Goal: Task Accomplishment & Management: Use online tool/utility

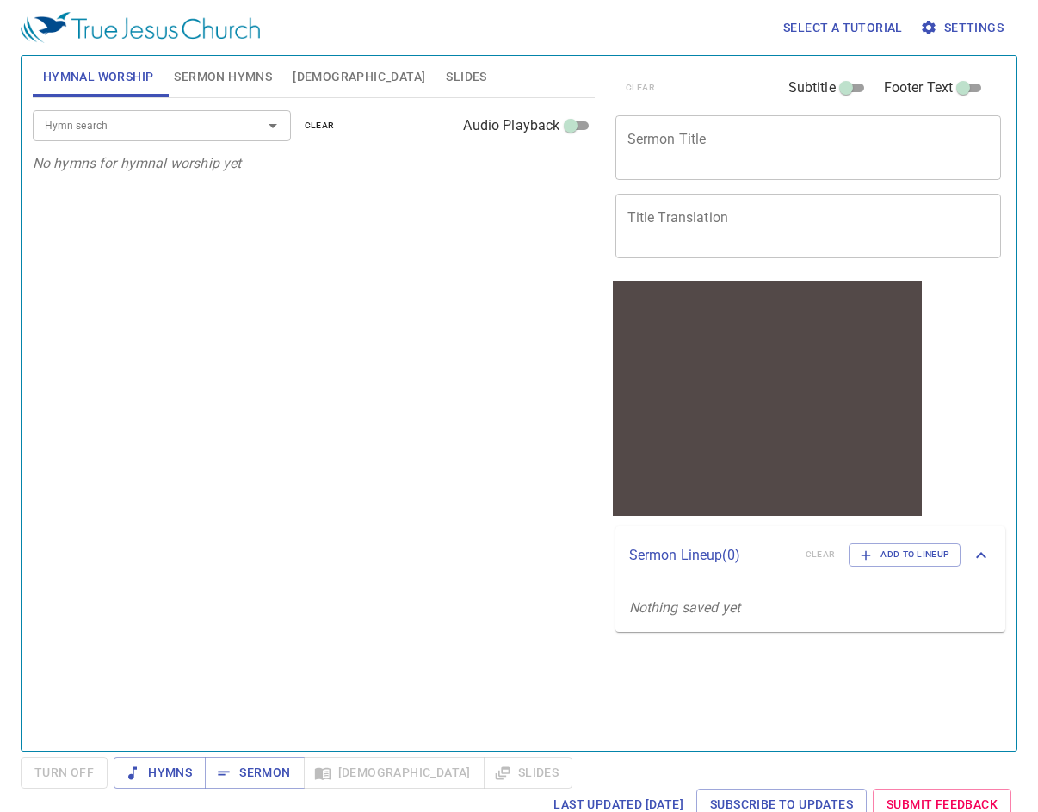
click at [975, 30] on span "Settings" at bounding box center [964, 28] width 80 height 22
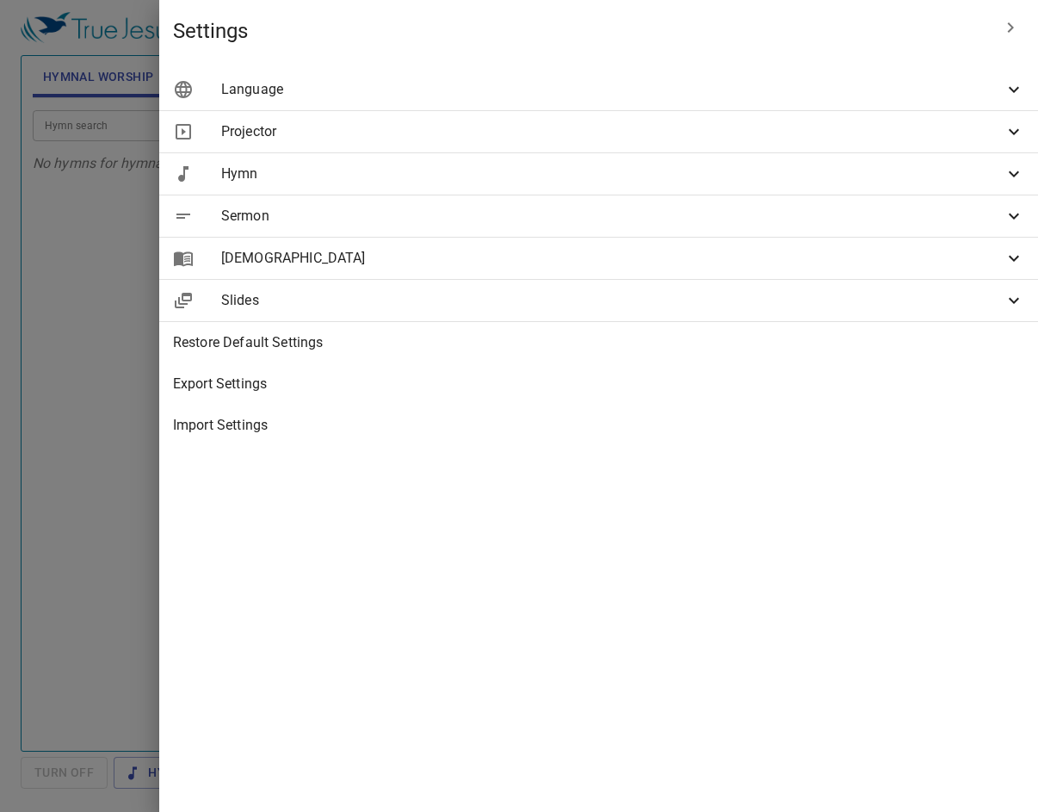
click at [649, 94] on span "Language" at bounding box center [612, 89] width 783 height 21
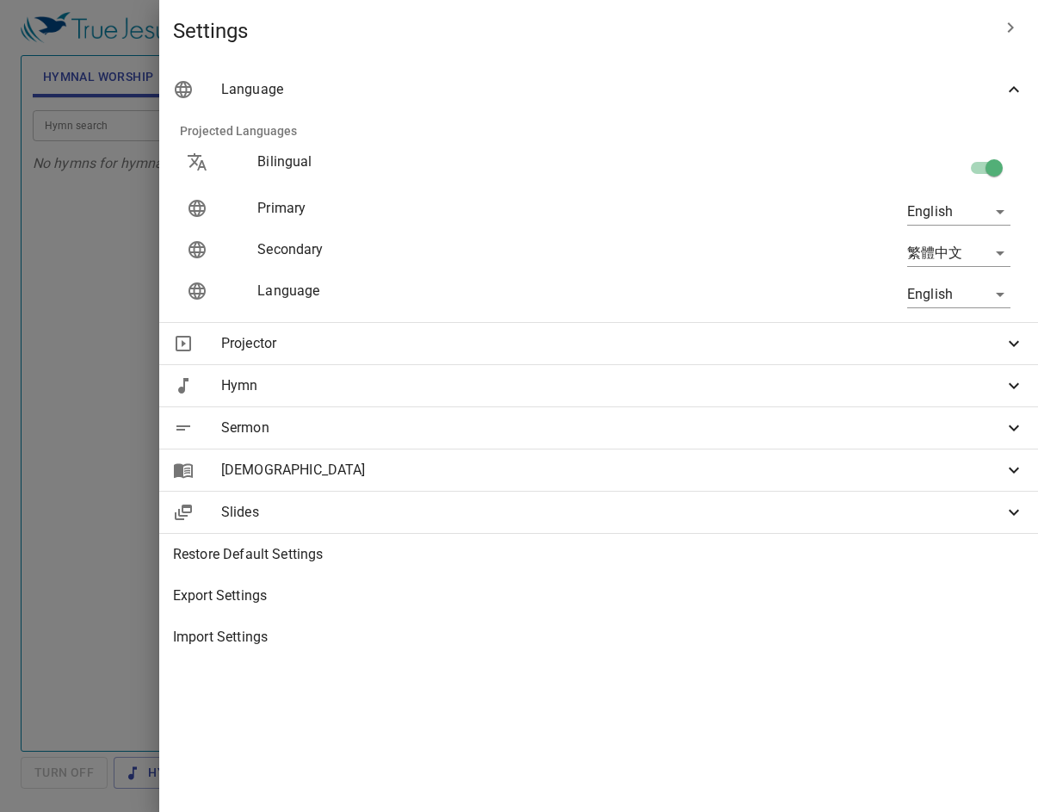
click at [984, 170] on input "checkbox" at bounding box center [994, 171] width 98 height 33
checkbox input "false"
click at [977, 211] on body "Select a tutorial Settings Hymnal Worship Sermon Hymns Bible Slides Hymn search…" at bounding box center [519, 406] width 1038 height 812
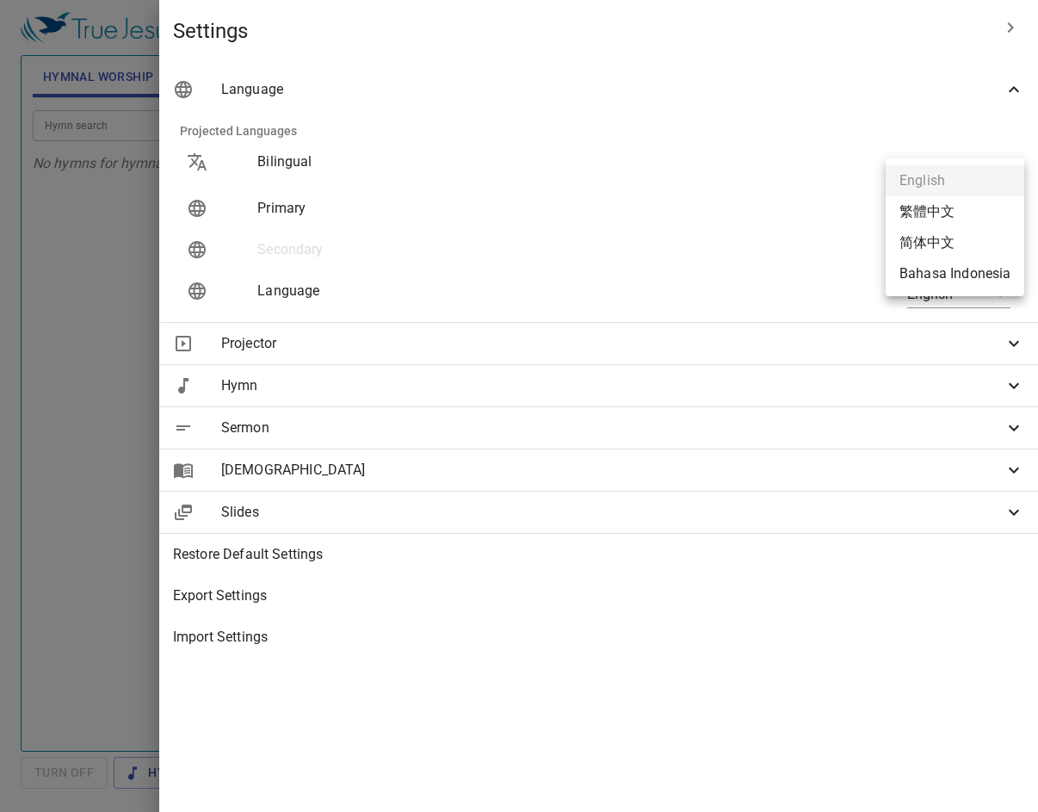
click at [964, 244] on li "简体中文" at bounding box center [955, 242] width 139 height 31
type input "zh-simple"
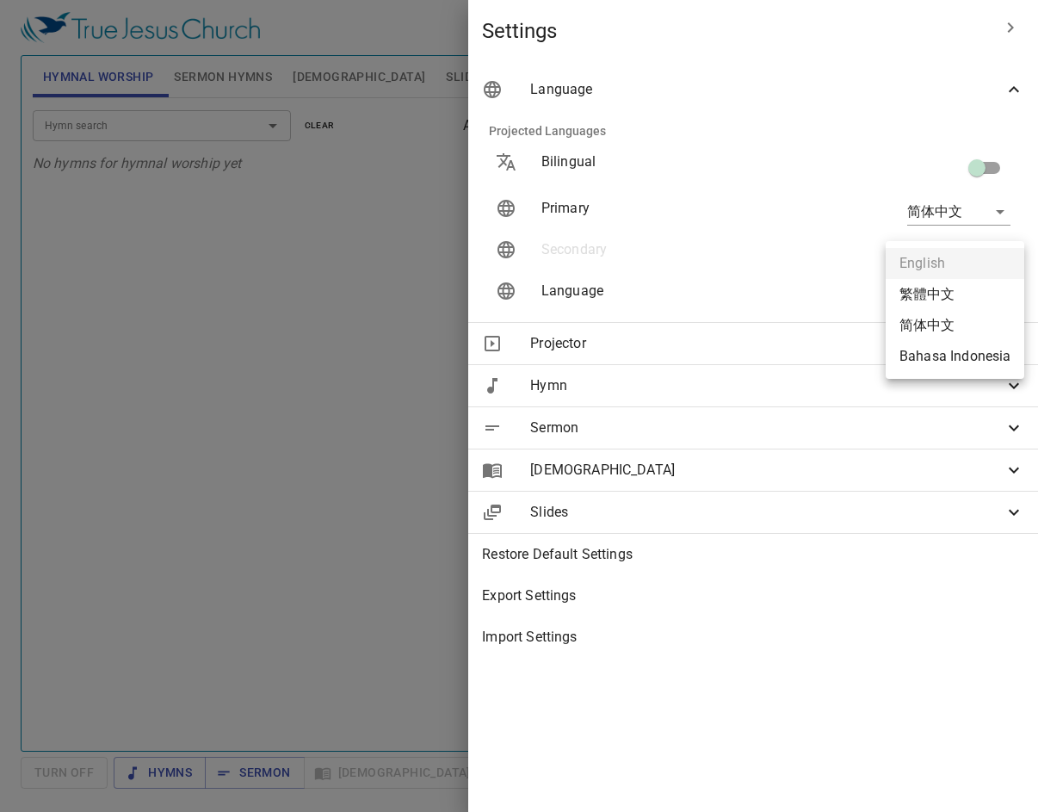
click at [964, 294] on body "Select a tutorial Settings Hymnal Worship Sermon Hymns Bible Slides Hymn search…" at bounding box center [519, 406] width 1038 height 812
click at [932, 320] on li "简体中文" at bounding box center [955, 325] width 139 height 31
type input "zh-simple"
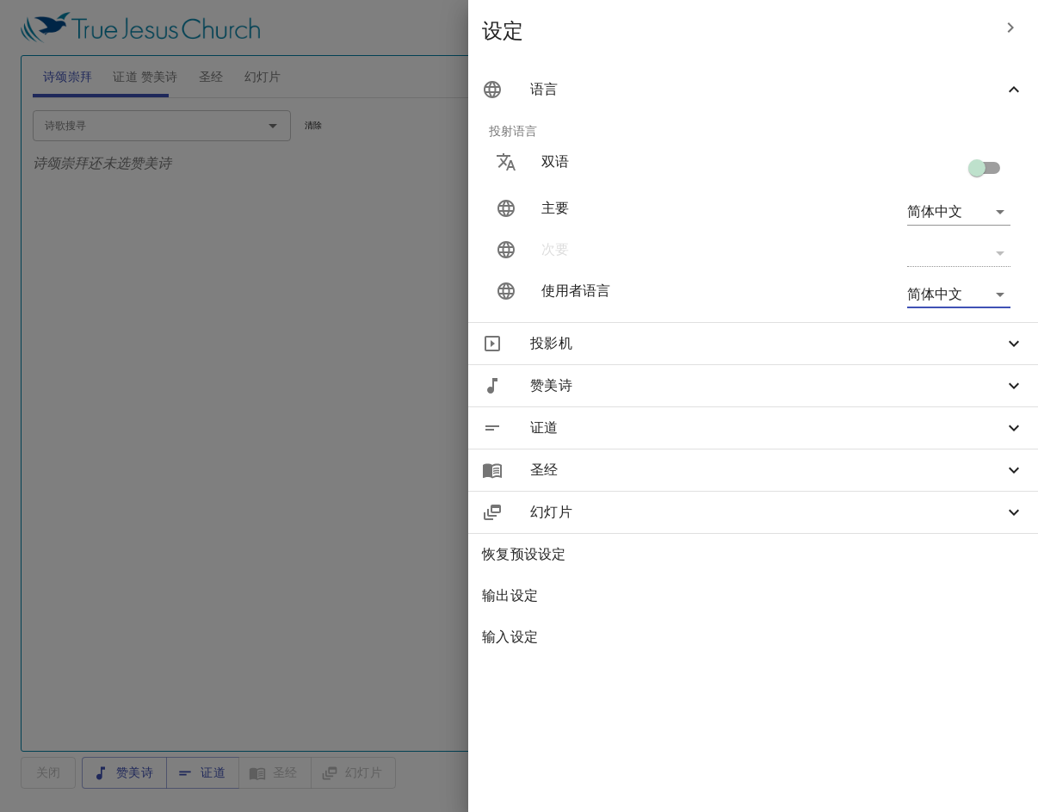
click at [483, 244] on div at bounding box center [519, 406] width 1038 height 812
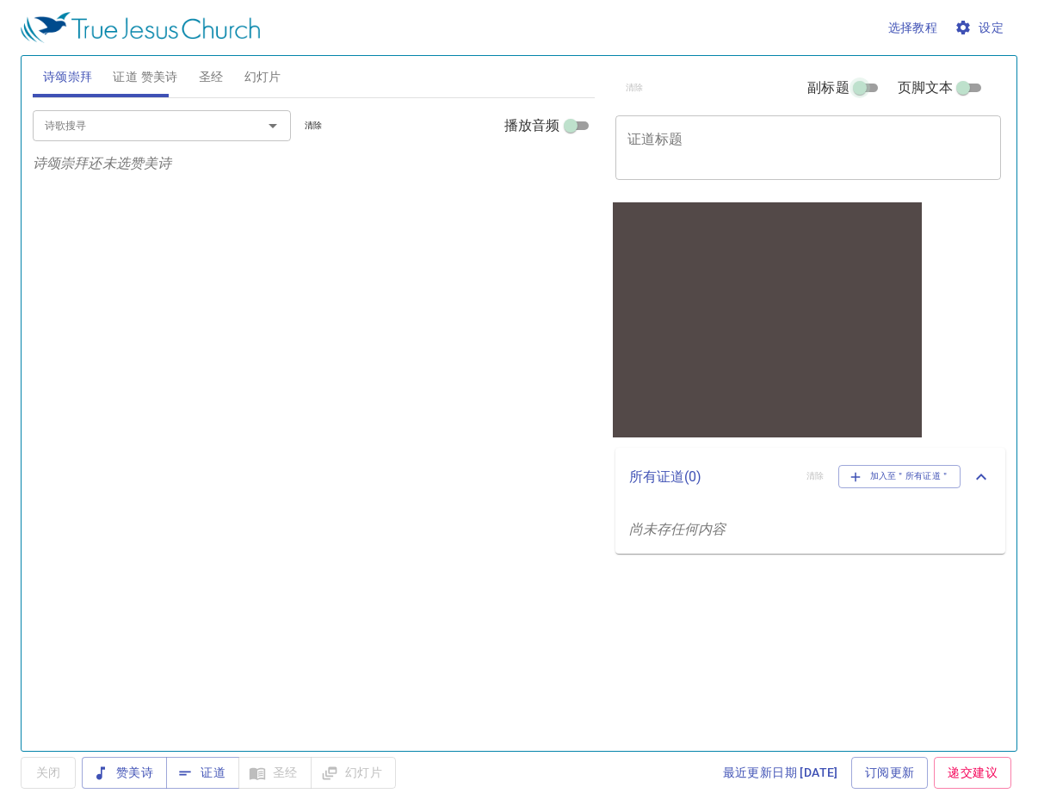
drag, startPoint x: 875, startPoint y: 96, endPoint x: 884, endPoint y: 93, distance: 9.8
click at [875, 96] on input "副标题" at bounding box center [860, 91] width 62 height 21
checkbox input "true"
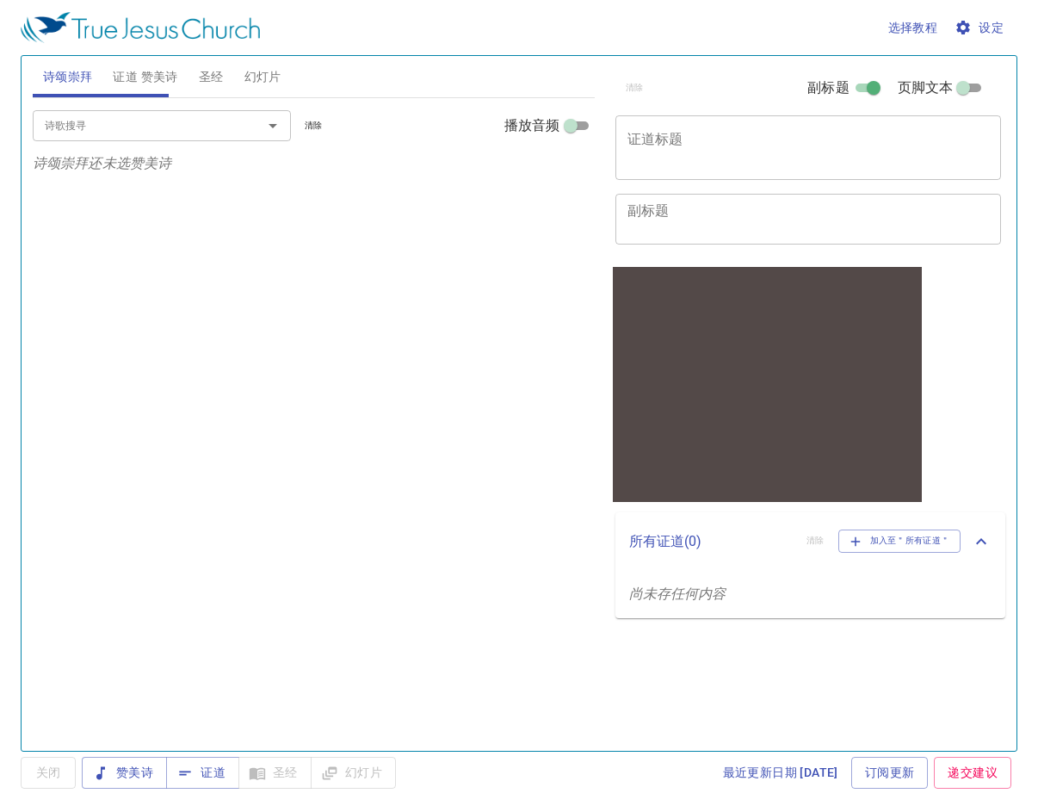
click at [969, 83] on input "页脚文本" at bounding box center [963, 91] width 62 height 21
checkbox input "true"
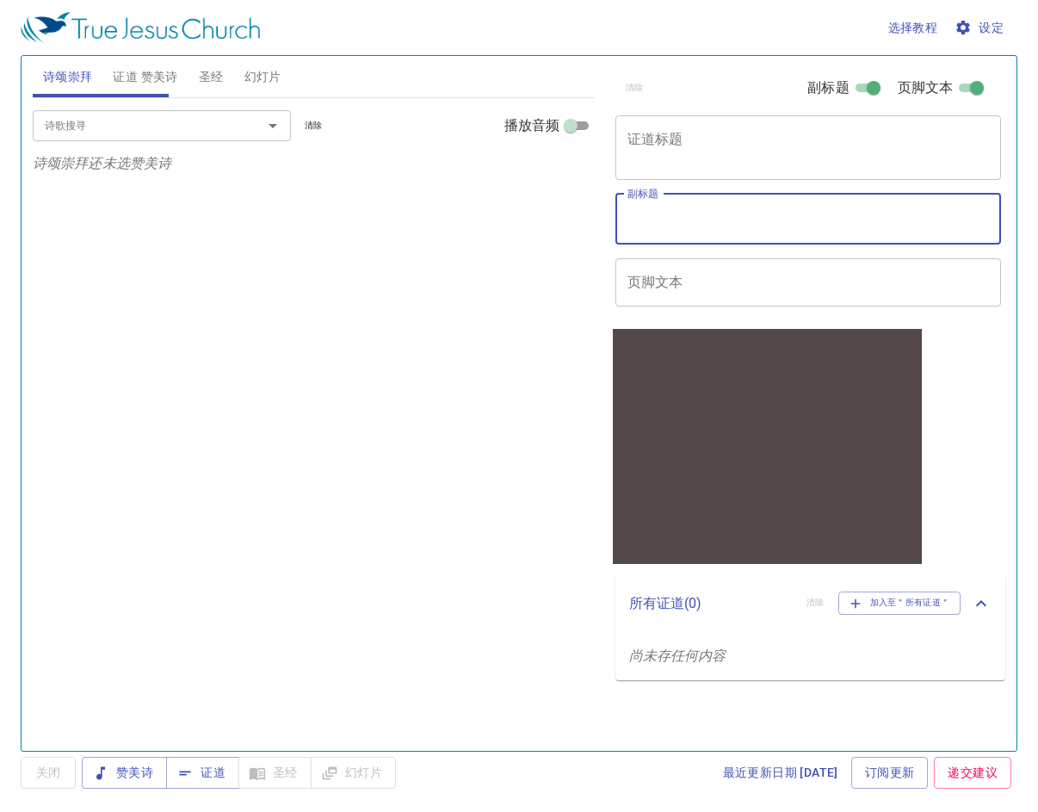
click at [678, 231] on textarea "副标题" at bounding box center [809, 218] width 362 height 33
paste textarea "[PERSON_NAME]米執事"
type textarea "[PERSON_NAME]米執事"
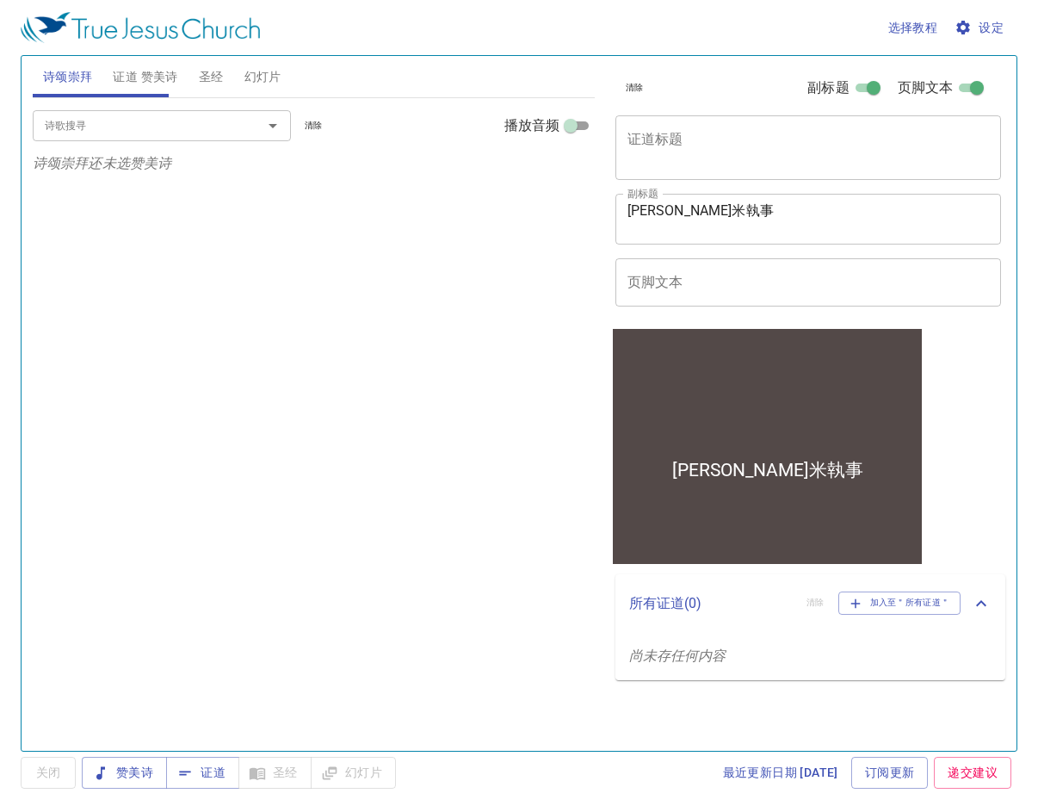
click at [701, 146] on textarea "证道标题" at bounding box center [809, 147] width 362 height 33
paste textarea "[DEMOGRAPHIC_DATA]人生"
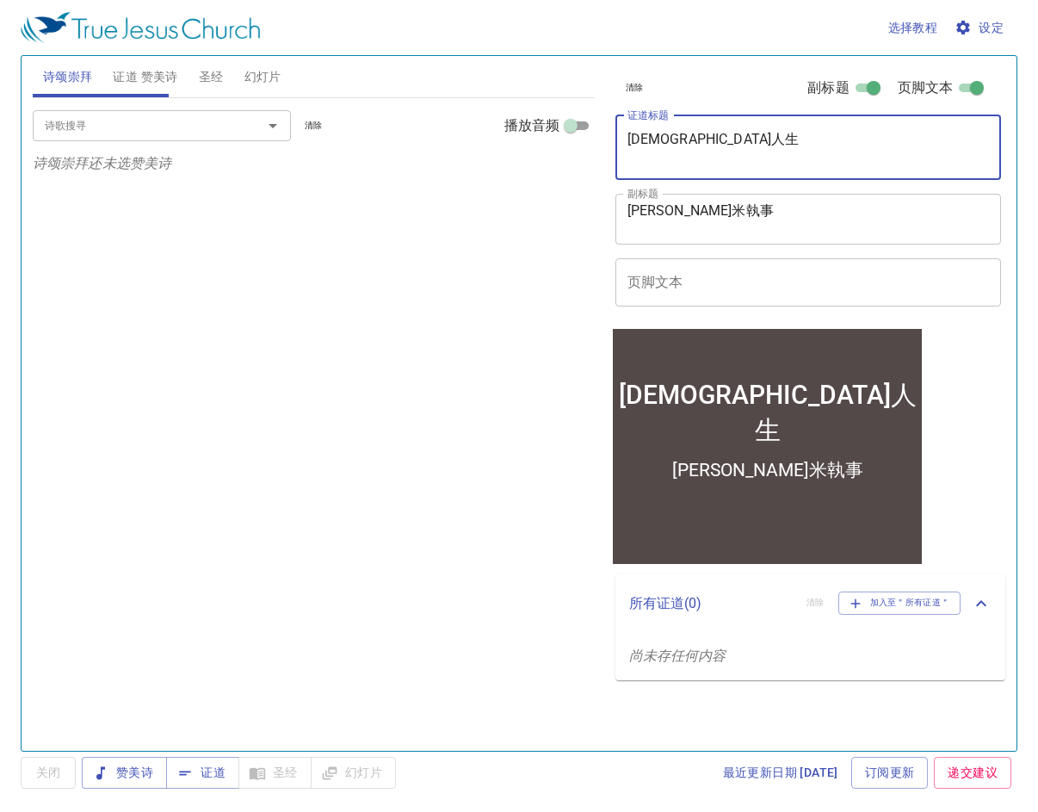
type textarea "[DEMOGRAPHIC_DATA]人生"
click at [151, 86] on span "证道 赞美诗" at bounding box center [145, 77] width 65 height 22
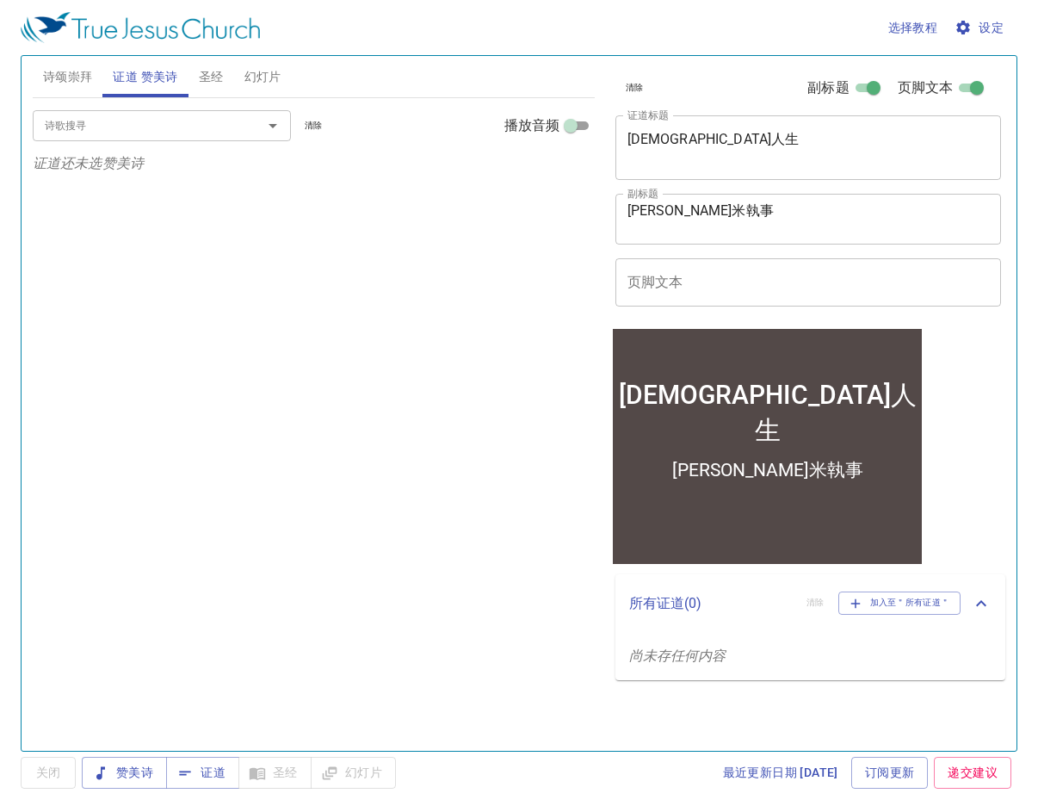
click at [135, 113] on div "诗歌搜寻" at bounding box center [162, 125] width 258 height 30
click at [505, 426] on div "诗歌搜寻 诗歌搜寻 清除 播放音频 证道还未选赞美诗" at bounding box center [314, 417] width 562 height 638
click at [157, 132] on input "诗歌搜寻" at bounding box center [136, 125] width 197 height 20
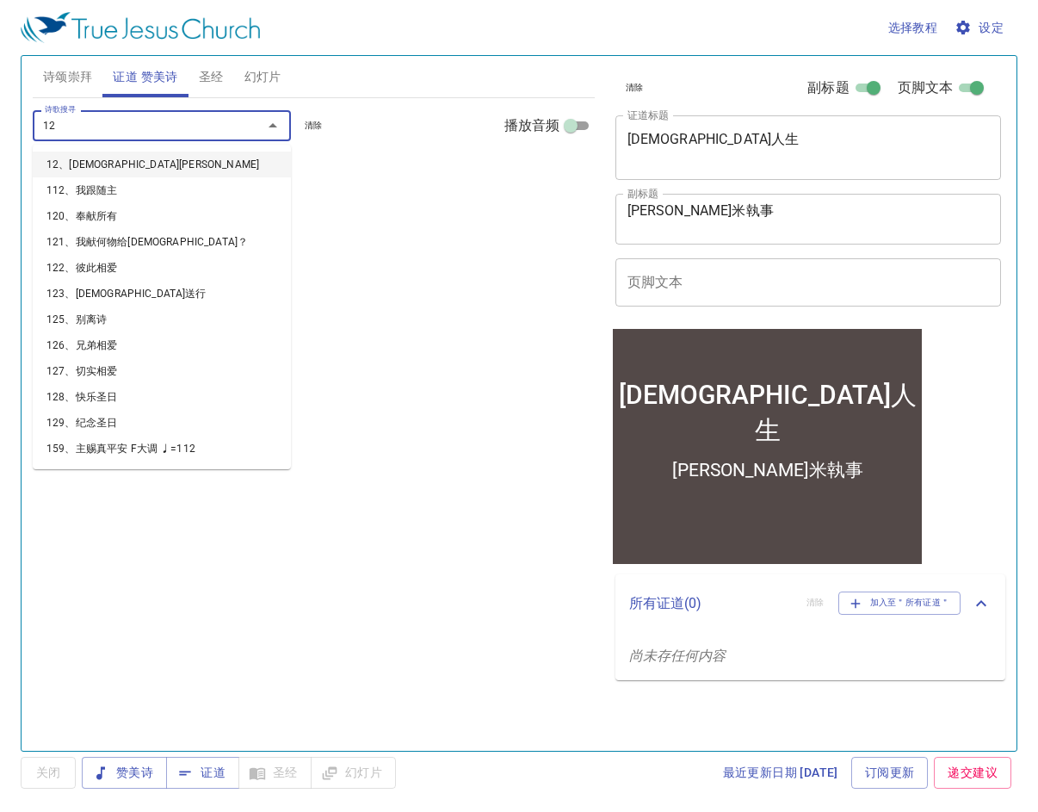
drag, startPoint x: 100, startPoint y: 164, endPoint x: 108, endPoint y: 128, distance: 37.2
click at [108, 128] on body "选择教程 设定 诗颂崇拜 证道 赞美诗 圣经 幻灯片 诗歌搜寻 诗歌搜寻 清除 播放音频 诗颂崇拜还未选赞美诗 诗歌搜寻 12 诗歌搜寻 清除 播放音频 证道…" at bounding box center [519, 406] width 1038 height 812
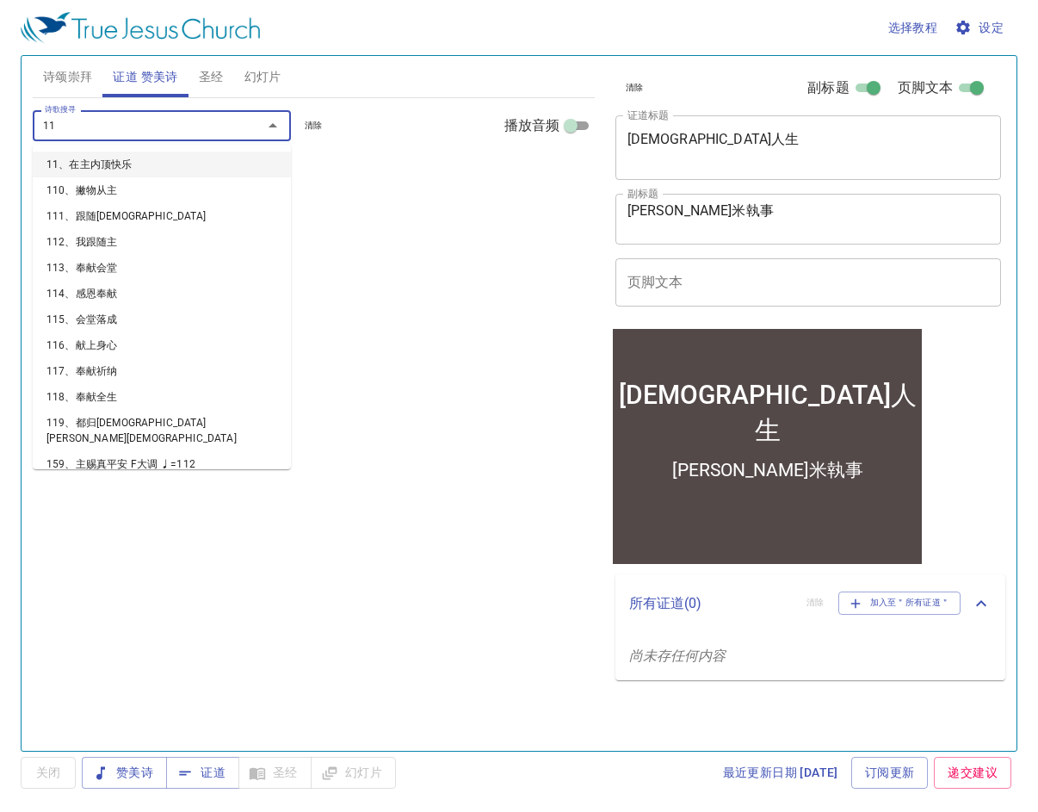
type input "112"
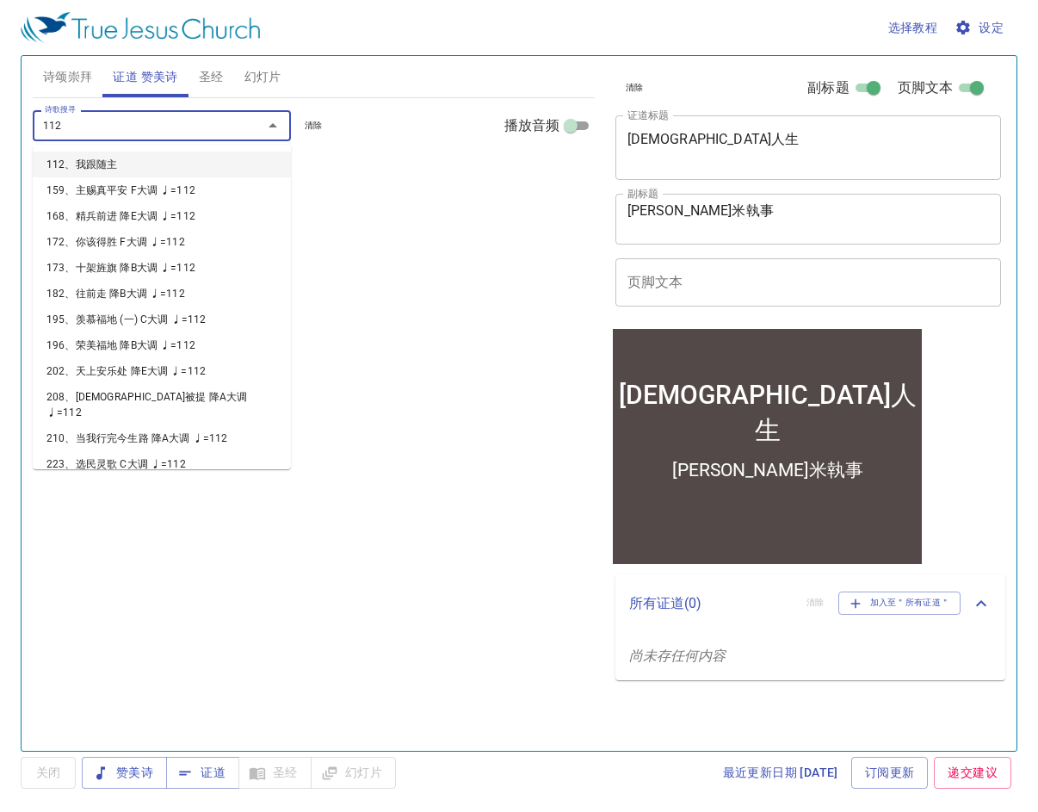
click at [125, 170] on li "112、我跟随主" at bounding box center [162, 165] width 258 height 26
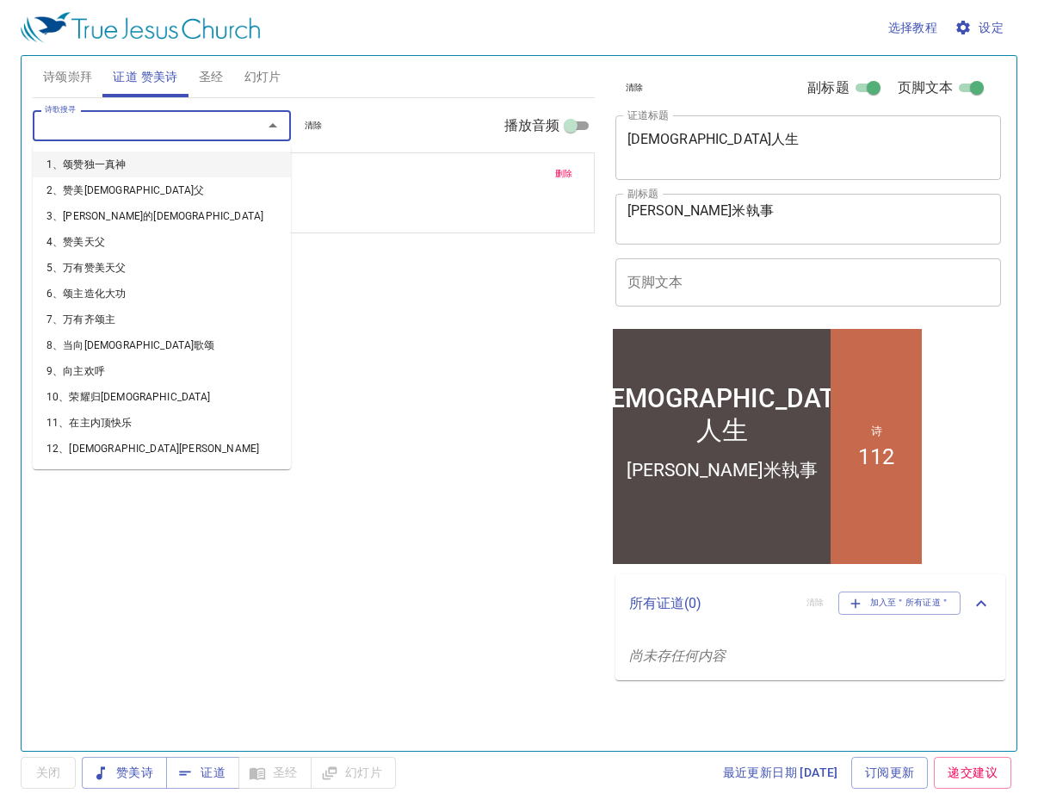
click at [144, 121] on input "诗歌搜寻" at bounding box center [136, 125] width 197 height 20
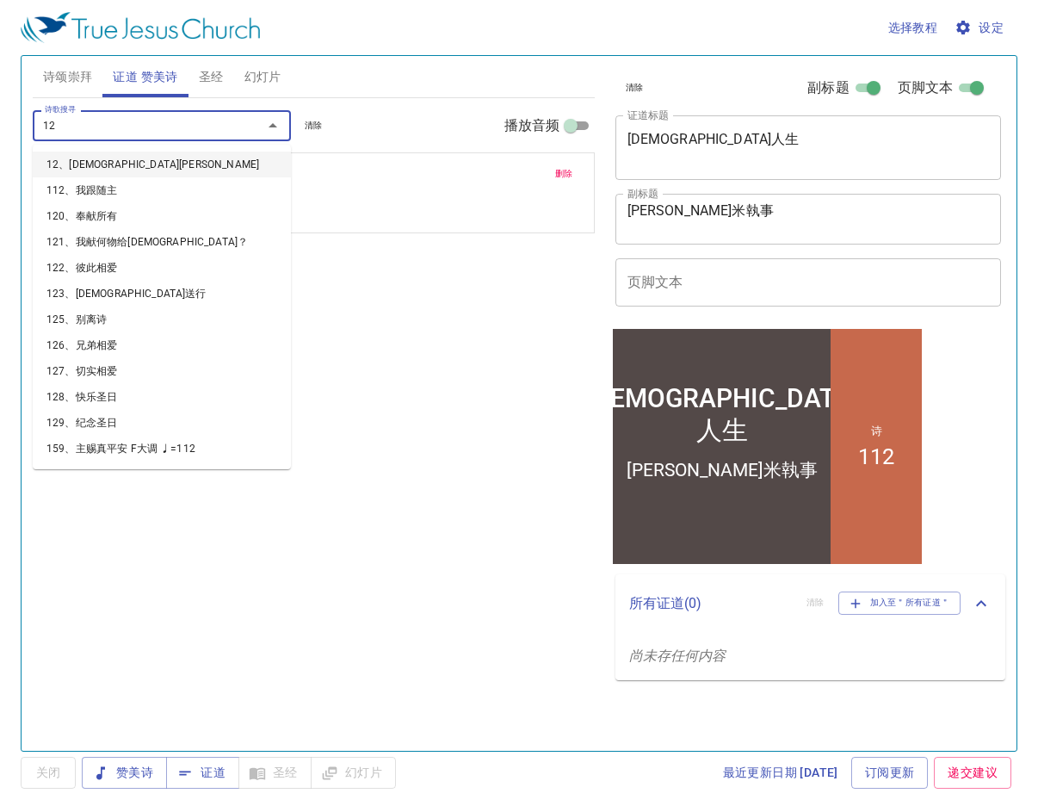
type input "120"
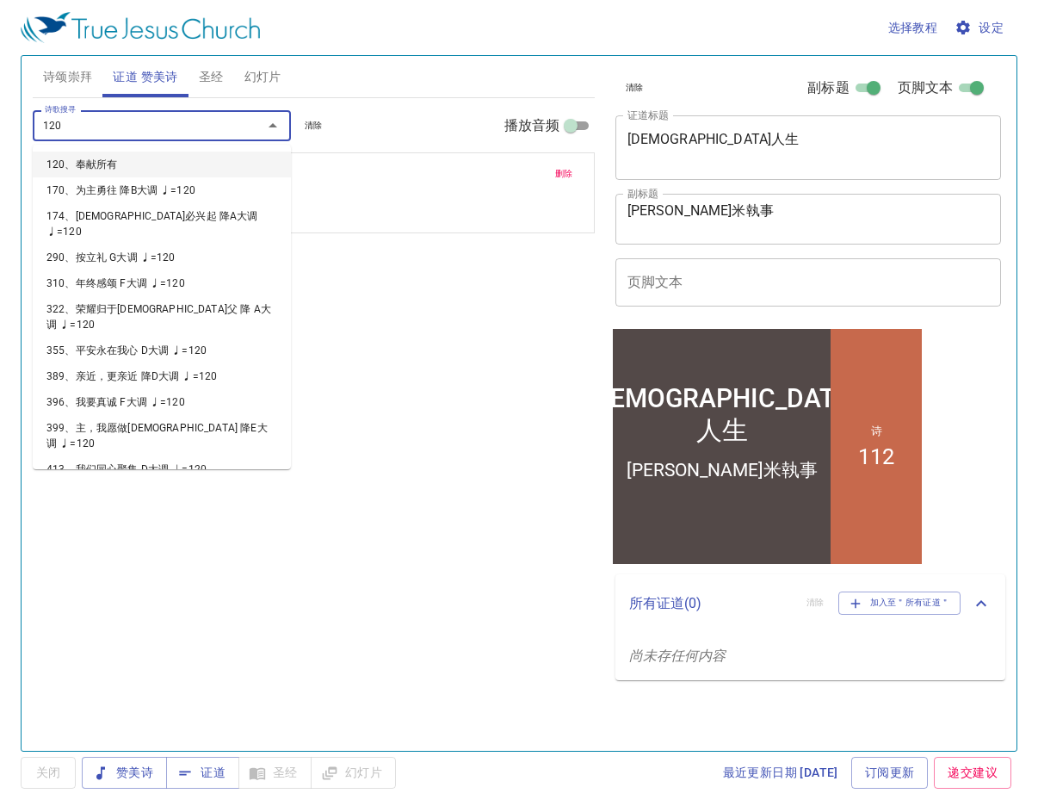
click at [78, 165] on li "120、奉献所有" at bounding box center [162, 165] width 258 height 26
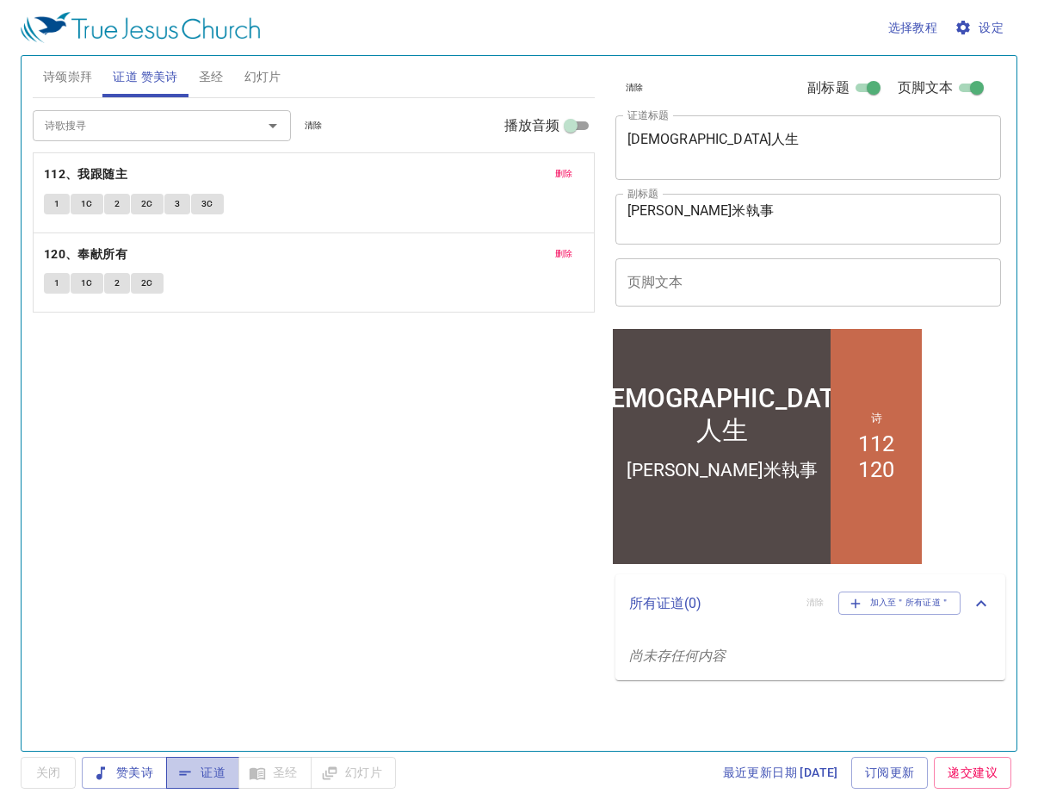
click at [208, 770] on span "证道" at bounding box center [203, 773] width 46 height 22
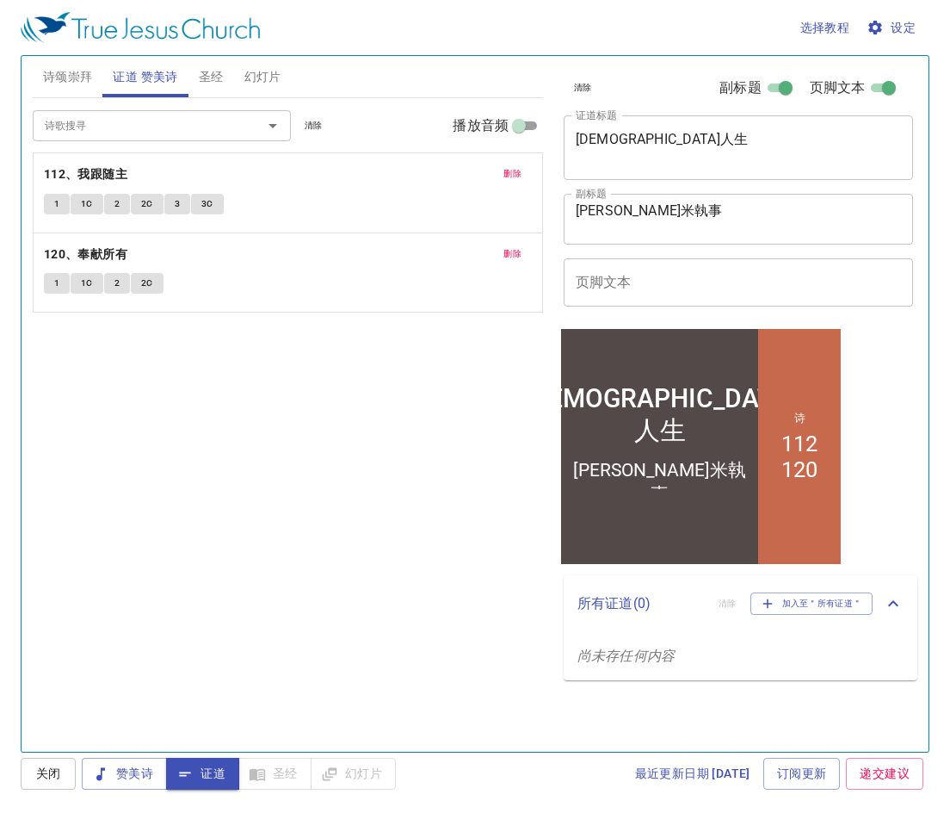
click at [215, 467] on div "诗歌搜寻 诗歌搜寻 清除 播放音频 删除 112、我跟随主 1 1C 2 2C 3 3C 删除 120、奉献所有 1 1C 2 2C" at bounding box center [288, 417] width 511 height 639
click at [279, 777] on div "赞美诗 证道 圣经 幻灯片" at bounding box center [239, 774] width 314 height 32
click at [215, 77] on span "圣经" at bounding box center [211, 77] width 25 height 22
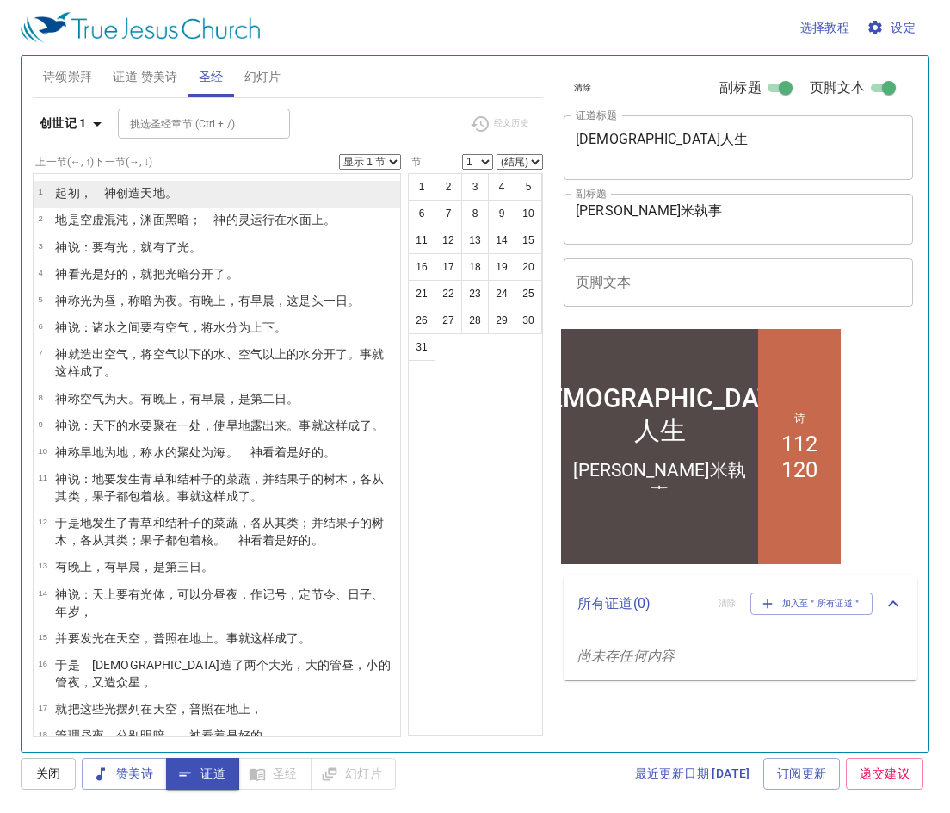
click at [140, 198] on wh1254 "天 地 。" at bounding box center [158, 193] width 36 height 14
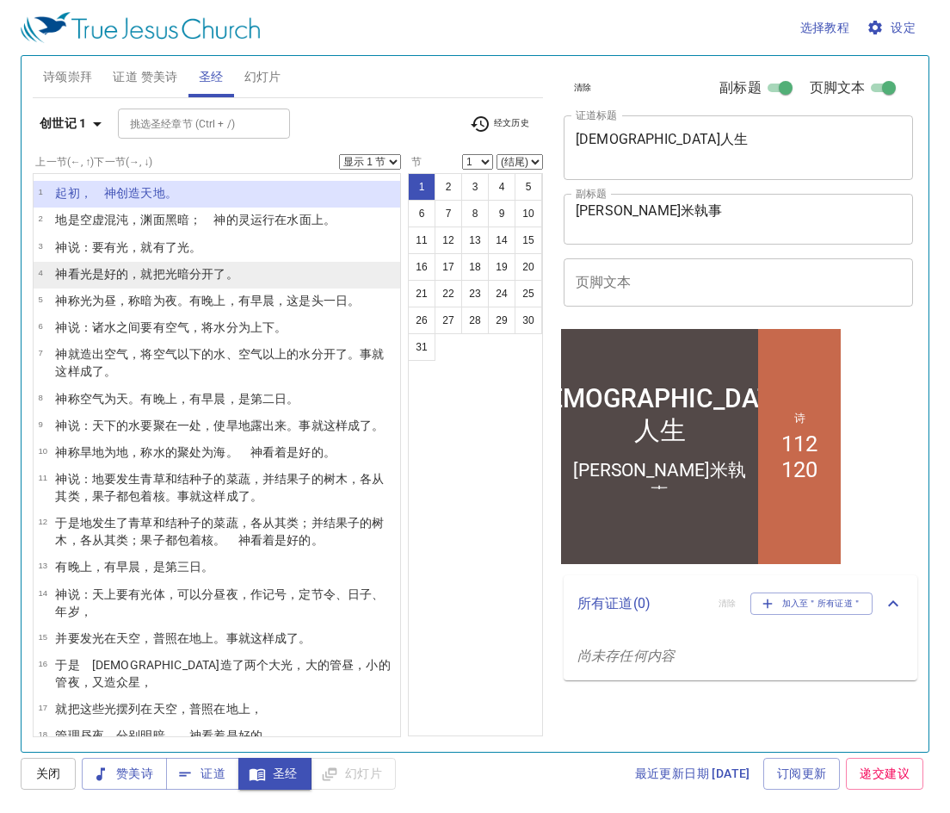
click at [146, 262] on li "4 神 看 光 是好的 ，就把光 暗 分开了 。" at bounding box center [217, 275] width 367 height 27
select select "4"
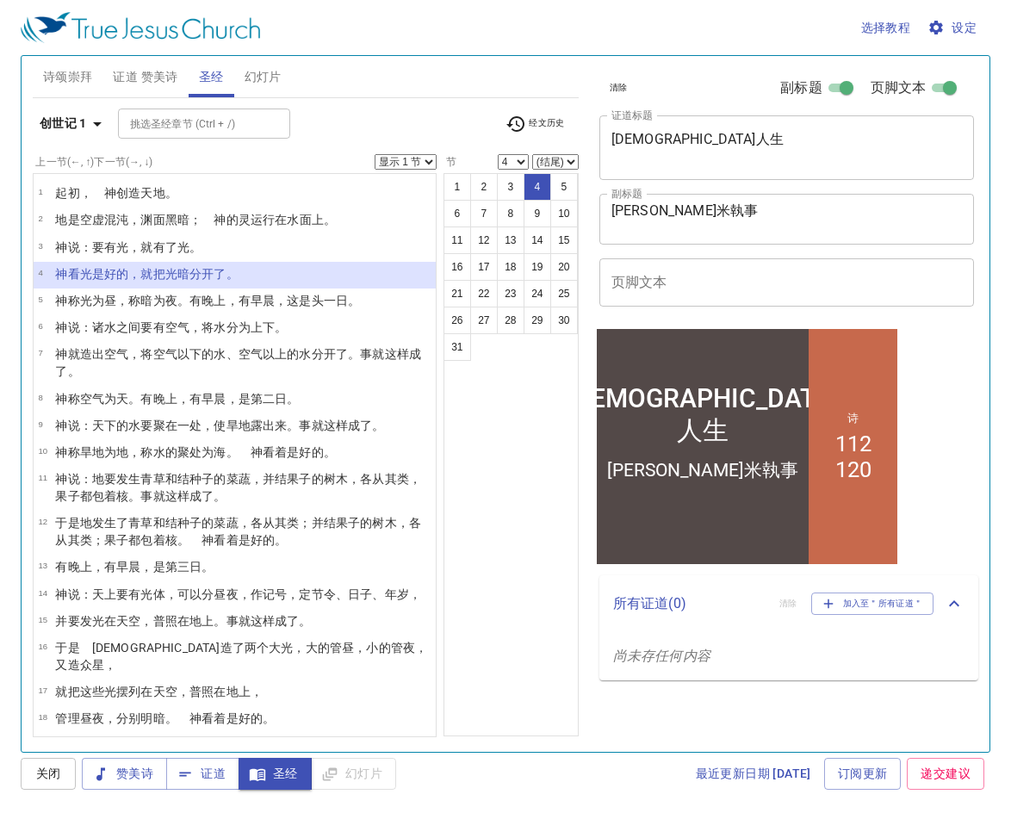
click at [64, 77] on span "诗颂崇拜" at bounding box center [68, 77] width 50 height 22
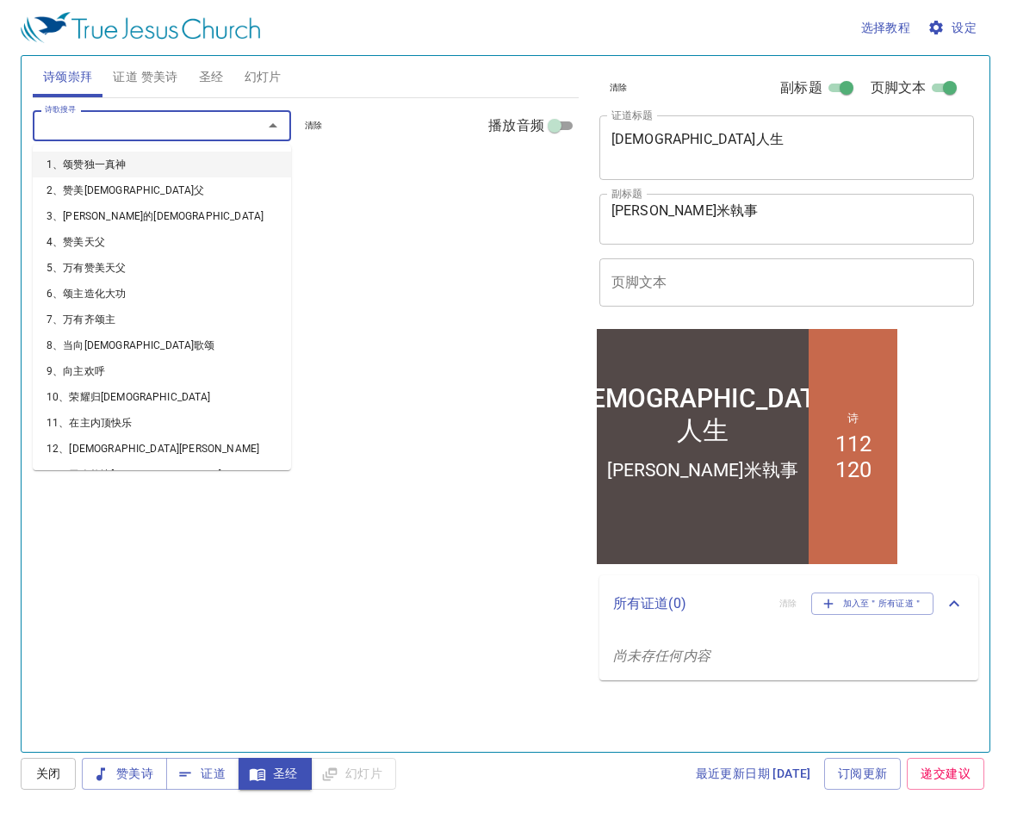
click at [168, 128] on input "诗歌搜寻" at bounding box center [136, 125] width 197 height 20
click at [144, 343] on li "8、当向神歌颂" at bounding box center [162, 345] width 258 height 26
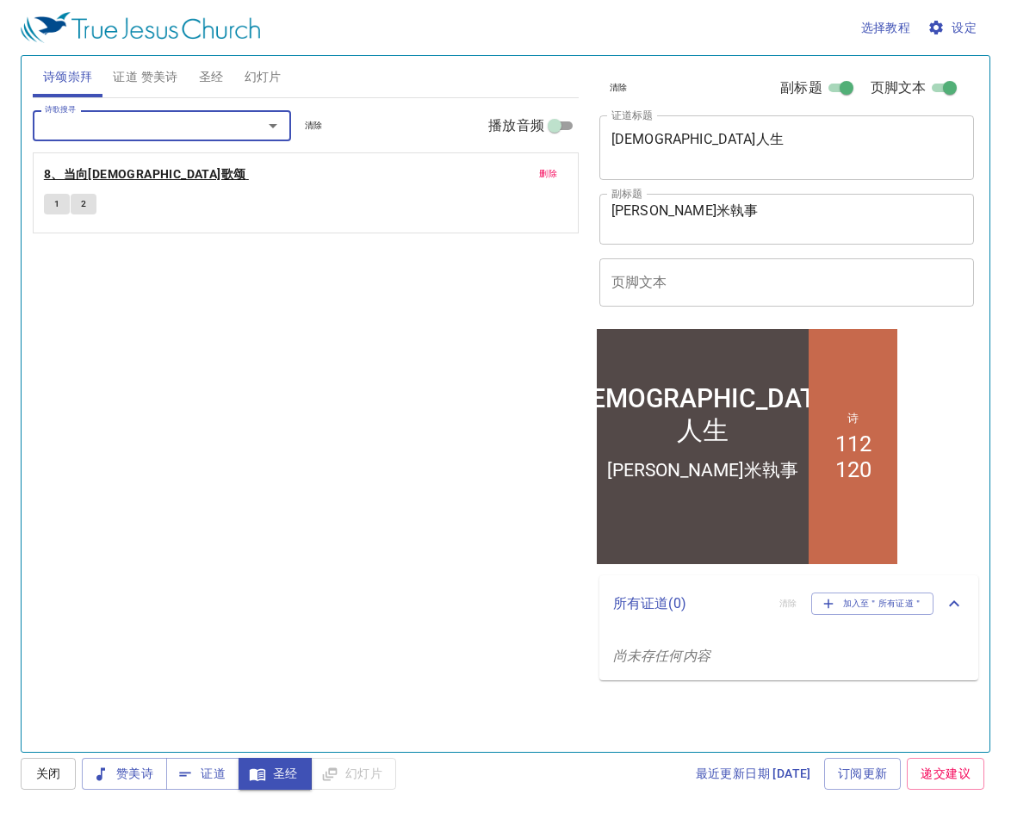
click at [111, 178] on b "8、当向神歌颂" at bounding box center [145, 175] width 202 height 22
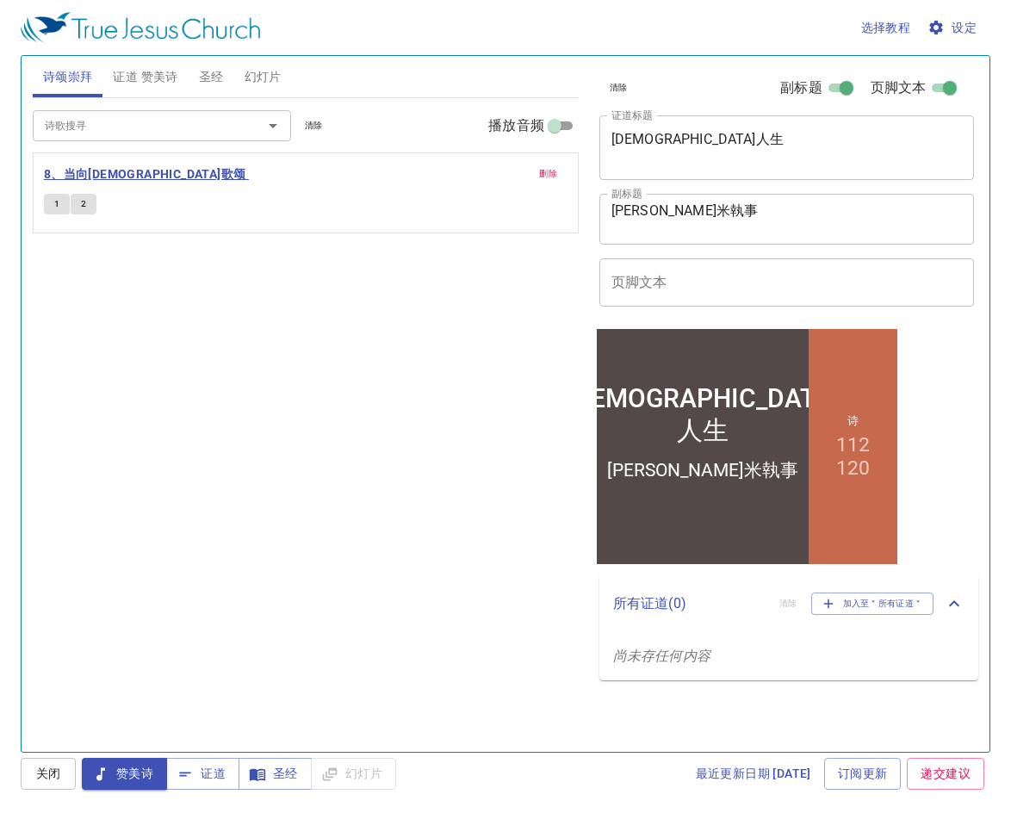
click at [81, 176] on b "8、当向神歌颂" at bounding box center [145, 175] width 202 height 22
click at [112, 178] on b "8、当向神歌颂" at bounding box center [145, 175] width 202 height 22
click at [62, 198] on button "1" at bounding box center [57, 204] width 26 height 21
click at [112, 176] on b "8、当向神歌颂" at bounding box center [145, 175] width 202 height 22
click at [565, 126] on input "播放音频" at bounding box center [554, 129] width 62 height 21
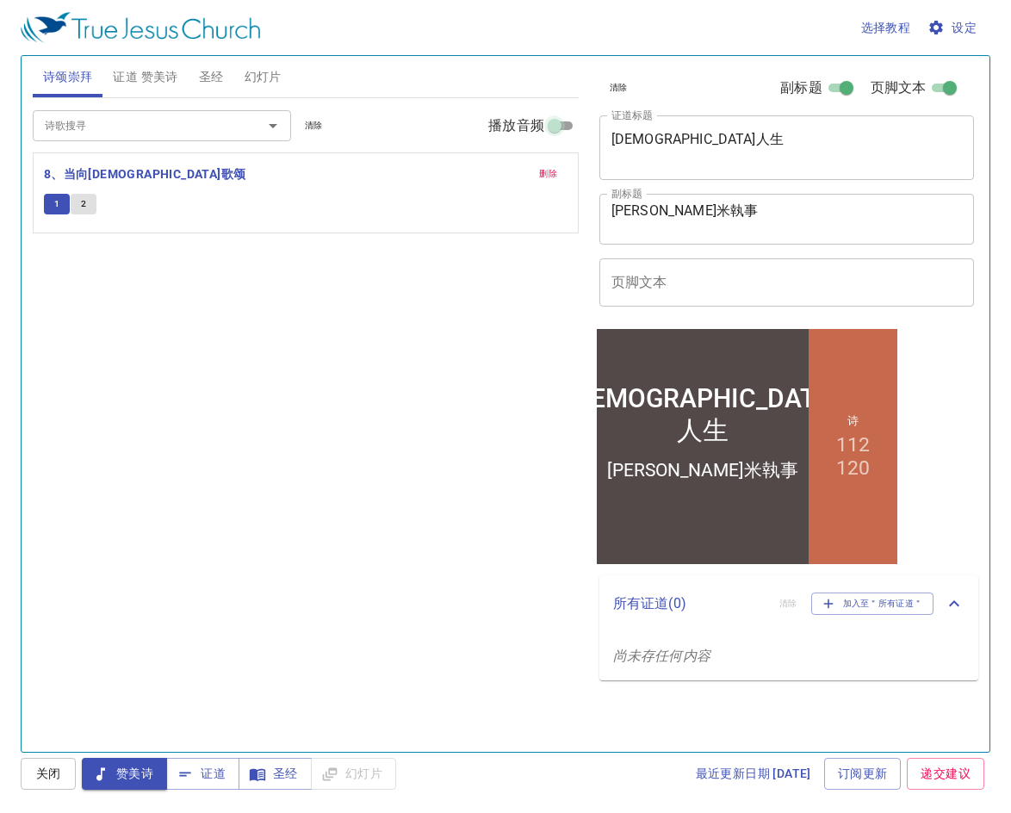
checkbox input "true"
select select "1"
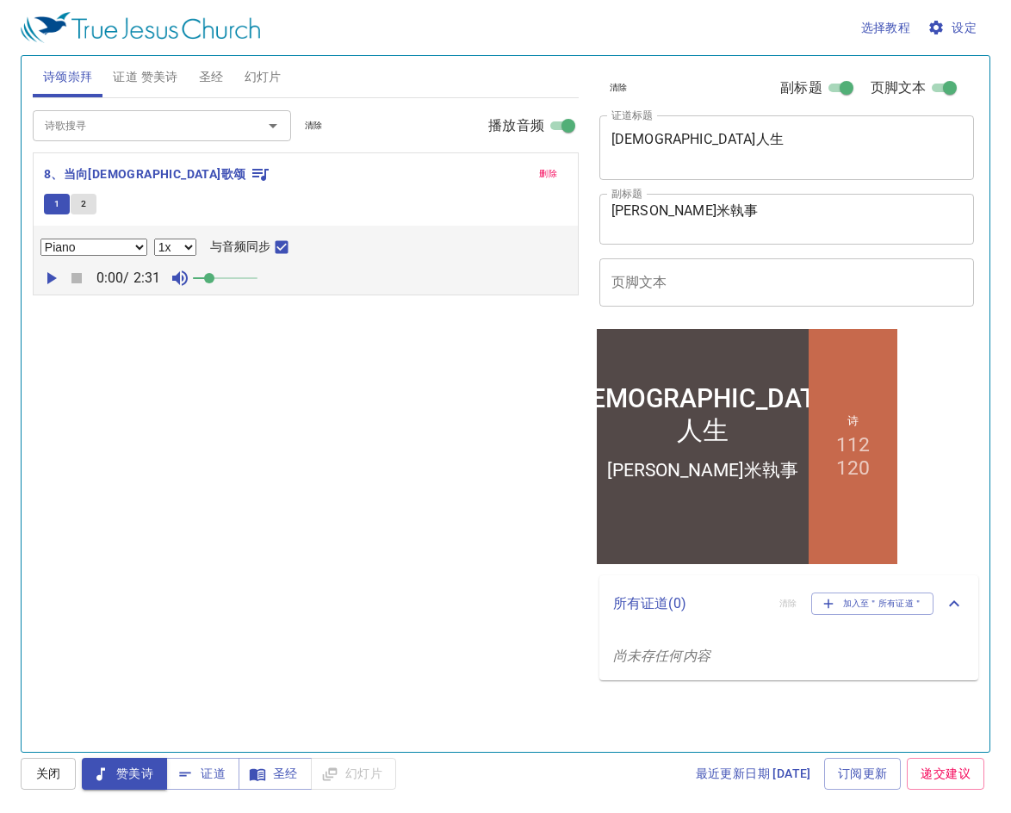
click at [52, 276] on icon "button" at bounding box center [51, 278] width 9 height 12
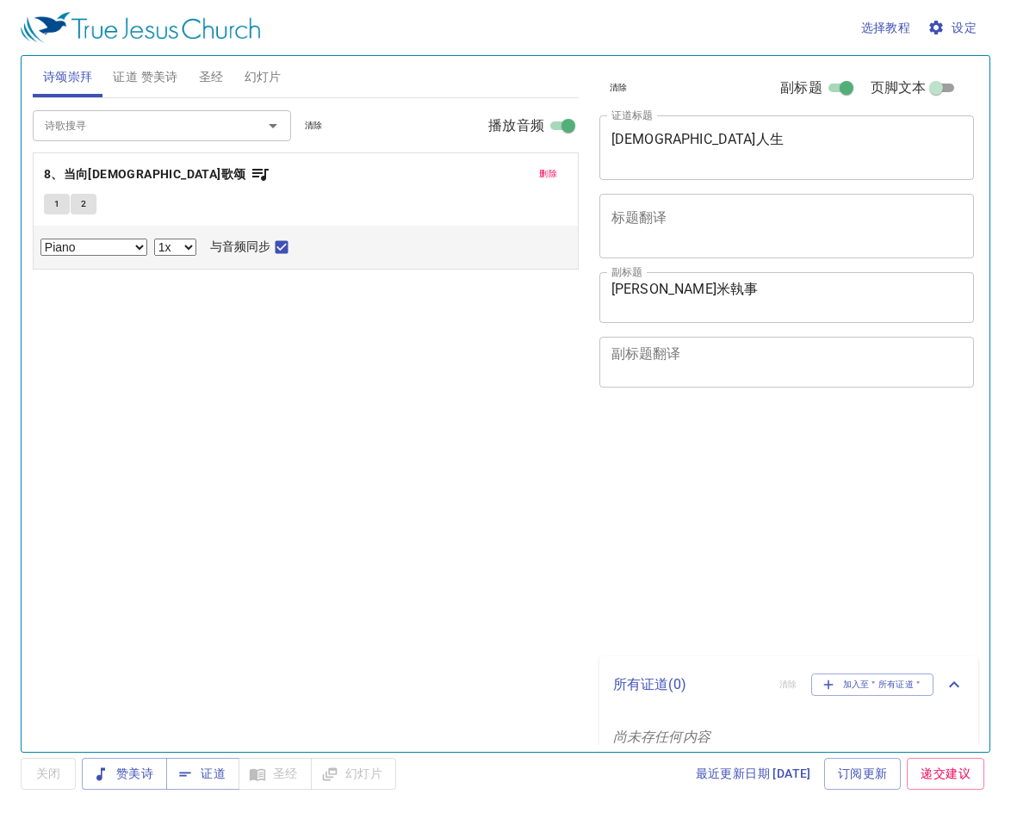
select select "1"
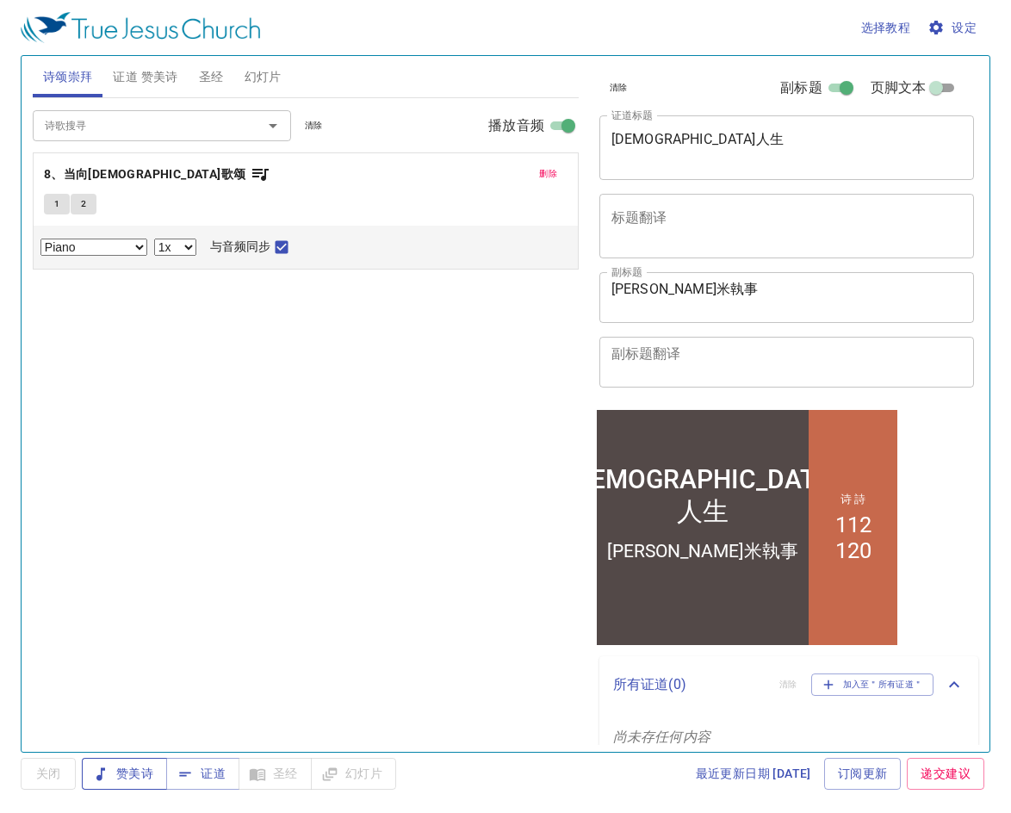
click at [151, 769] on span "赞美诗" at bounding box center [125, 774] width 58 height 22
click at [269, 135] on icon "Open" at bounding box center [273, 125] width 21 height 21
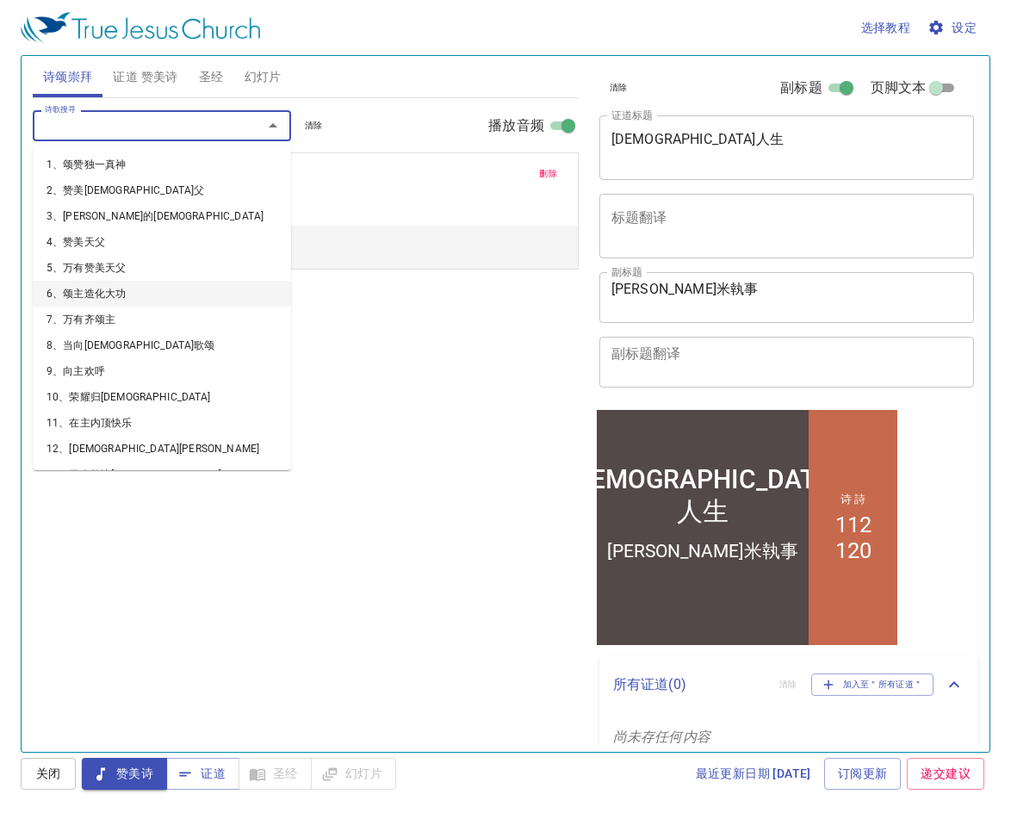
click at [136, 295] on li "6、颂主造化大功" at bounding box center [162, 294] width 258 height 26
select select "1"
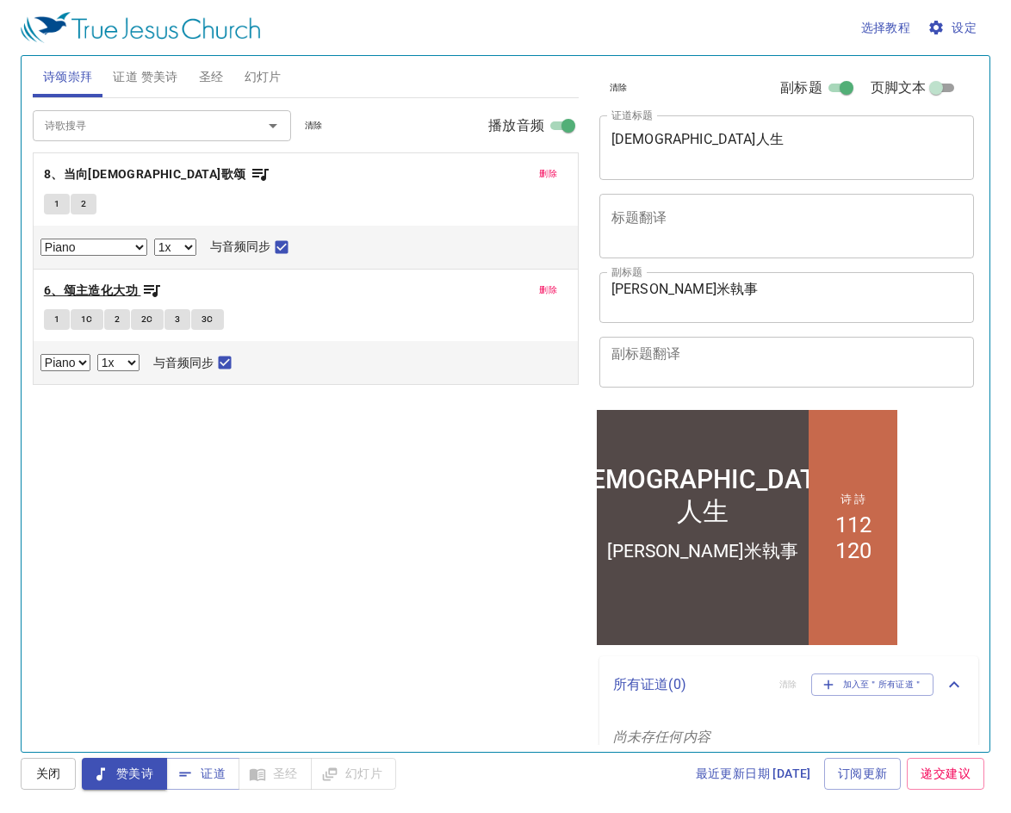
click at [134, 292] on b "6、颂主造化大功" at bounding box center [91, 291] width 94 height 22
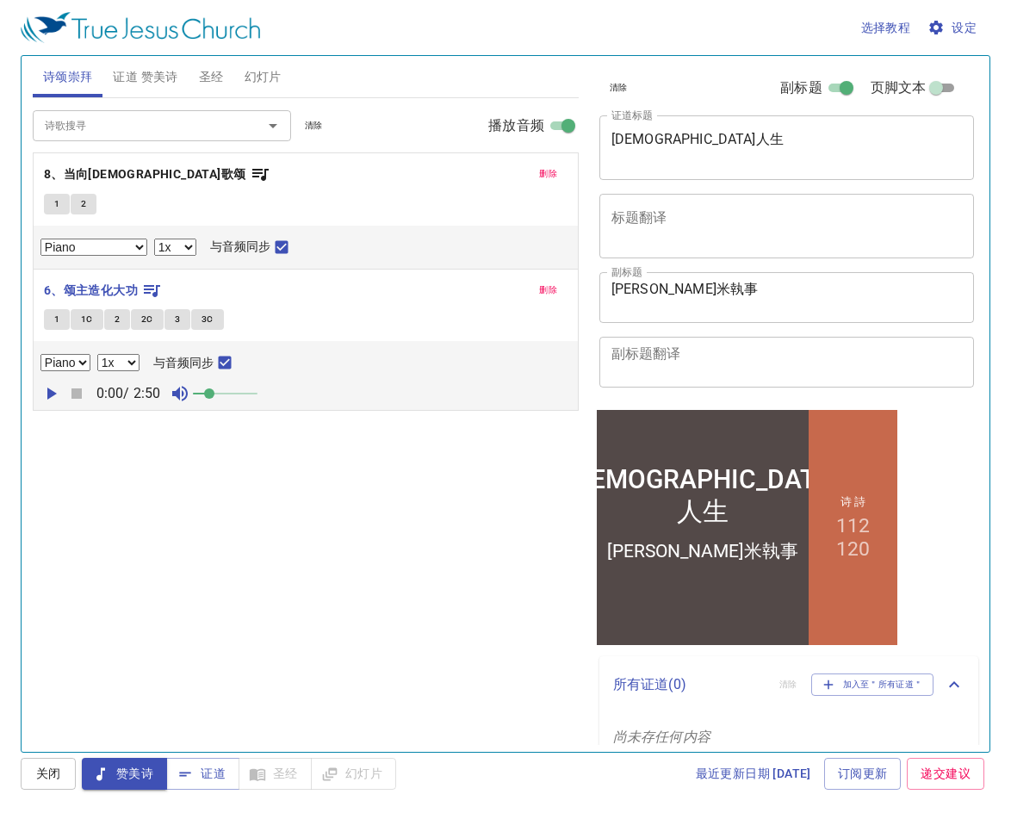
click at [50, 394] on icon "button" at bounding box center [51, 393] width 9 height 12
click at [238, 392] on span at bounding box center [225, 393] width 65 height 24
drag, startPoint x: 235, startPoint y: 393, endPoint x: 245, endPoint y: 393, distance: 9.5
click at [245, 393] on span at bounding box center [244, 393] width 10 height 10
click at [552, 175] on span "删除" at bounding box center [548, 173] width 18 height 15
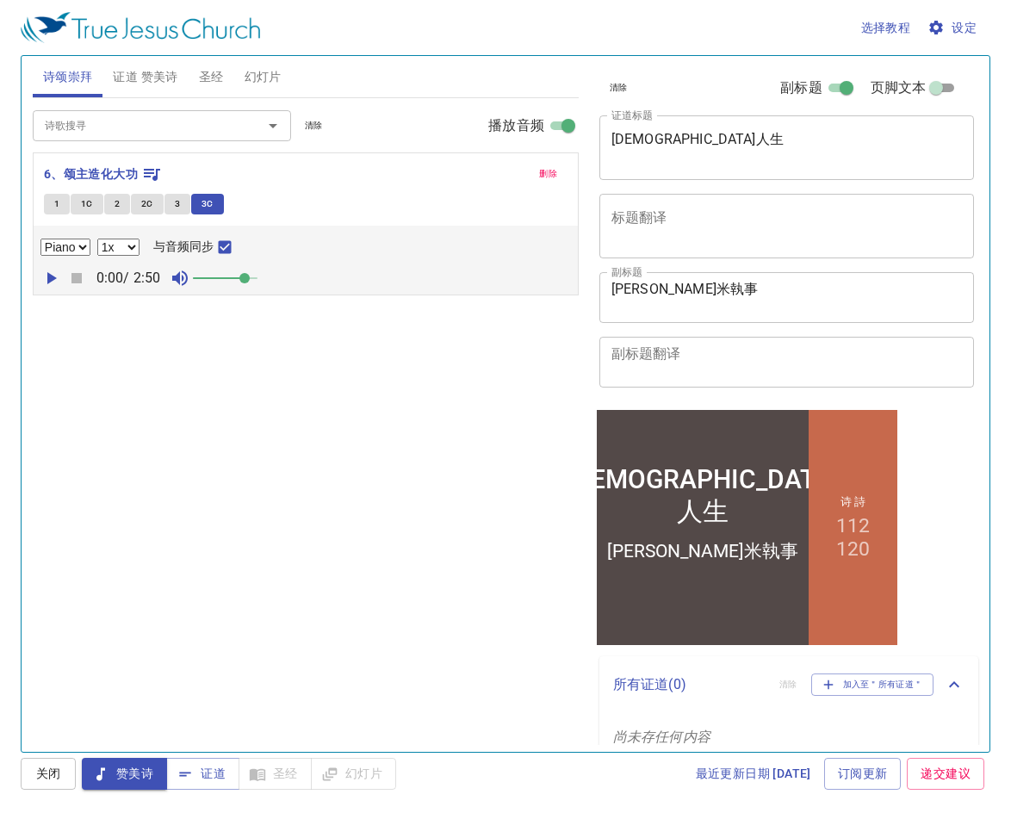
click at [190, 132] on input "诗歌搜寻" at bounding box center [136, 125] width 197 height 20
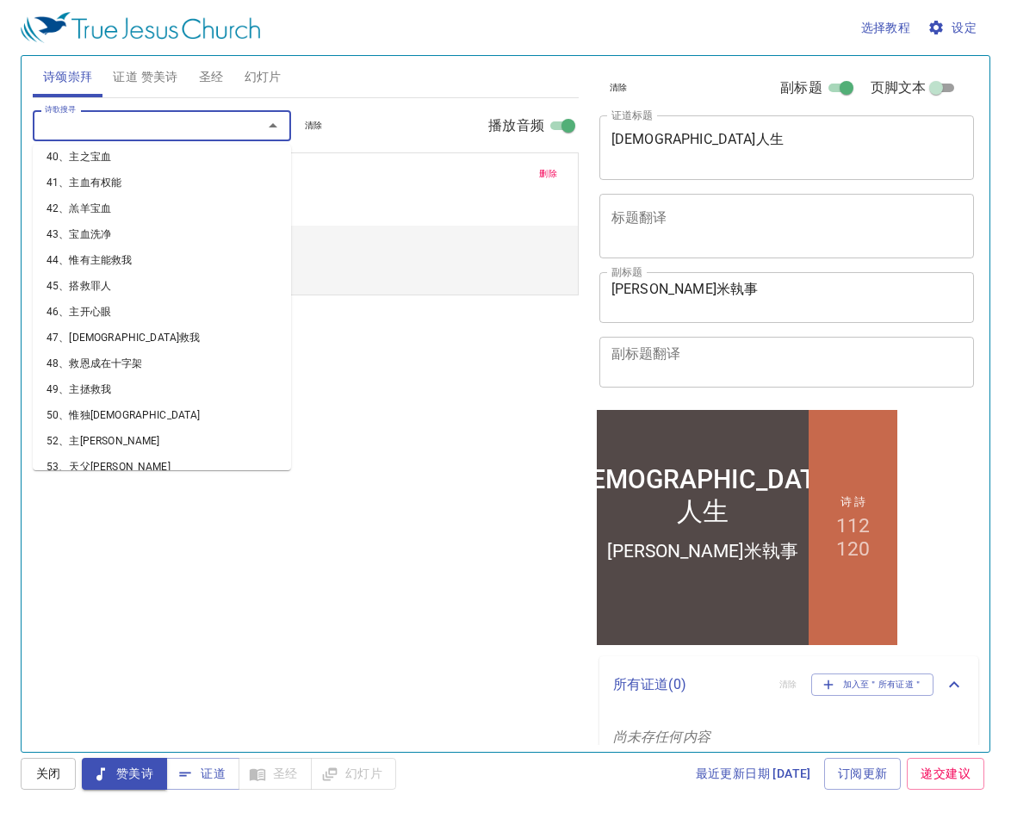
scroll to position [1033, 0]
click at [153, 374] on li "49、主拯救我" at bounding box center [162, 387] width 258 height 26
select select "1"
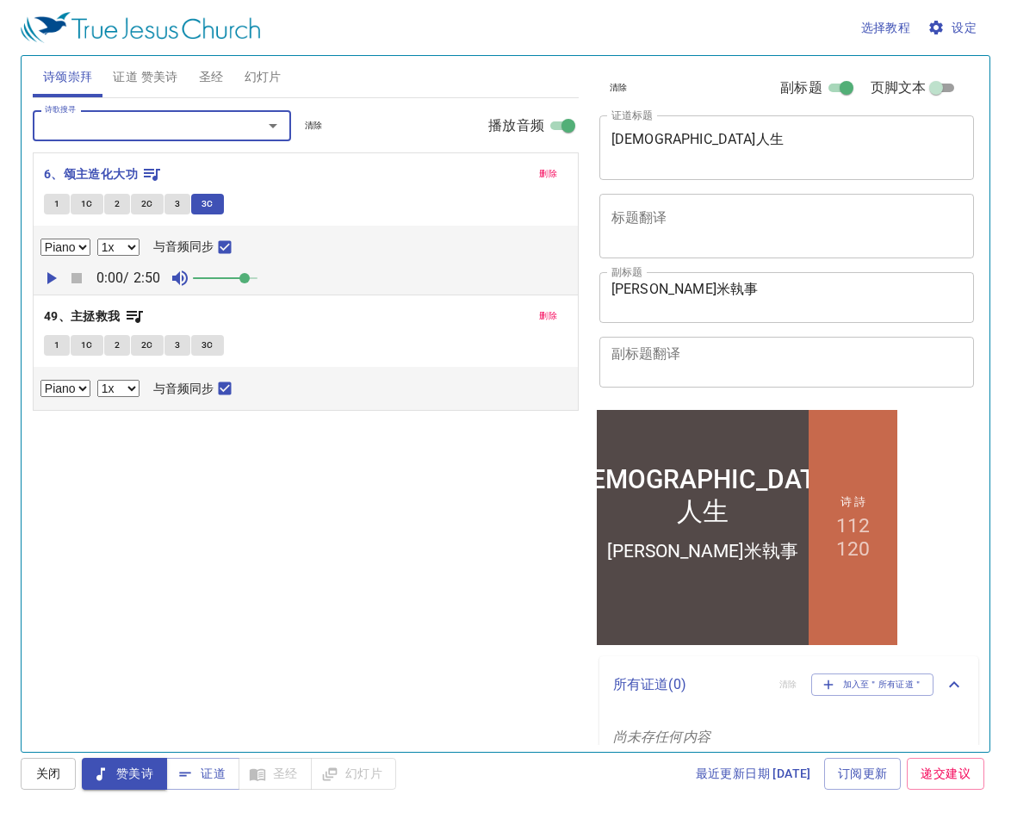
click at [65, 345] on button "1" at bounding box center [57, 345] width 26 height 21
checkbox input "false"
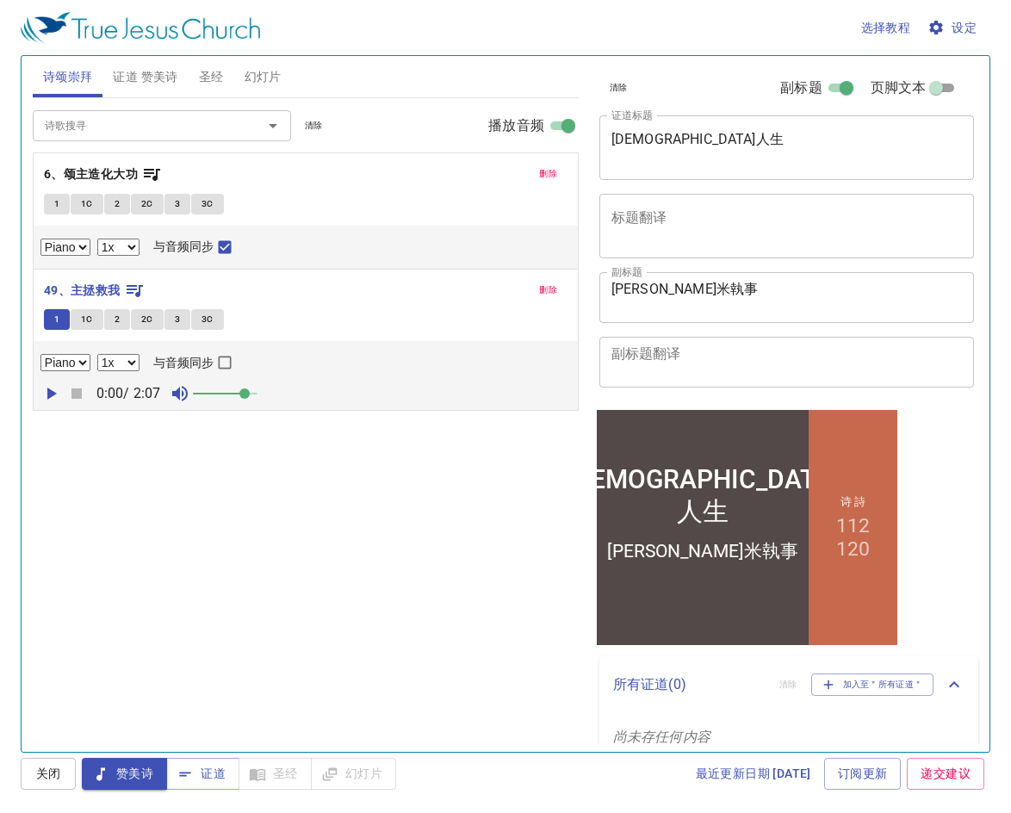
click at [46, 392] on icon "button" at bounding box center [50, 393] width 21 height 21
click at [131, 365] on select "0.6x 0.7x 0.8x 0.9x 1x 1.1x 1.2x 1.3x 1.4x 1.5x 1.7x 2x" at bounding box center [118, 362] width 42 height 17
select select "0.8"
click at [97, 354] on select "0.6x 0.7x 0.8x 0.9x 1x 1.1x 1.2x 1.3x 1.4x 1.5x 1.7x 2x" at bounding box center [118, 362] width 42 height 17
click at [231, 358] on input "与音频同步" at bounding box center [225, 366] width 22 height 22
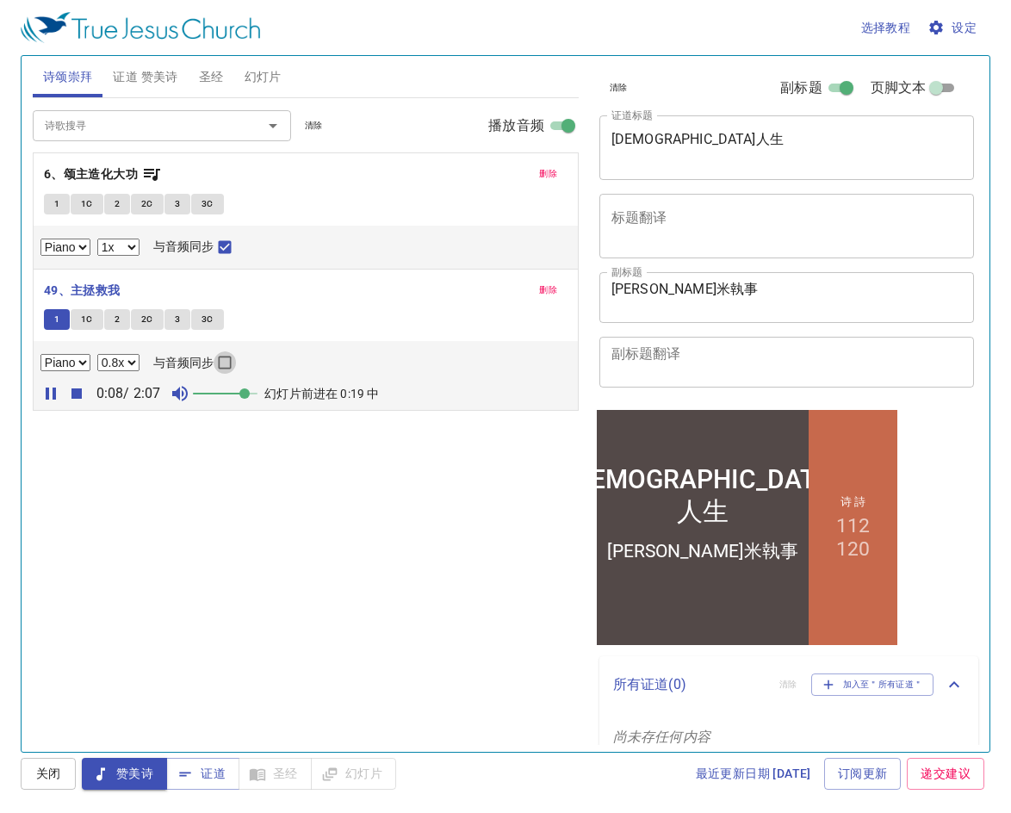
checkbox input "true"
click at [146, 137] on div "诗歌搜寻" at bounding box center [162, 125] width 258 height 30
click at [133, 123] on input "诗歌搜寻" at bounding box center [136, 125] width 197 height 20
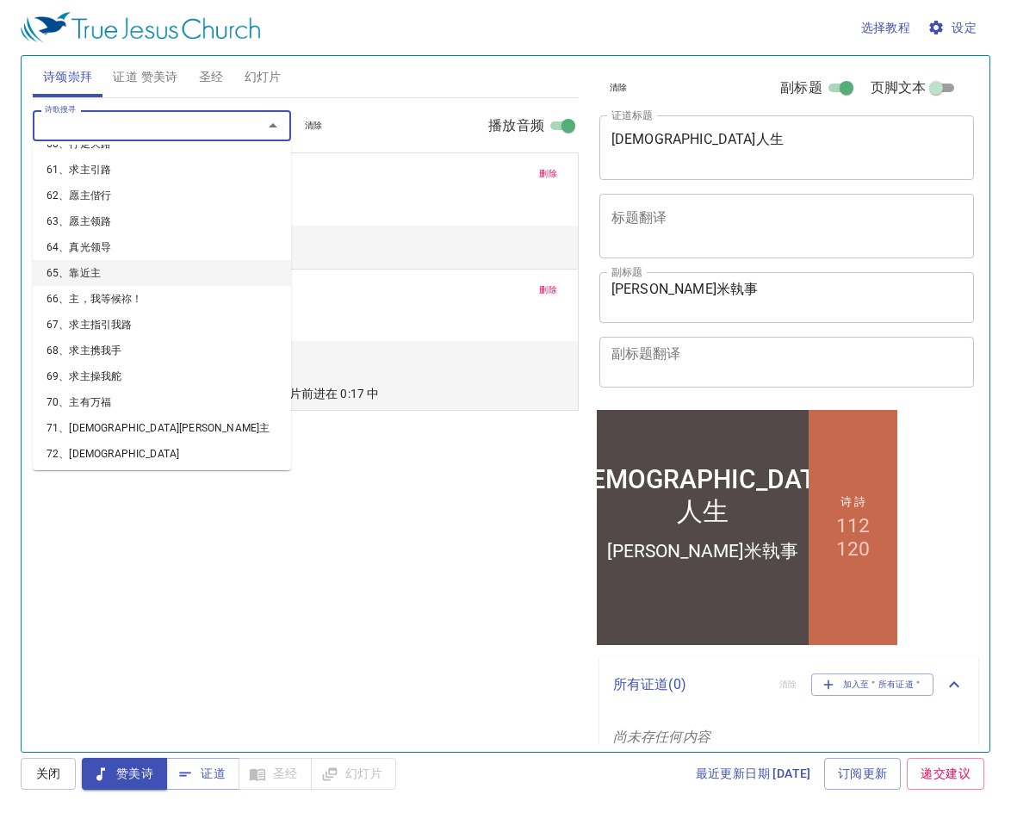
scroll to position [1550, 0]
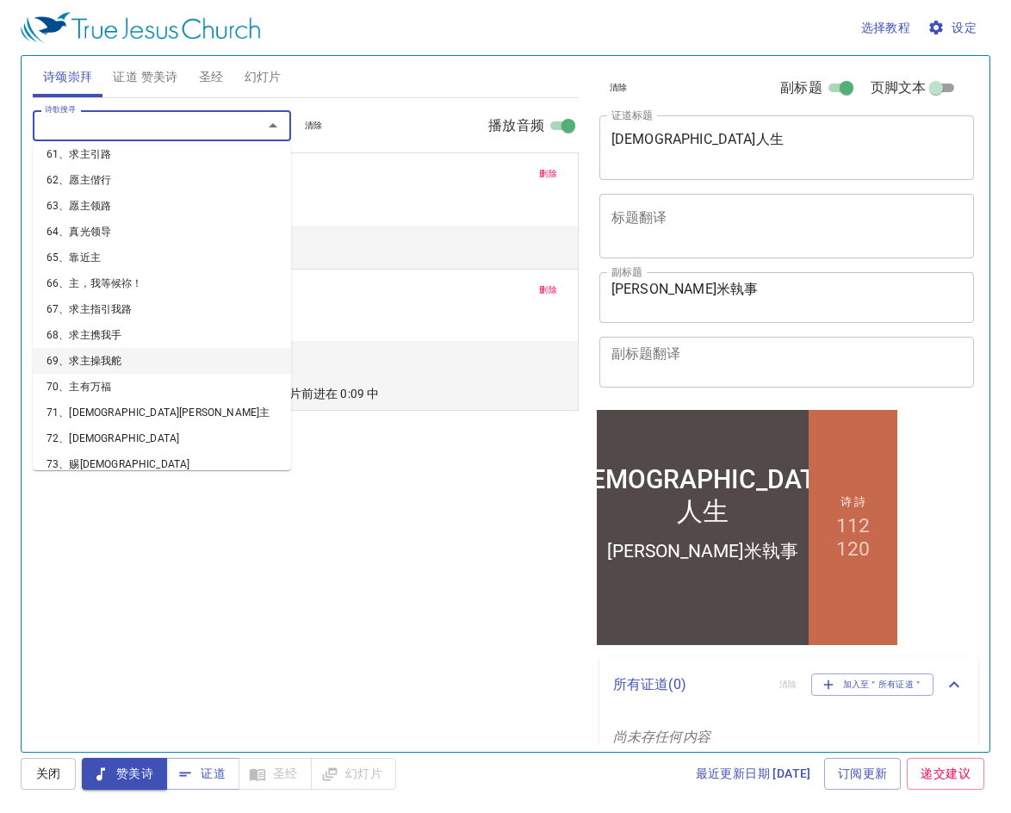
drag, startPoint x: 127, startPoint y: 313, endPoint x: 125, endPoint y: 344, distance: 31.0
click at [125, 344] on ul "1、颂赞独一真神 2、赞美圣父 3、亚伯拉罕的神 4、赞美天父 5、万有赞美天父 6、颂主造化大功 7、万有齐颂主 8、当向神歌颂 9、向主欢呼 10、荣耀归…" at bounding box center [162, 307] width 258 height 325
click at [125, 348] on li "69、求主操我舵" at bounding box center [162, 361] width 258 height 26
select select "1"
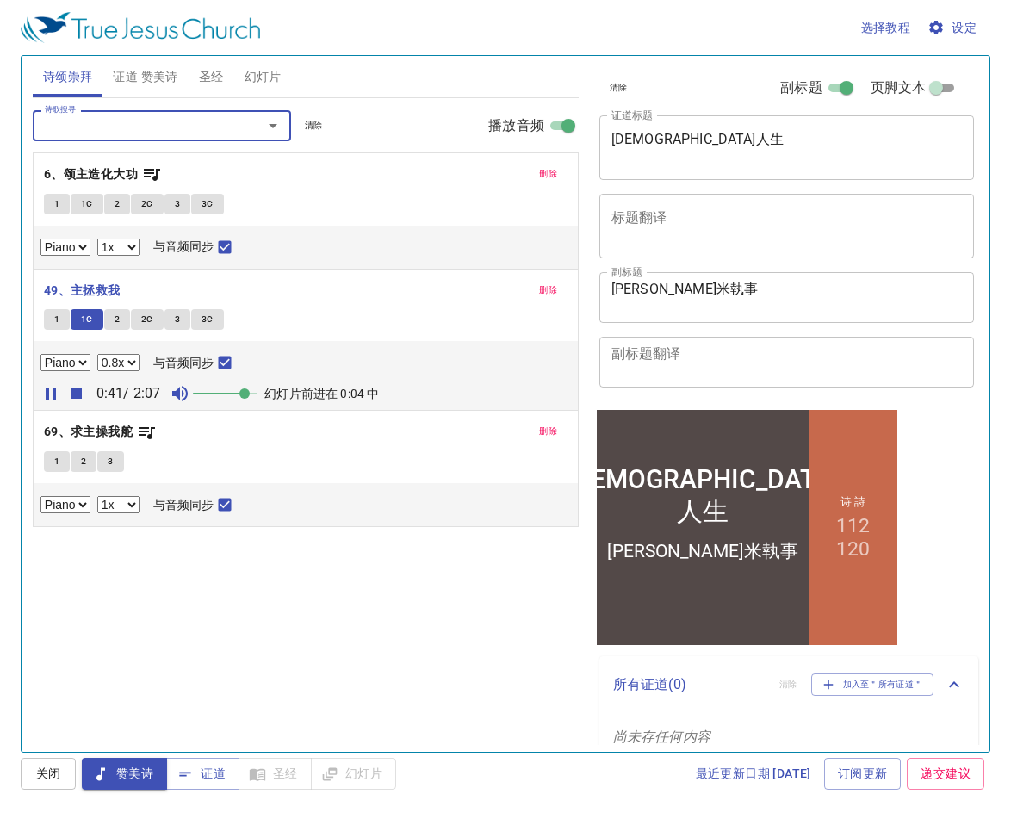
click at [191, 134] on input "诗歌搜寻" at bounding box center [136, 125] width 197 height 20
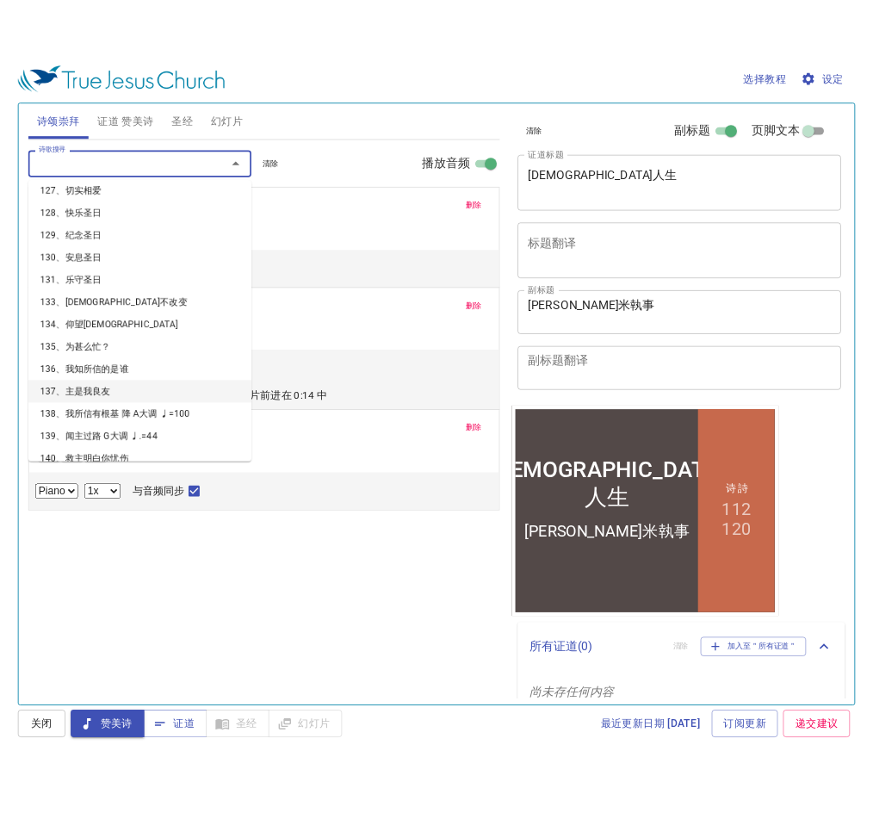
scroll to position [3272, 0]
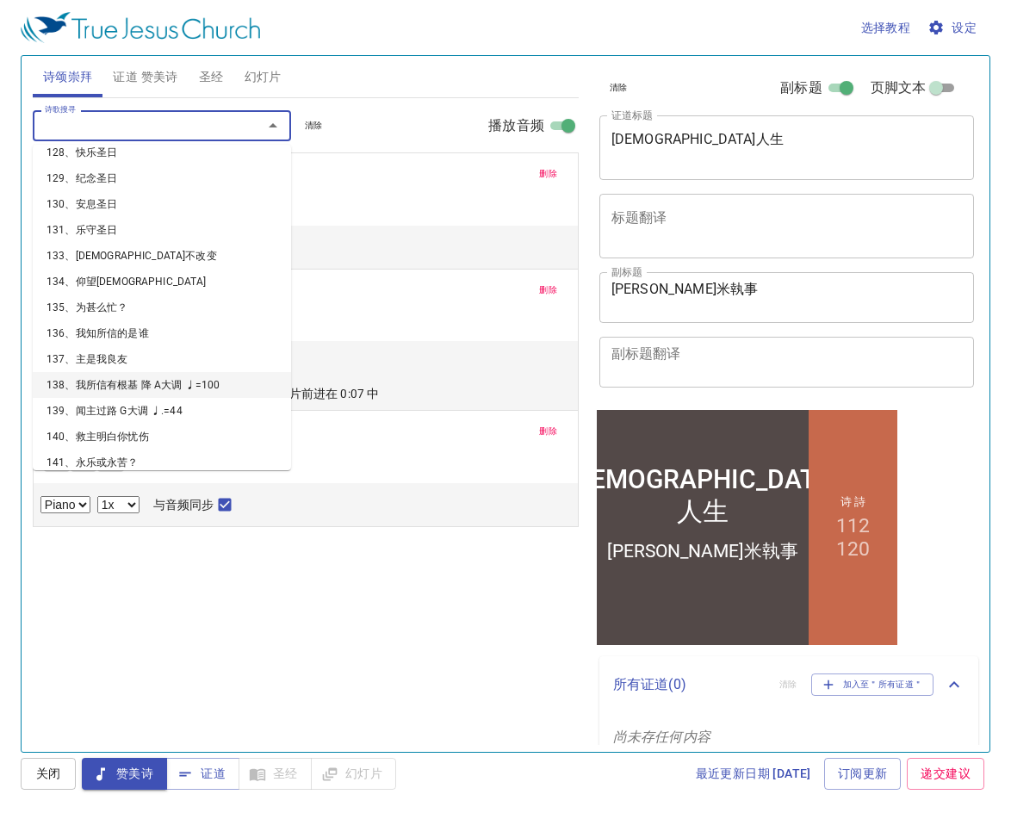
click at [133, 372] on li "138、我所信有根基 降 A大调 ♩=100" at bounding box center [162, 385] width 258 height 26
select select "1"
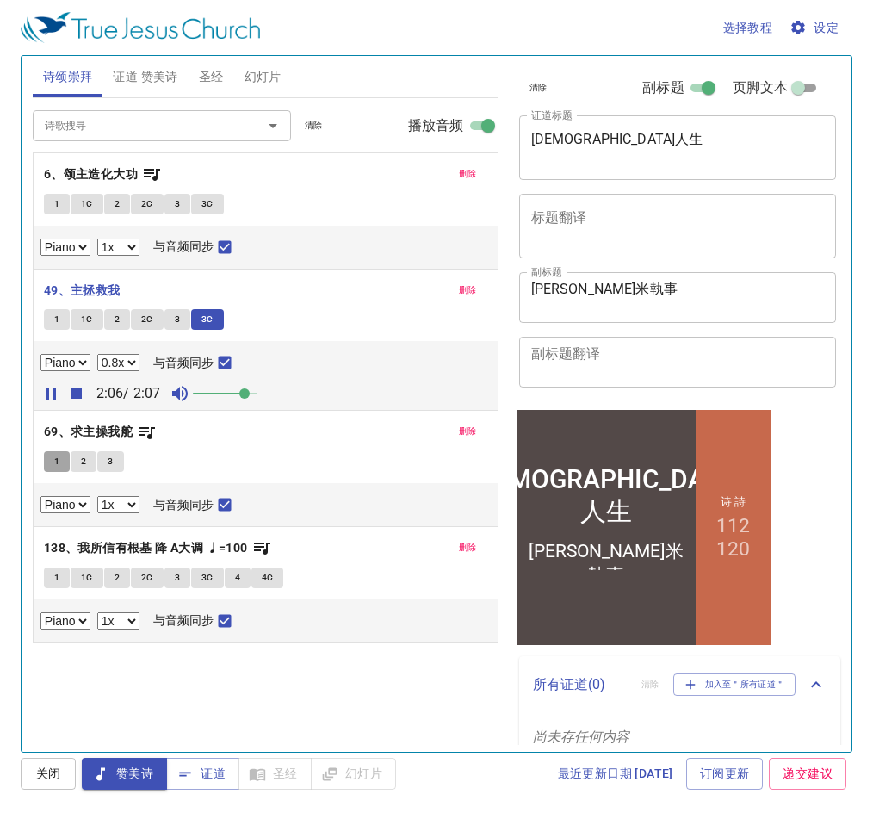
click at [54, 457] on span "1" at bounding box center [56, 461] width 5 height 15
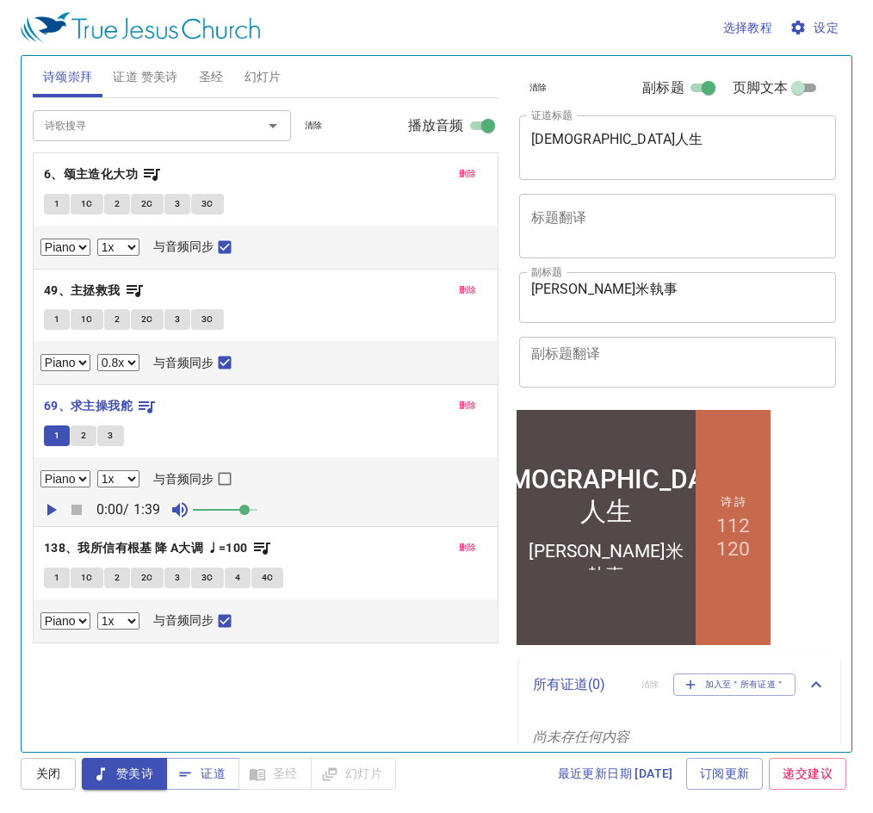
click at [53, 511] on icon "button" at bounding box center [51, 510] width 9 height 12
click at [226, 480] on input "与音频同步" at bounding box center [225, 482] width 22 height 22
checkbox input "true"
click at [155, 78] on span "证道 赞美诗" at bounding box center [145, 77] width 65 height 22
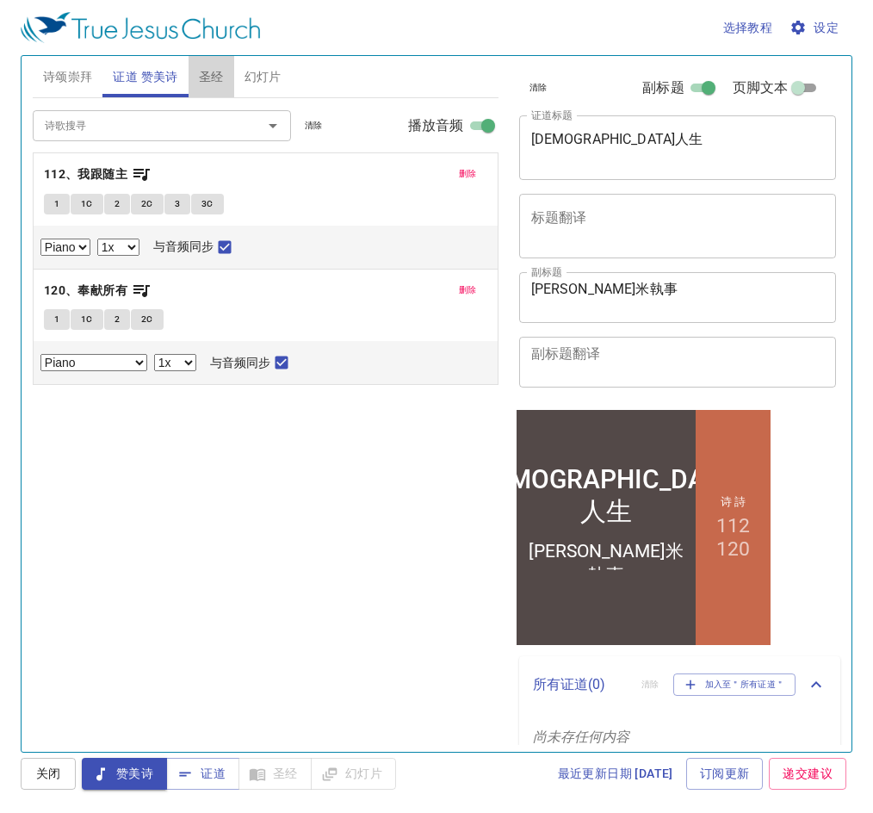
click at [216, 84] on span "圣经" at bounding box center [211, 77] width 25 height 22
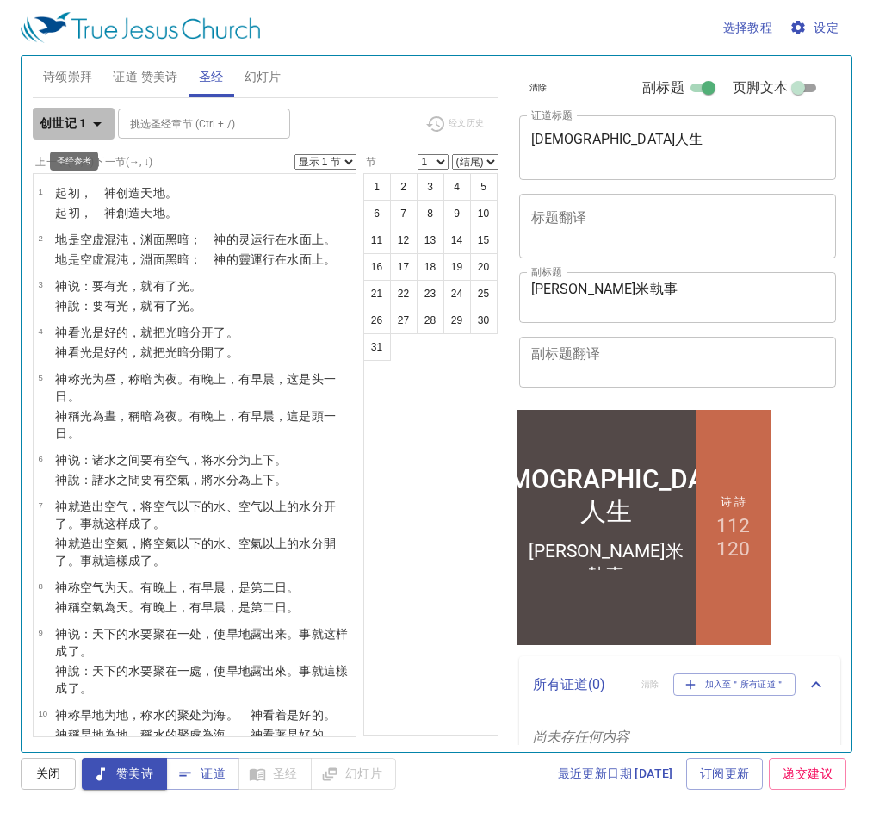
click at [84, 122] on b "创世记 1" at bounding box center [63, 124] width 47 height 22
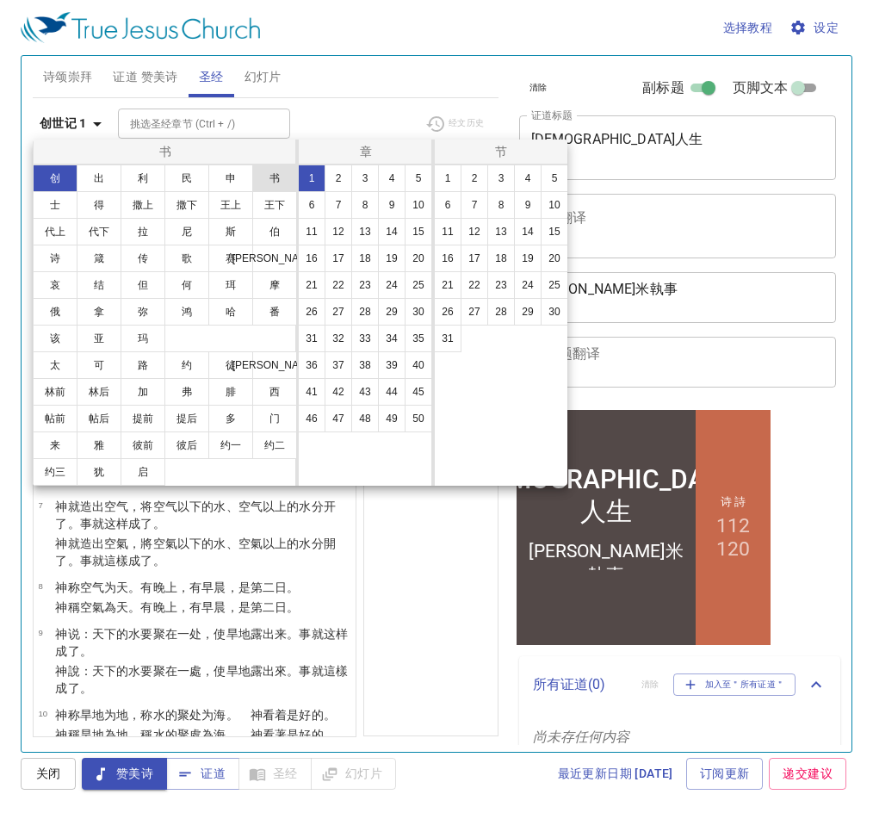
click at [288, 186] on button "书" at bounding box center [274, 178] width 45 height 28
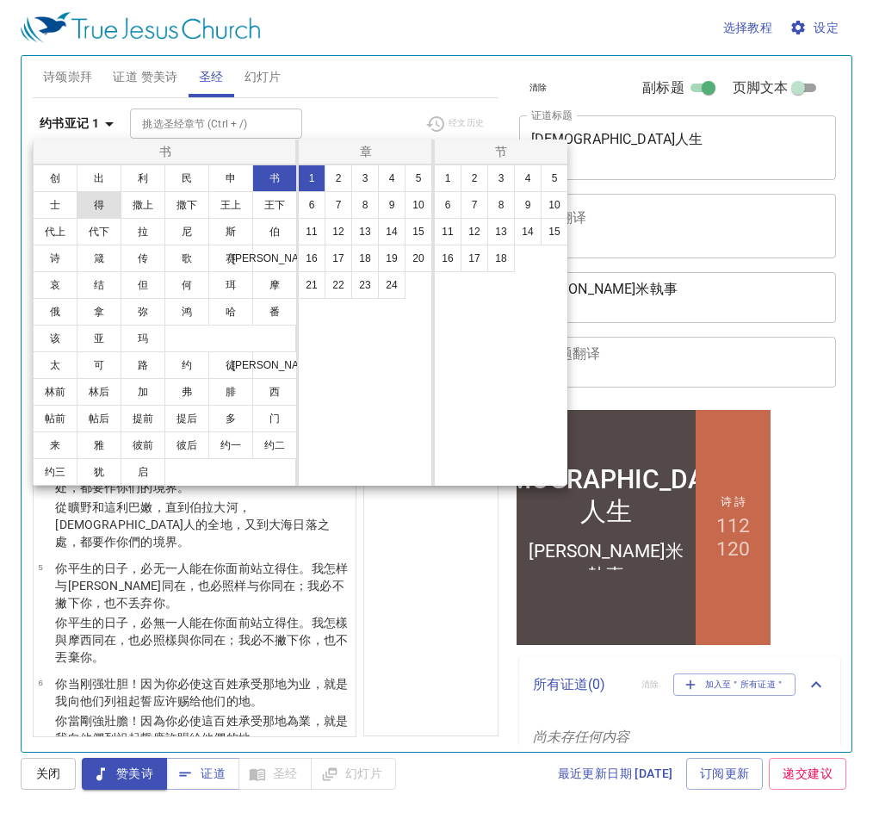
click at [102, 207] on button "得" at bounding box center [99, 205] width 45 height 28
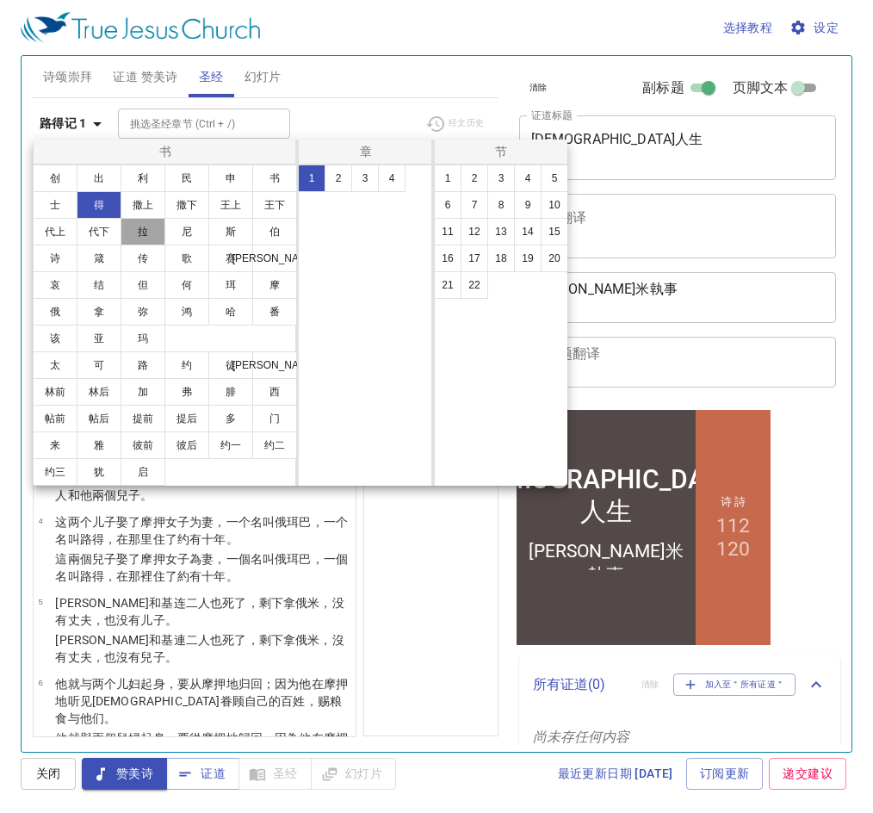
click at [153, 237] on button "拉" at bounding box center [143, 232] width 45 height 28
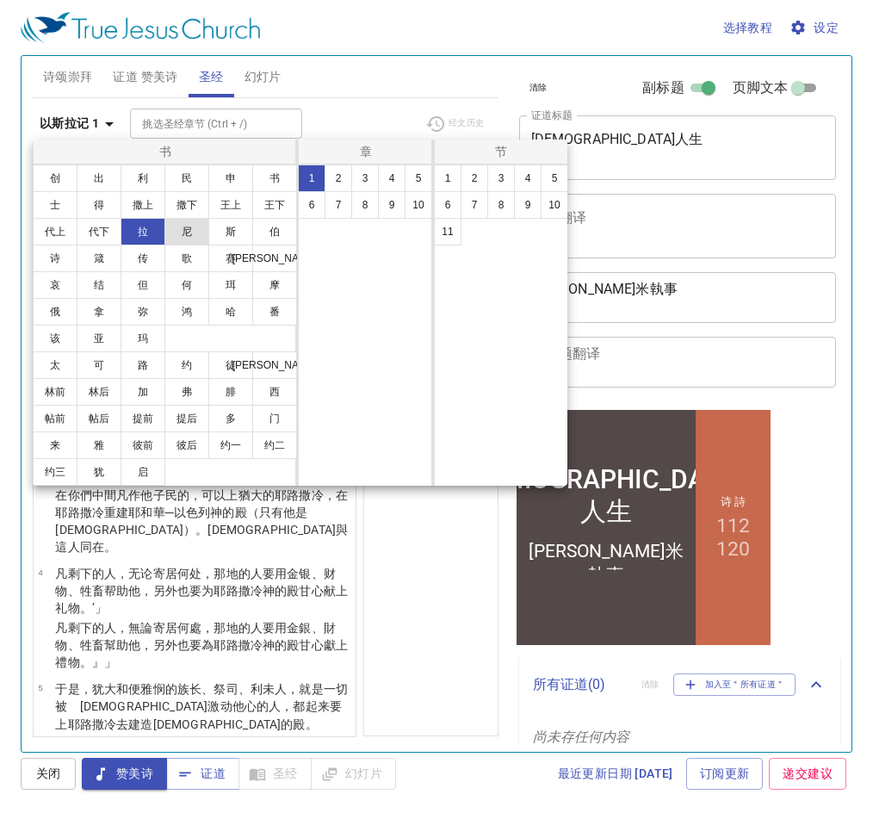
click at [173, 237] on button "尼" at bounding box center [186, 232] width 45 height 28
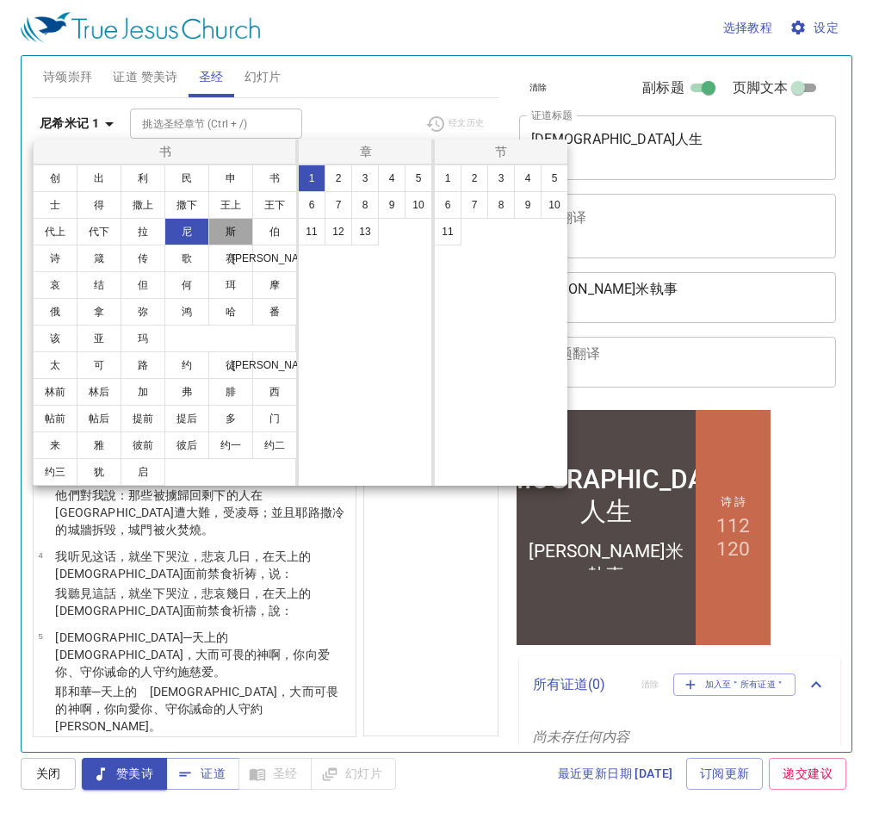
click at [228, 238] on button "斯" at bounding box center [230, 232] width 45 height 28
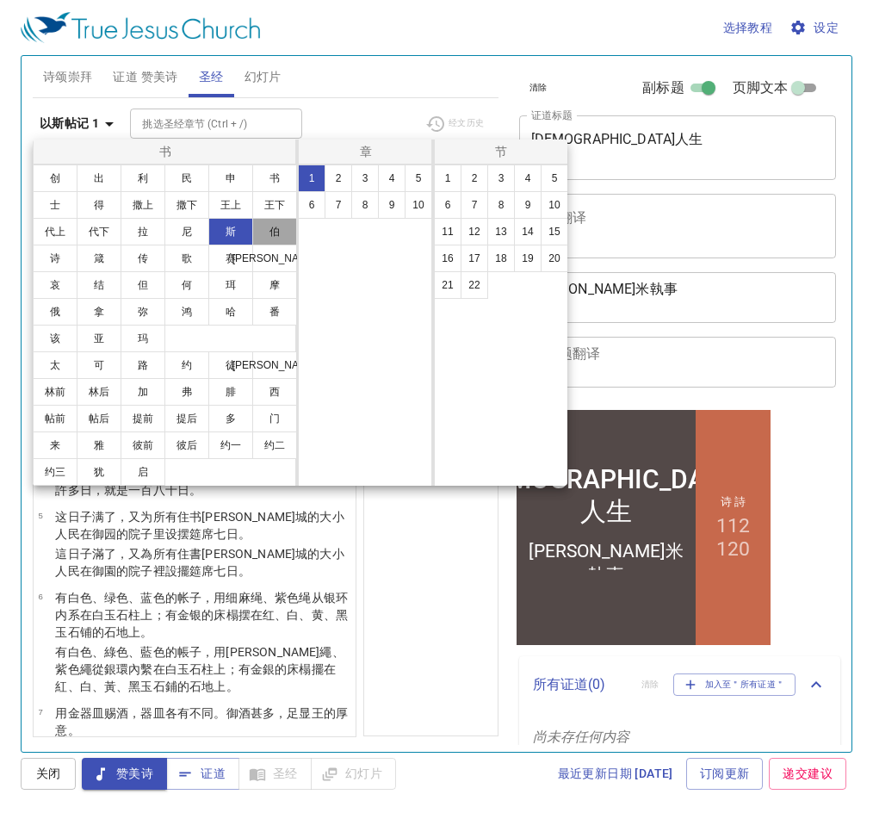
click at [266, 238] on button "伯" at bounding box center [274, 232] width 45 height 28
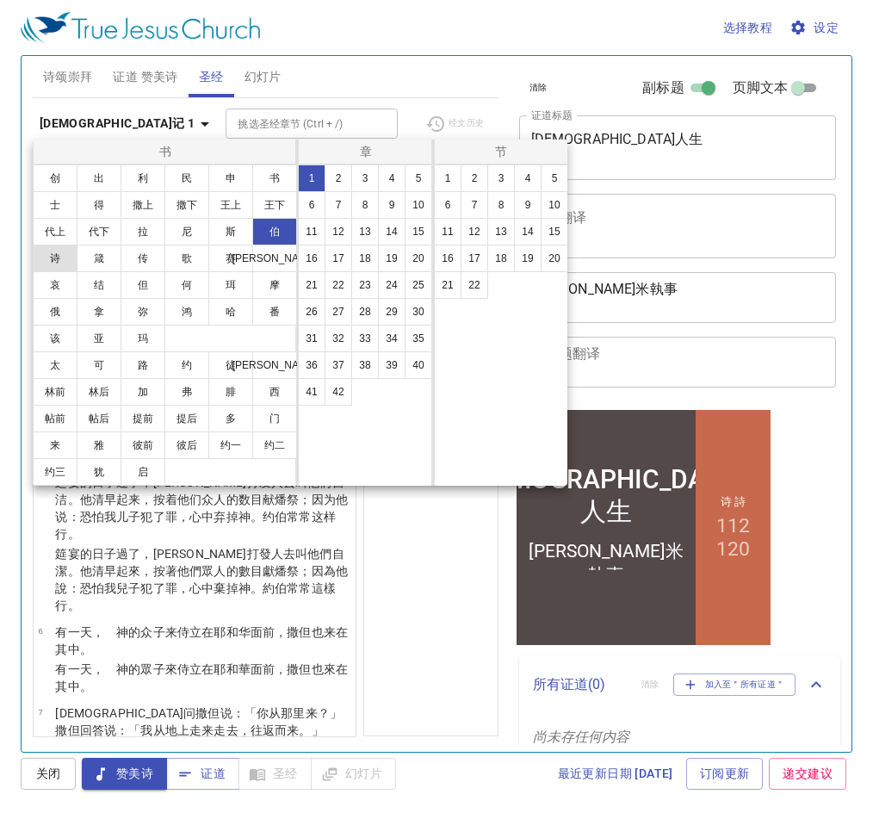
click at [76, 256] on button "诗" at bounding box center [55, 259] width 45 height 28
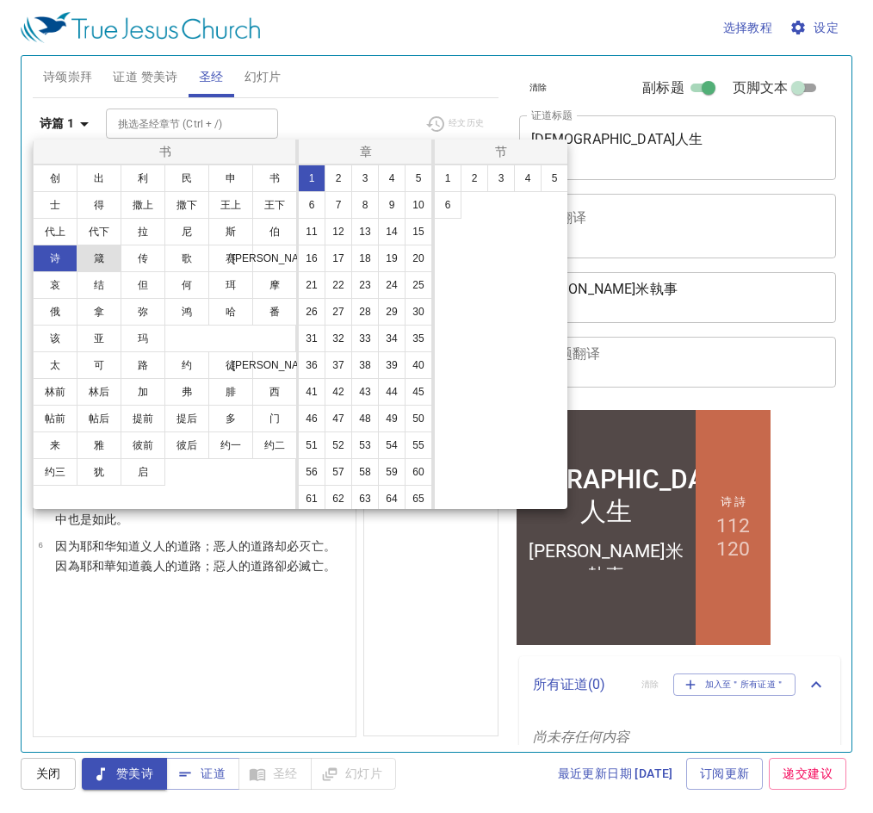
click at [97, 254] on button "箴" at bounding box center [99, 259] width 45 height 28
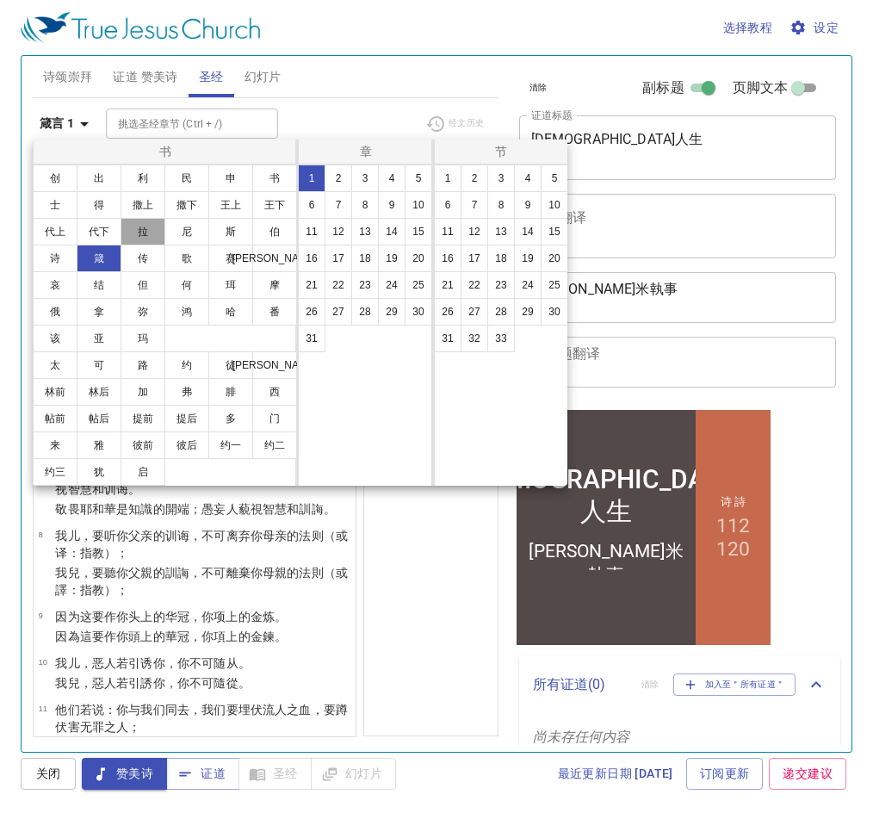
click at [151, 237] on button "拉" at bounding box center [143, 232] width 45 height 28
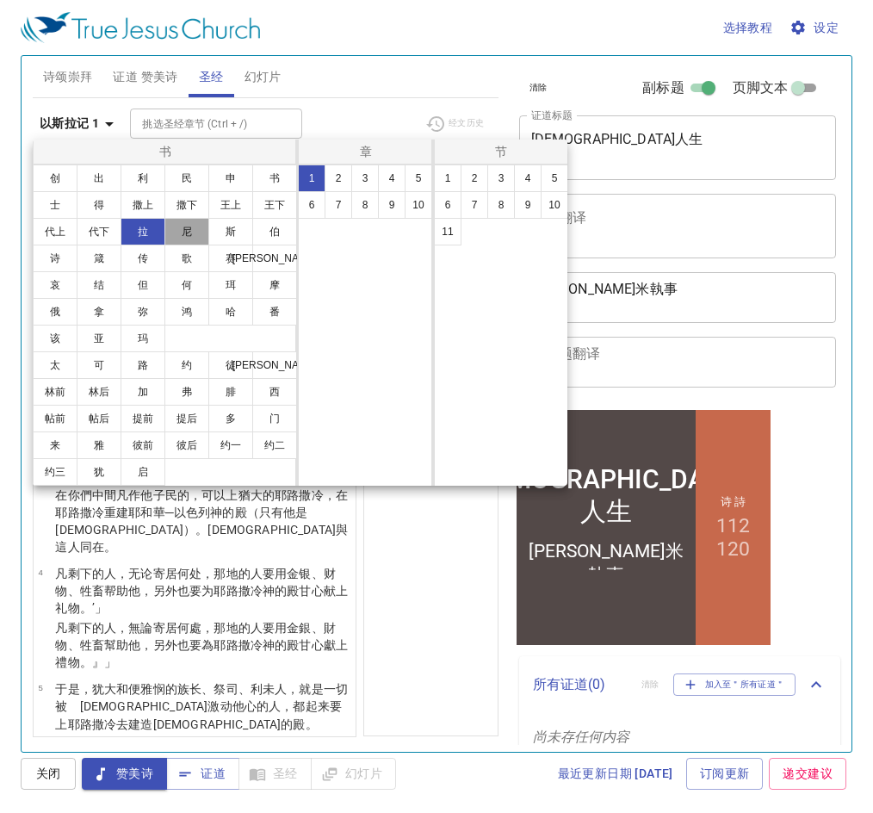
click at [173, 235] on button "尼" at bounding box center [186, 232] width 45 height 28
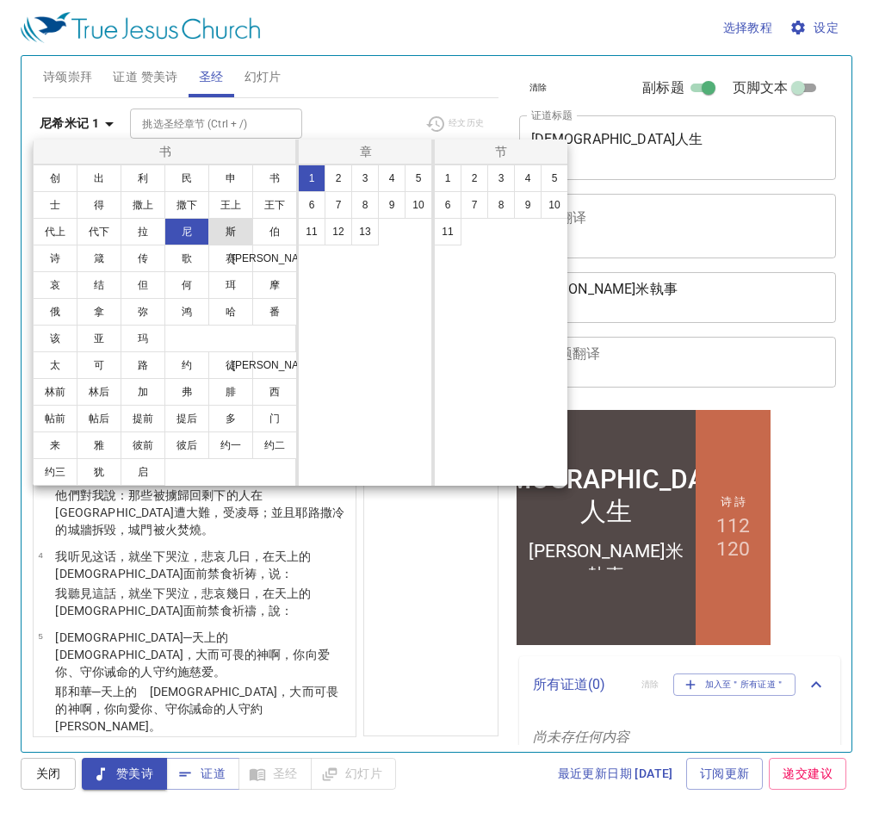
click at [235, 240] on button "斯" at bounding box center [230, 232] width 45 height 28
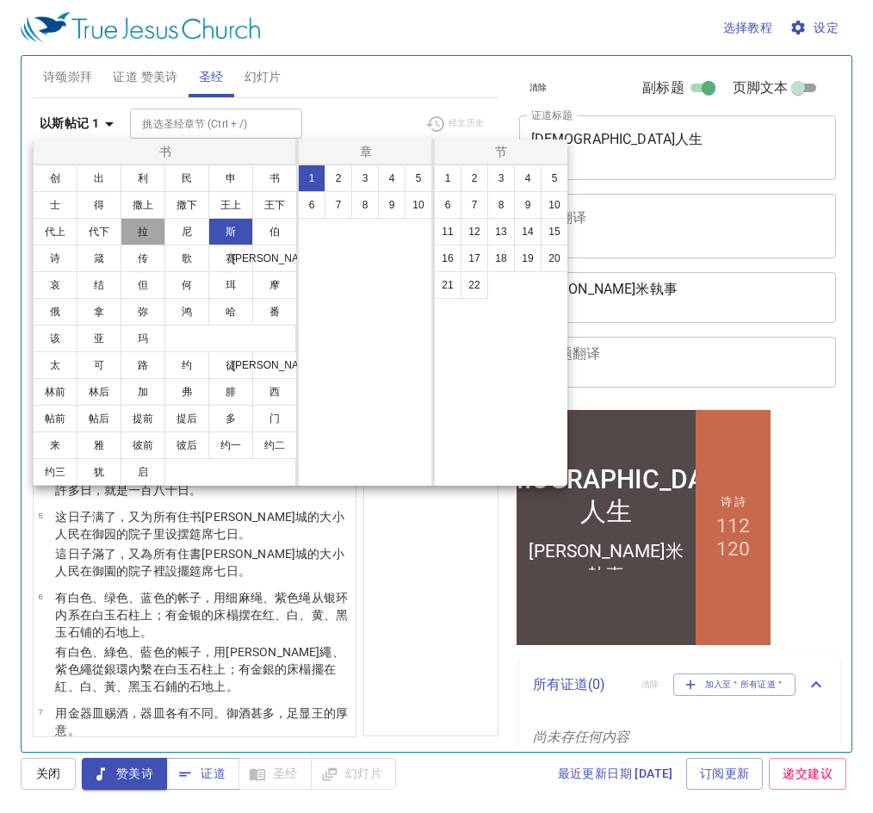
click at [139, 236] on button "拉" at bounding box center [143, 232] width 45 height 28
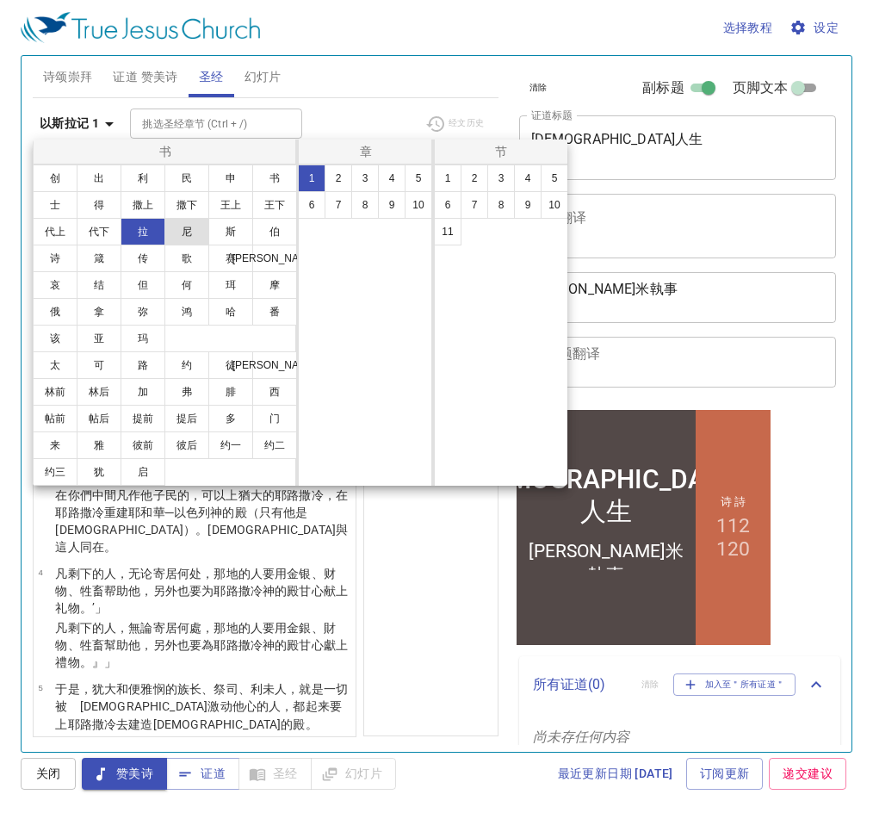
click at [171, 232] on button "尼" at bounding box center [186, 232] width 45 height 28
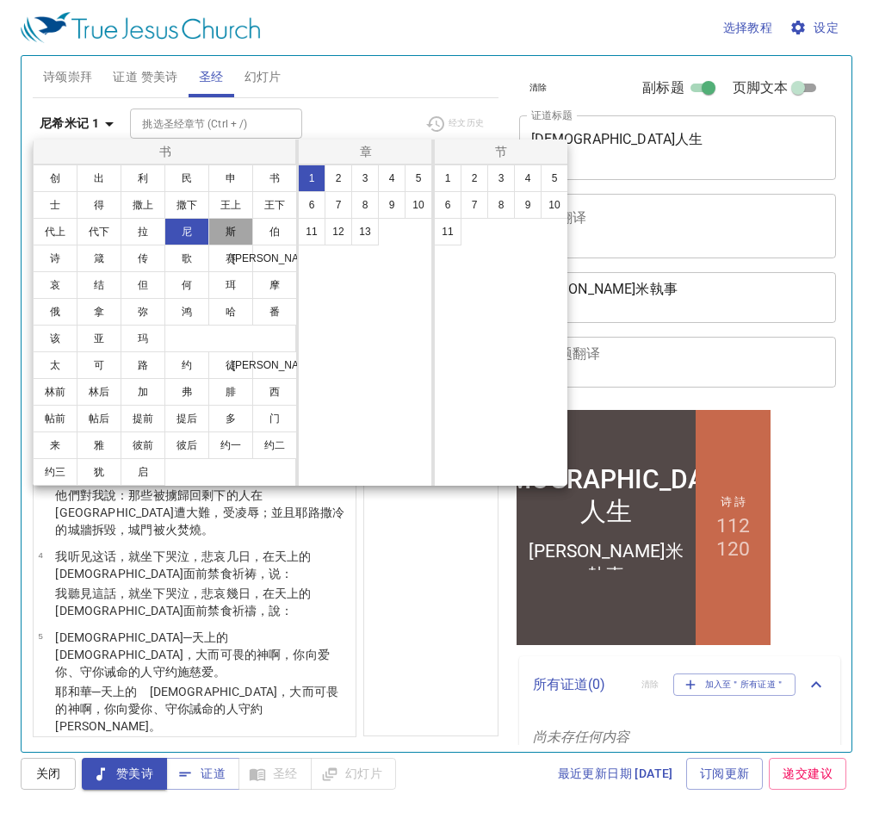
click at [220, 232] on button "斯" at bounding box center [230, 232] width 45 height 28
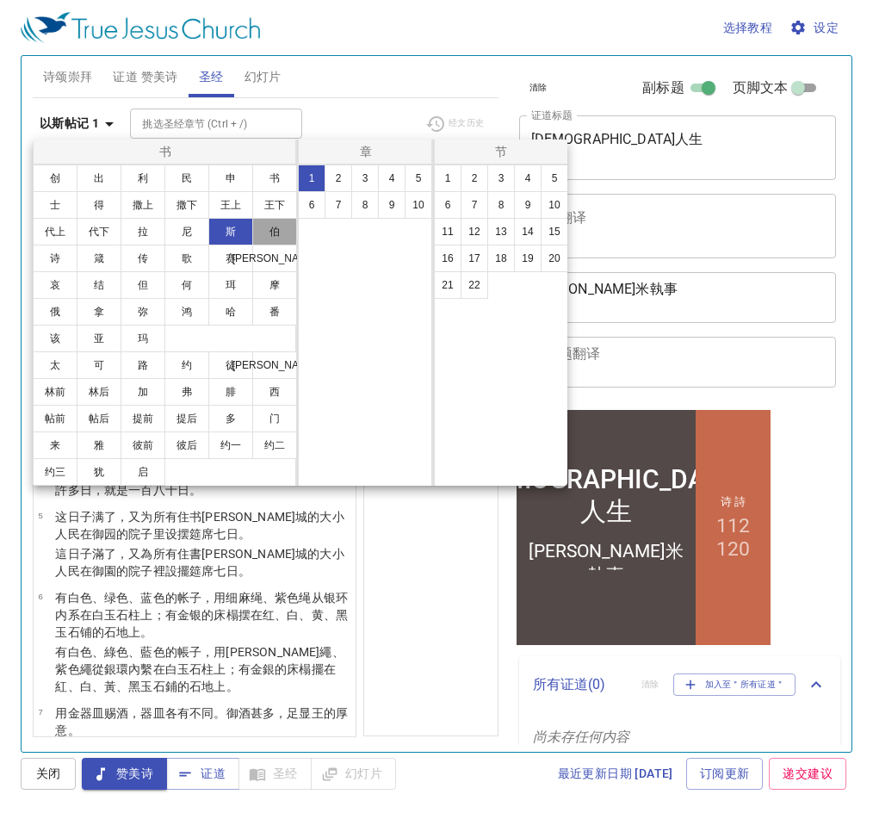
click at [261, 231] on button "伯" at bounding box center [274, 232] width 45 height 28
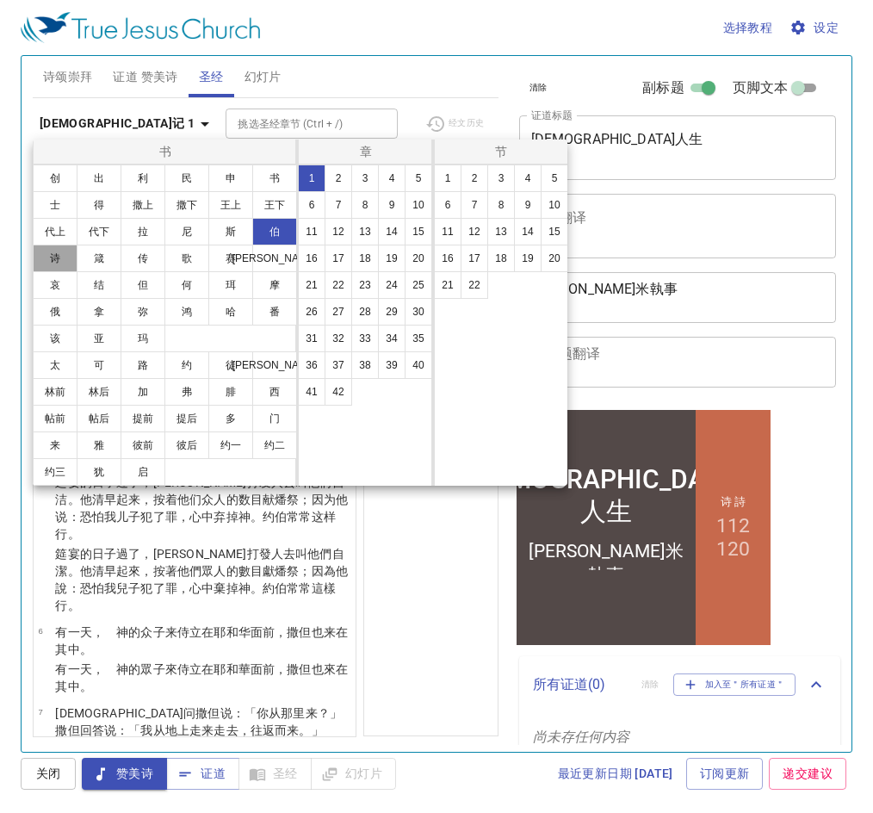
click at [59, 257] on button "诗" at bounding box center [55, 259] width 45 height 28
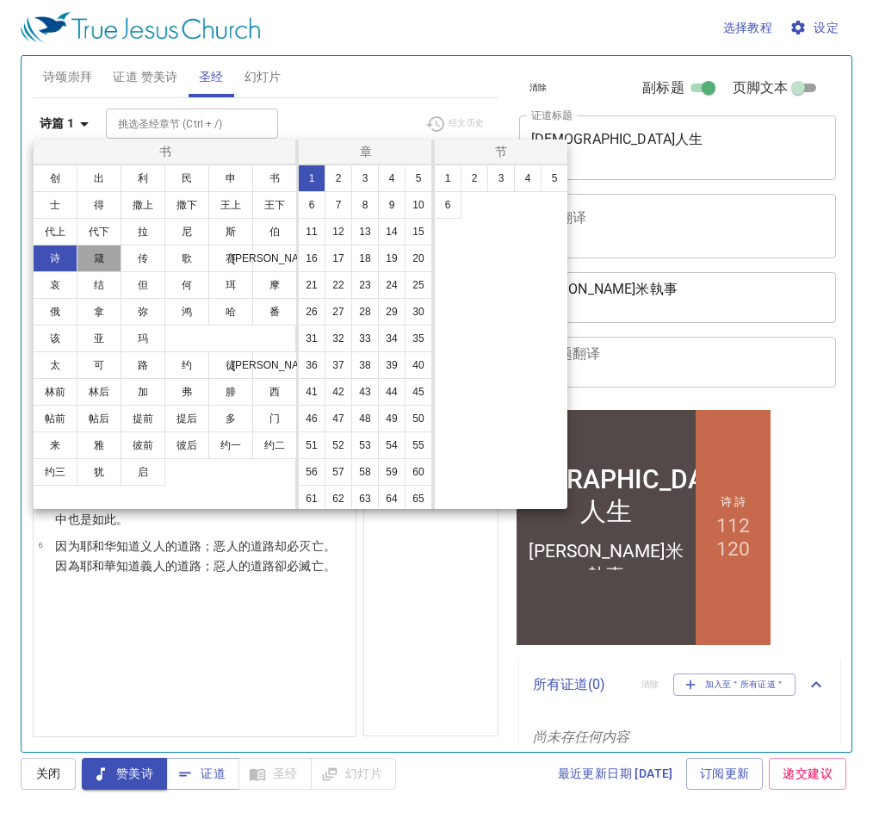
click at [92, 257] on button "箴" at bounding box center [99, 259] width 45 height 28
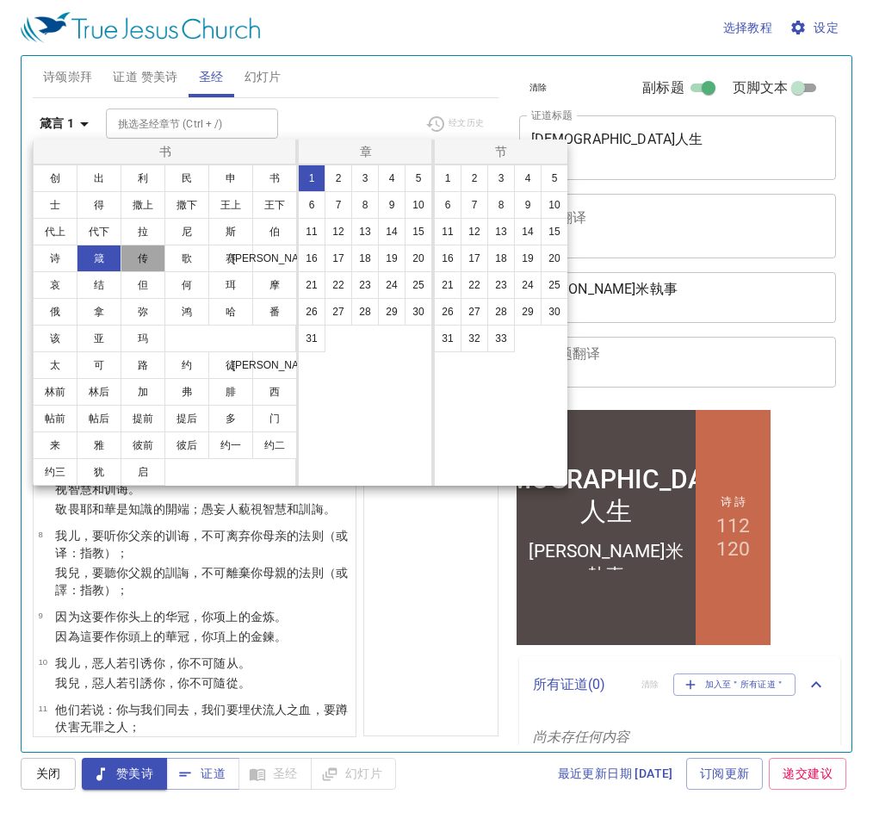
click at [127, 257] on button "传" at bounding box center [143, 259] width 45 height 28
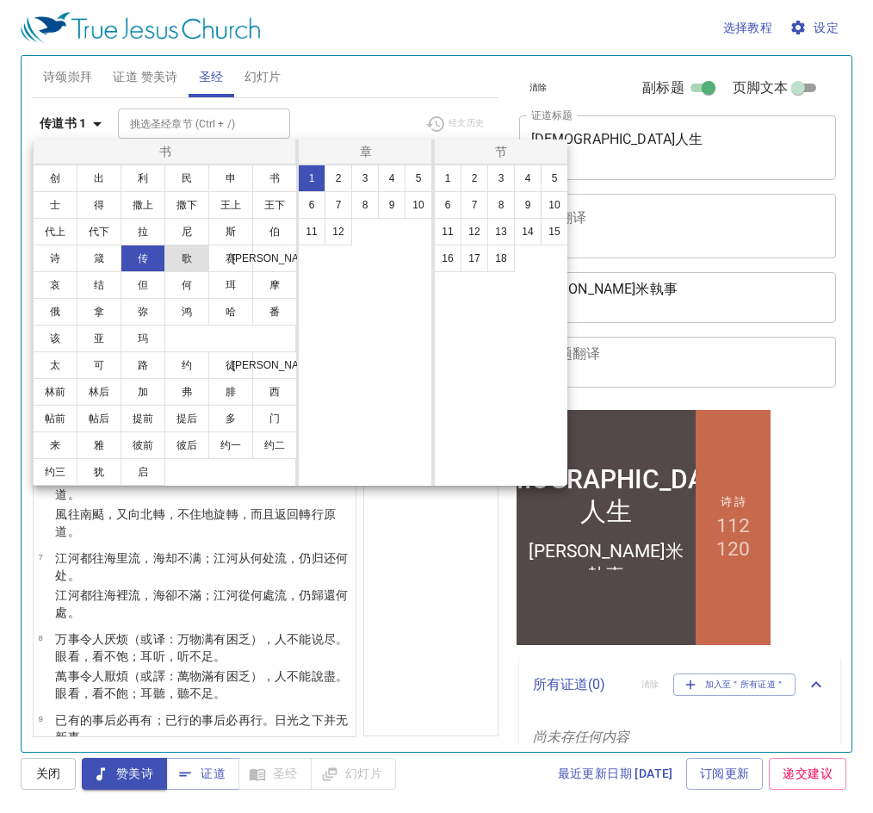
click at [189, 261] on button "歌" at bounding box center [186, 259] width 45 height 28
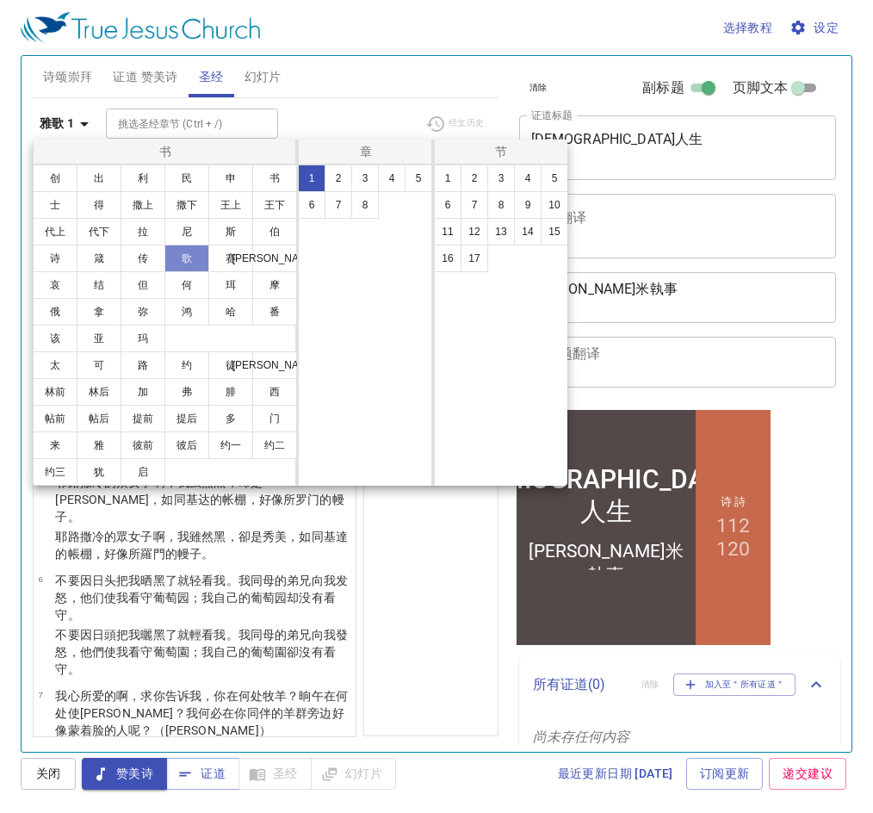
click at [191, 268] on button "歌" at bounding box center [186, 259] width 45 height 28
click at [268, 393] on button "西" at bounding box center [274, 392] width 45 height 28
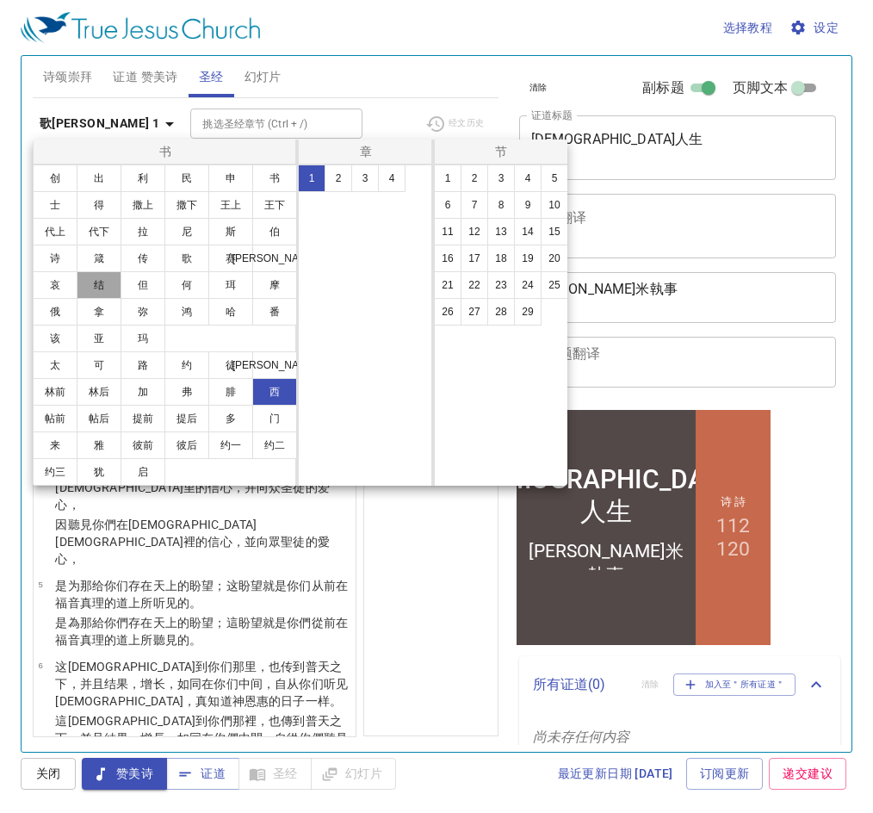
click at [112, 287] on button "结" at bounding box center [99, 285] width 45 height 28
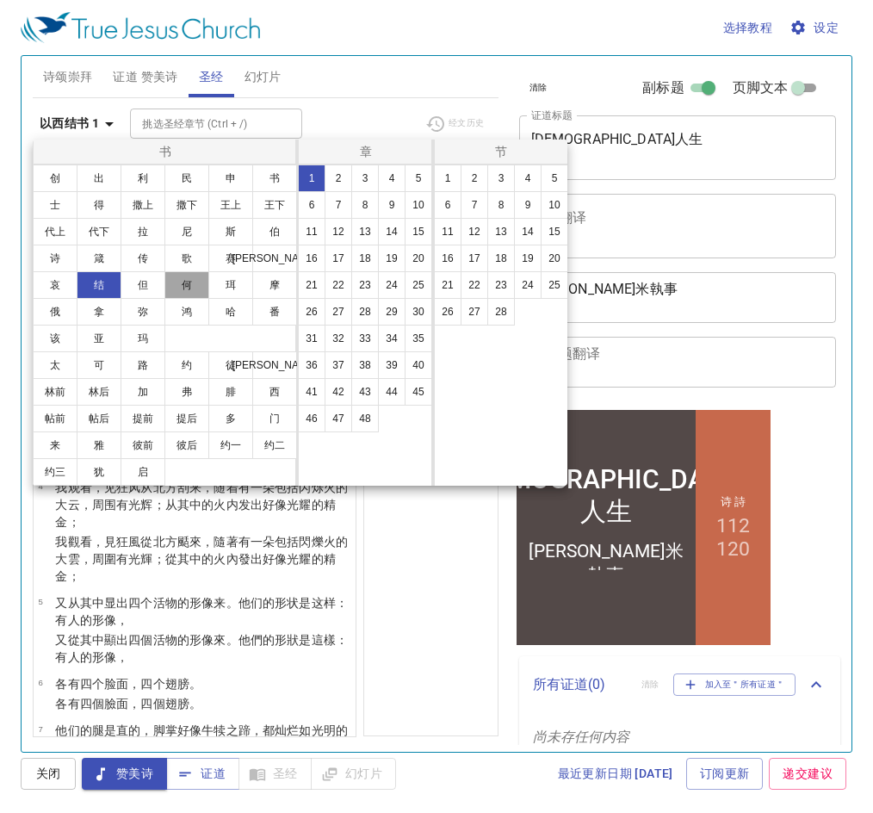
click at [192, 288] on button "何" at bounding box center [186, 285] width 45 height 28
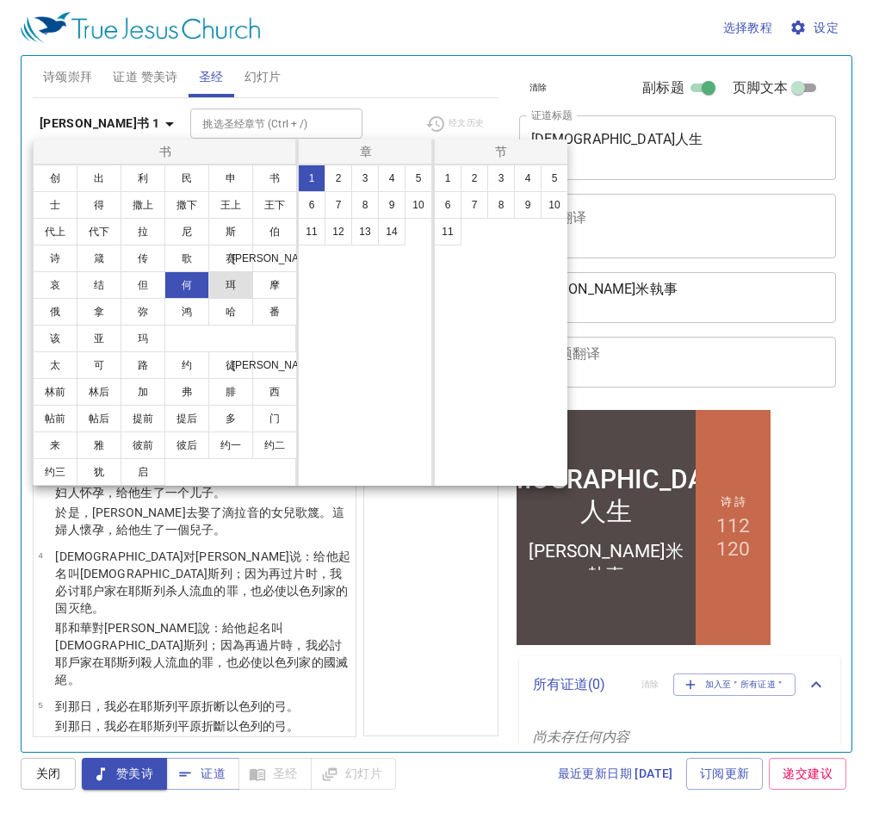
click at [226, 291] on button "珥" at bounding box center [230, 285] width 45 height 28
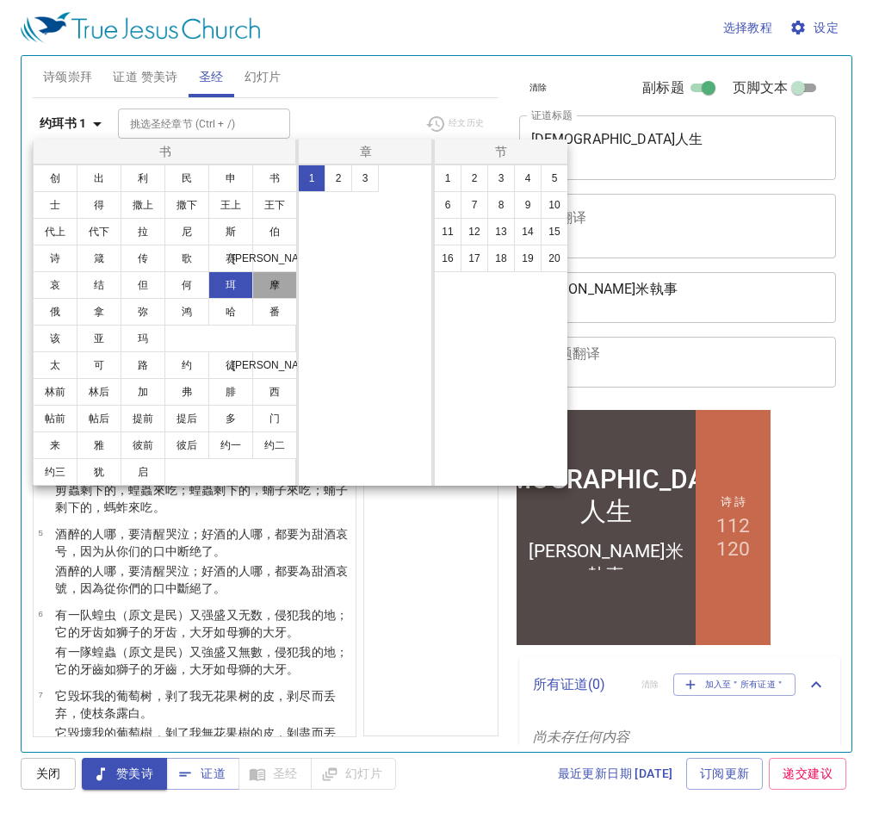
click at [269, 294] on button "摩" at bounding box center [274, 285] width 45 height 28
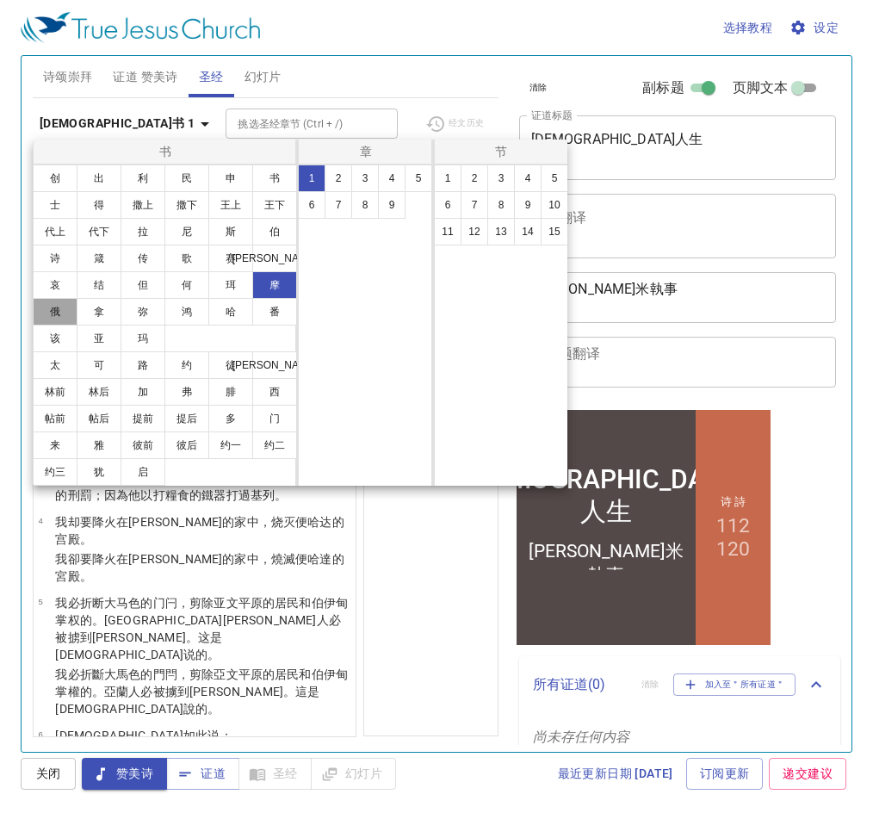
click at [58, 313] on button "俄" at bounding box center [55, 312] width 45 height 28
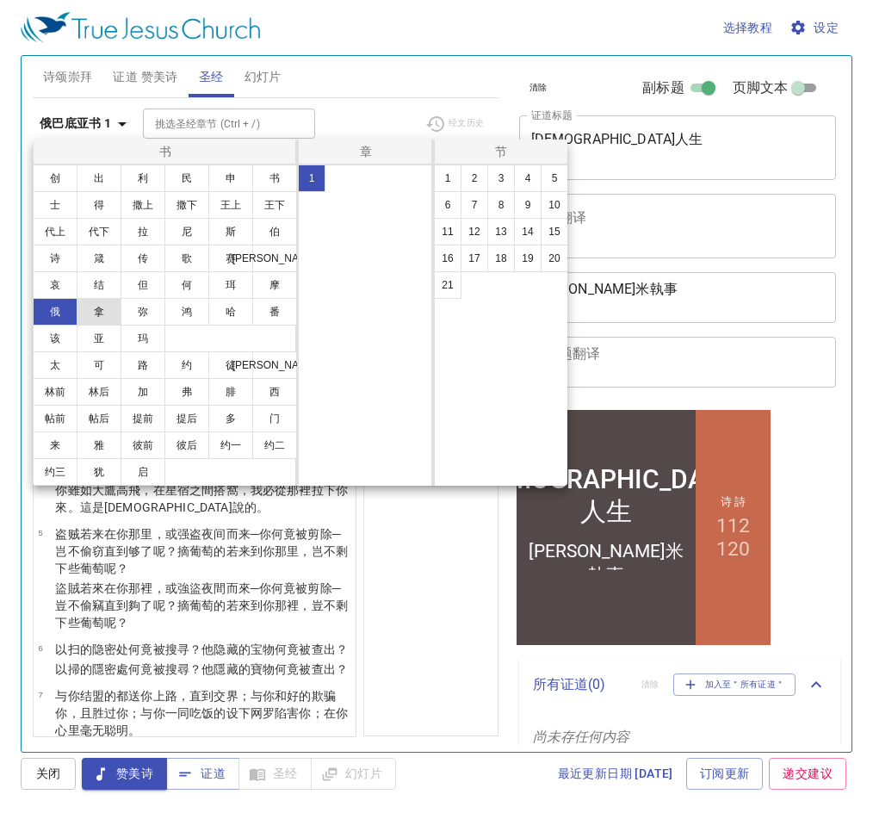
click at [96, 318] on button "拿" at bounding box center [99, 312] width 45 height 28
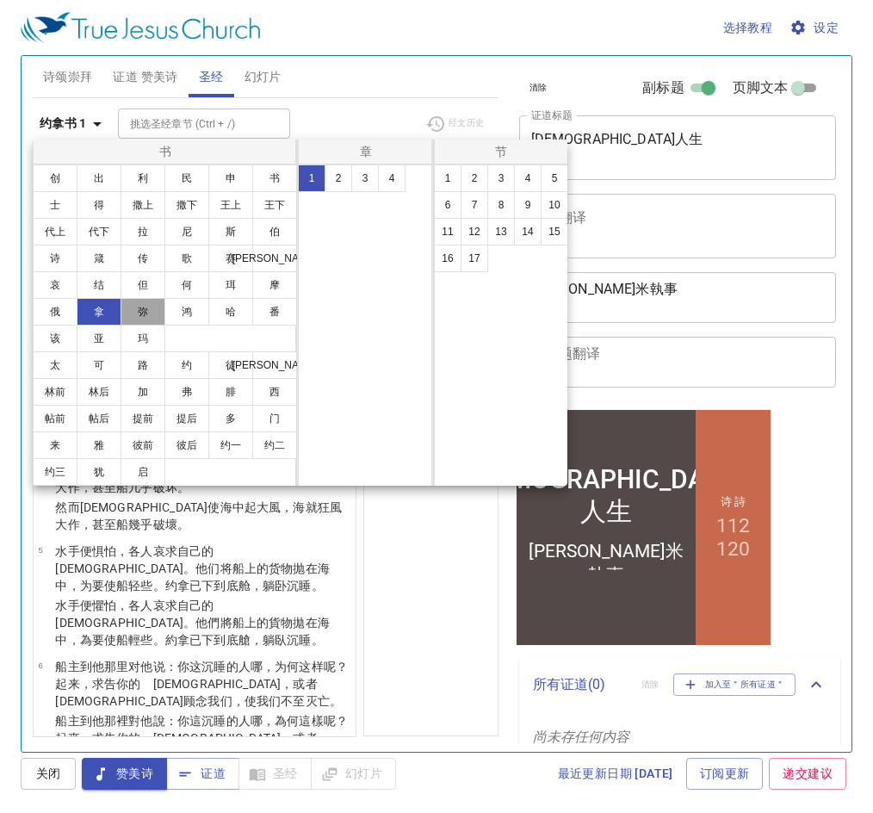
click at [141, 319] on button "弥" at bounding box center [143, 312] width 45 height 28
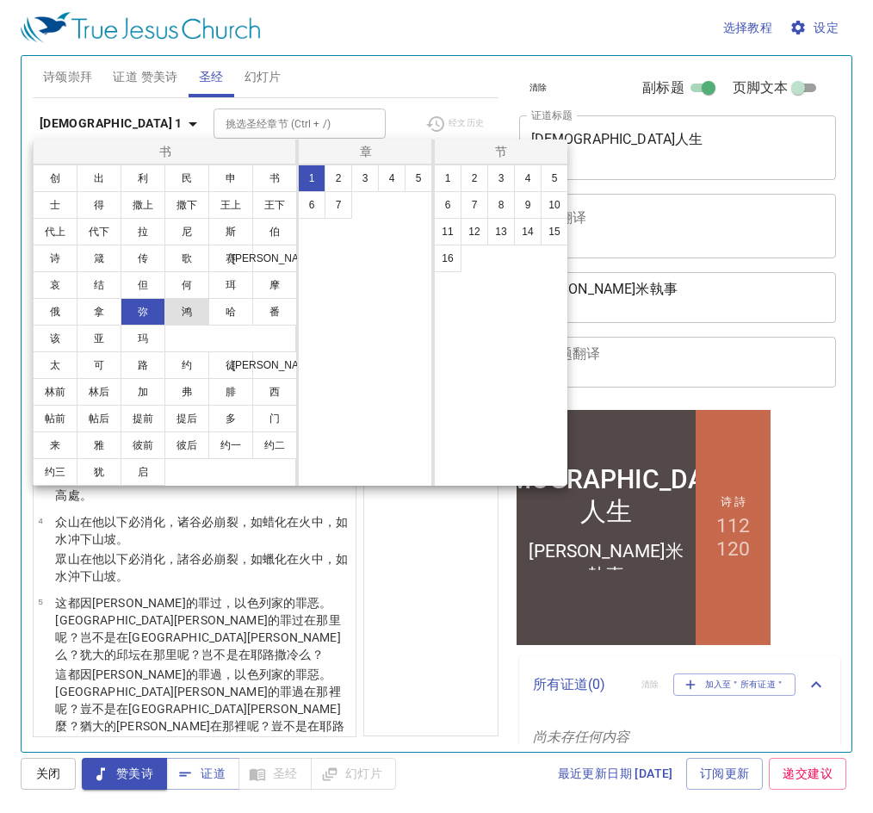
click at [191, 323] on button "鸿" at bounding box center [186, 312] width 45 height 28
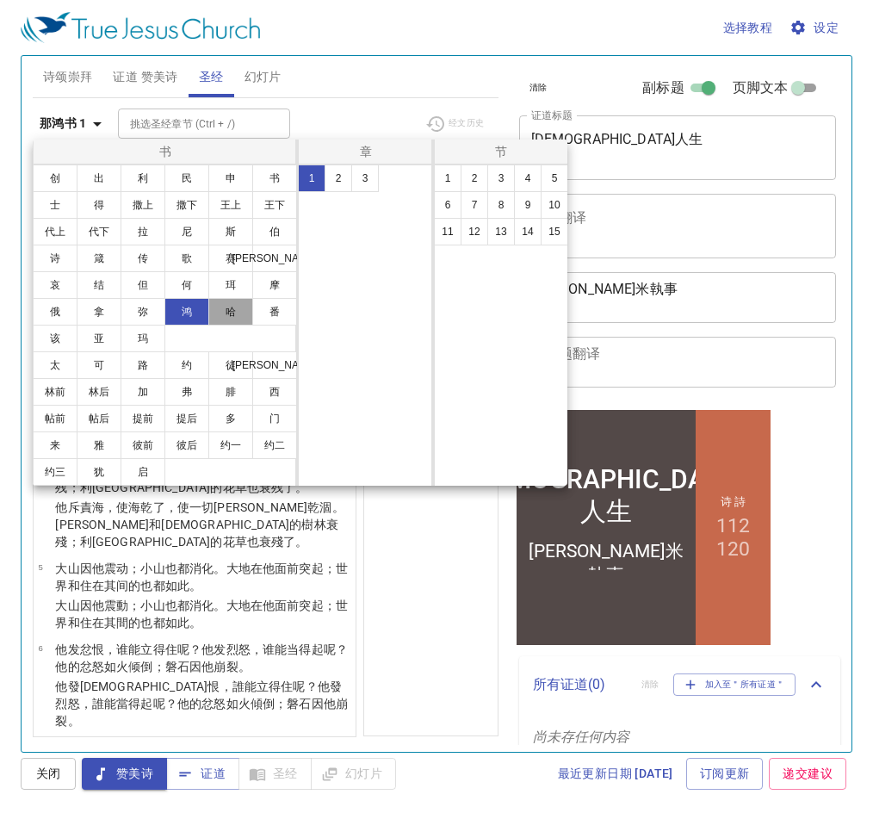
click at [216, 323] on button "哈" at bounding box center [230, 312] width 45 height 28
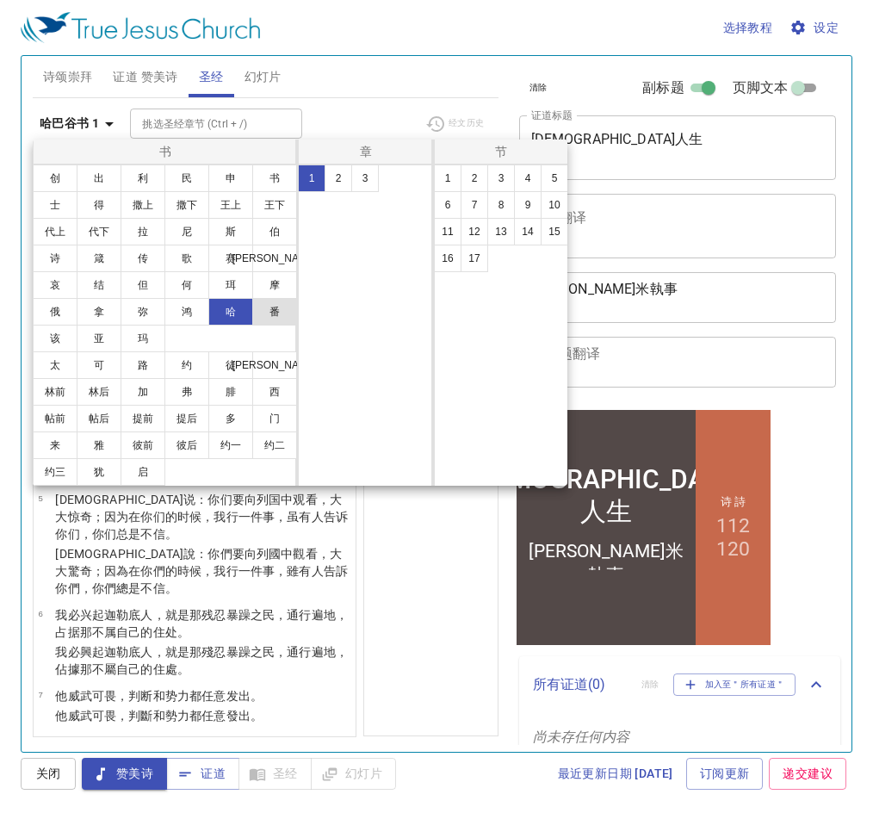
click at [273, 319] on button "番" at bounding box center [274, 312] width 45 height 28
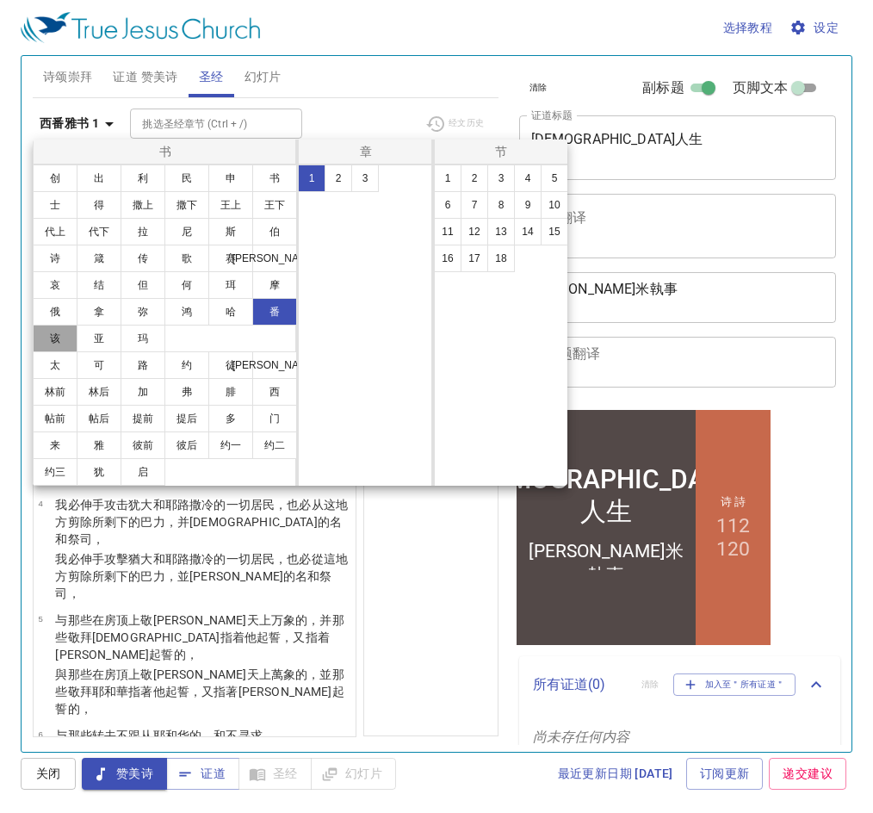
click at [48, 344] on button "该" at bounding box center [55, 339] width 45 height 28
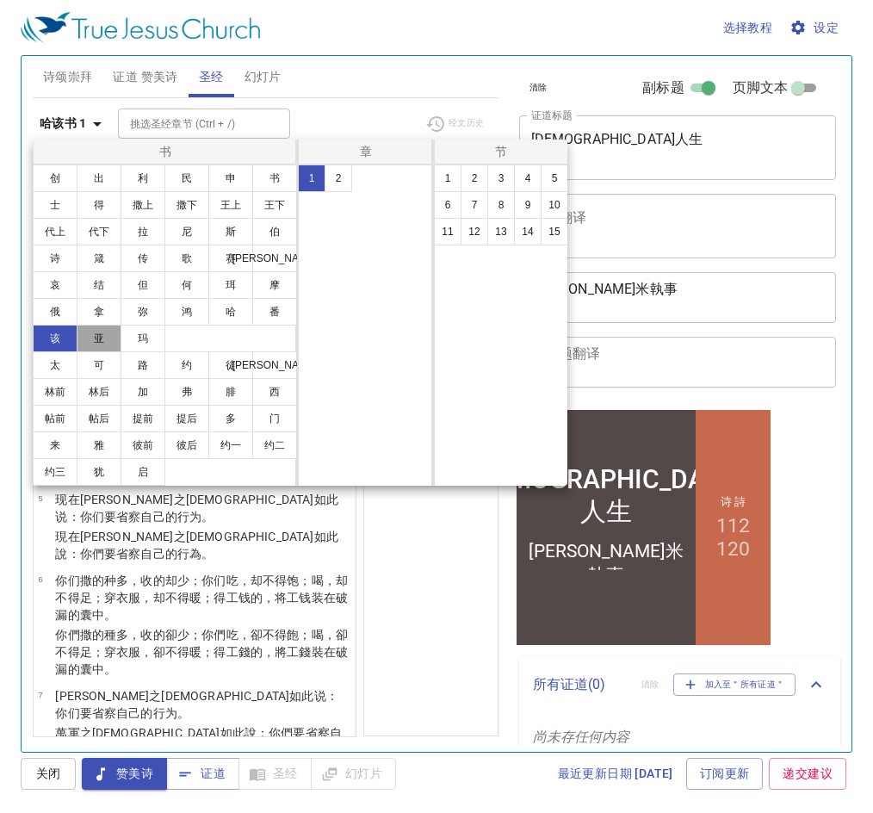
click at [93, 341] on button "亚" at bounding box center [99, 339] width 45 height 28
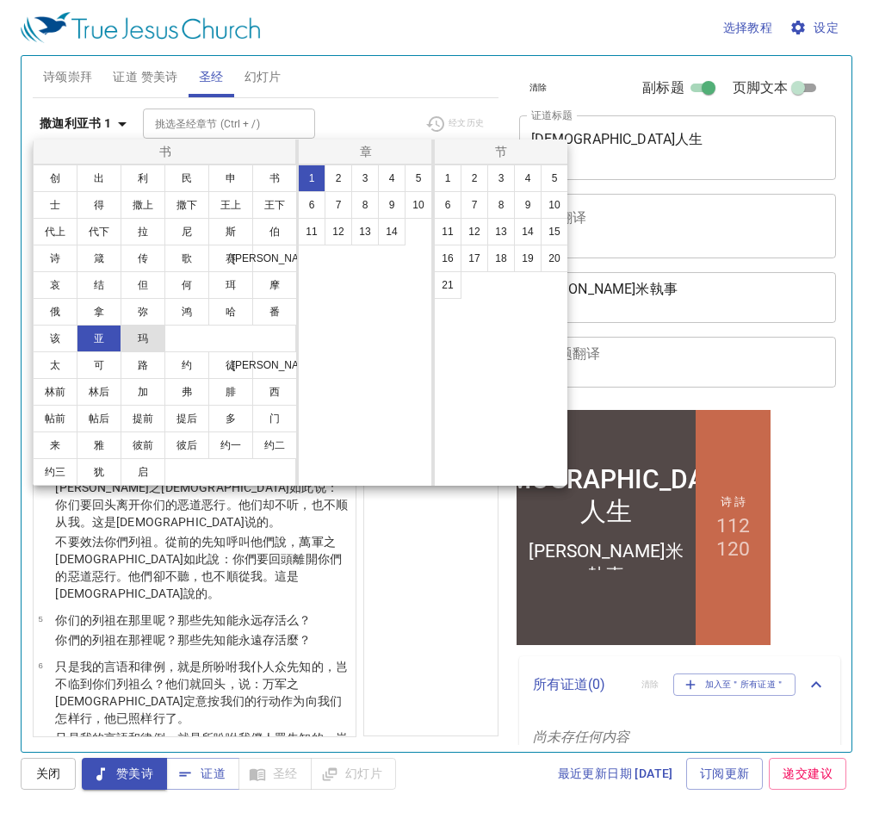
click at [154, 341] on button "玛" at bounding box center [143, 339] width 45 height 28
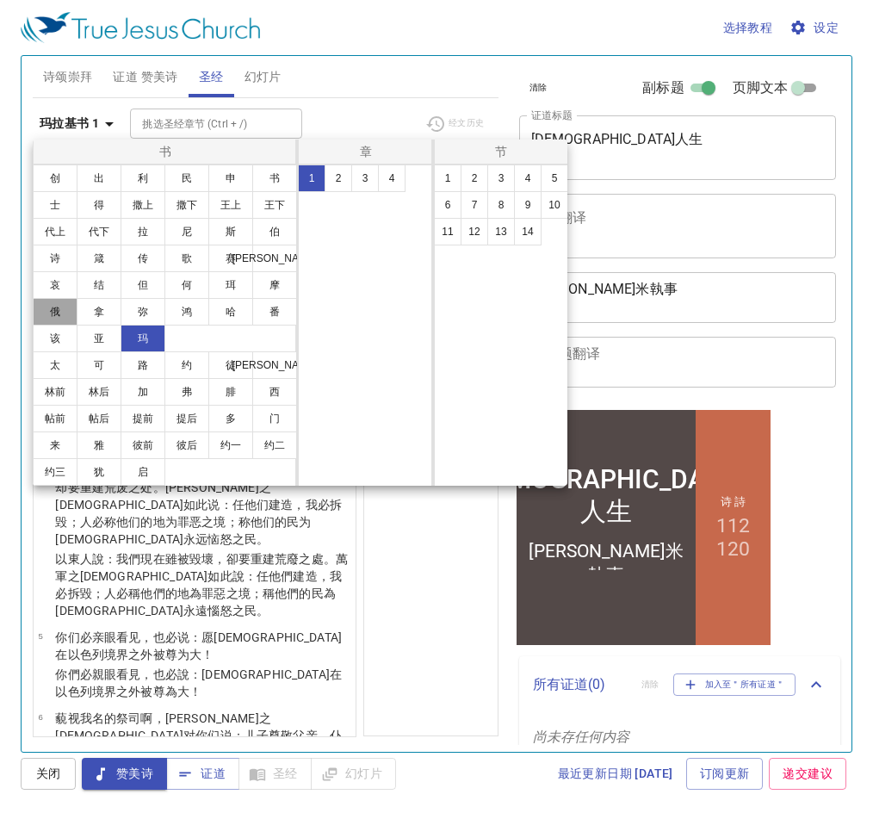
click at [50, 318] on button "俄" at bounding box center [55, 312] width 45 height 28
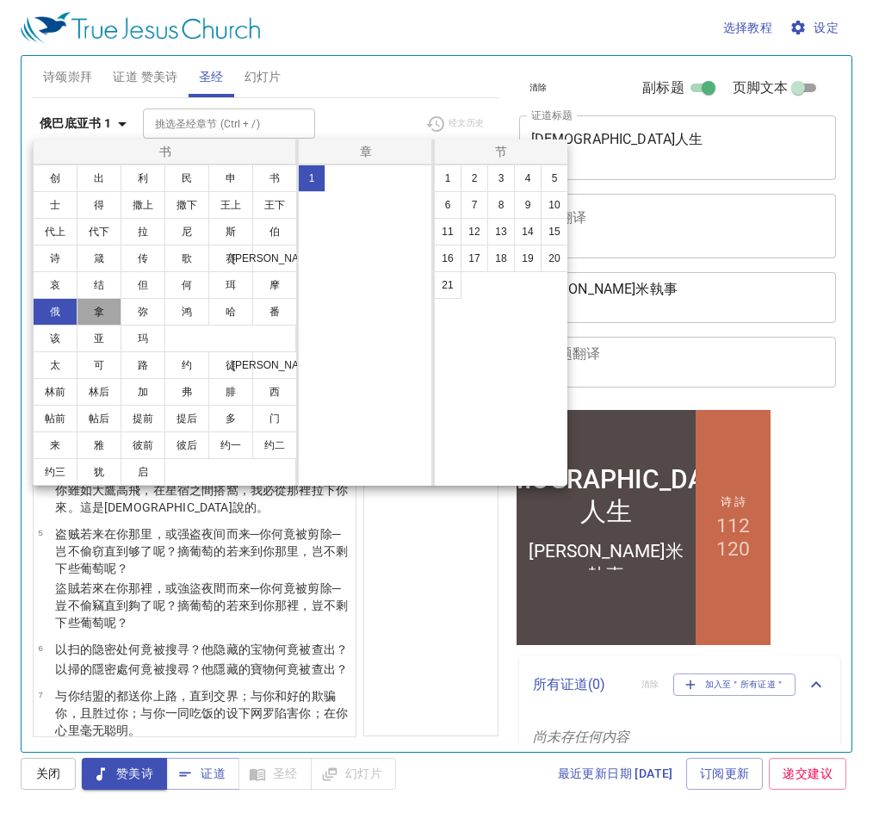
click at [96, 317] on button "拿" at bounding box center [99, 312] width 45 height 28
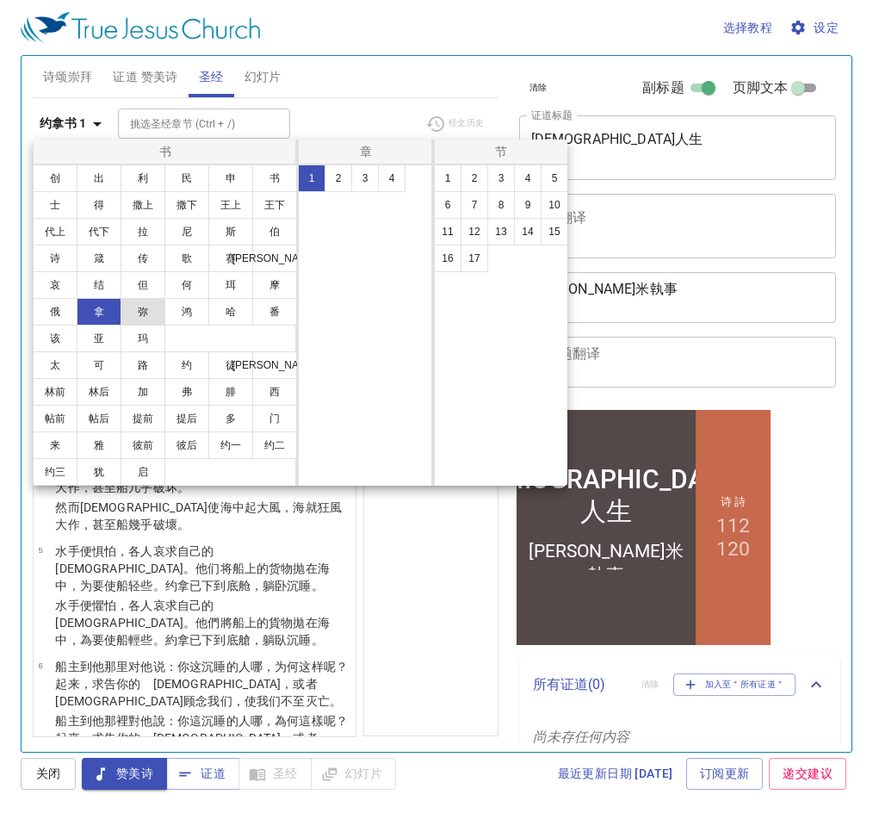
click at [136, 314] on button "弥" at bounding box center [143, 312] width 45 height 28
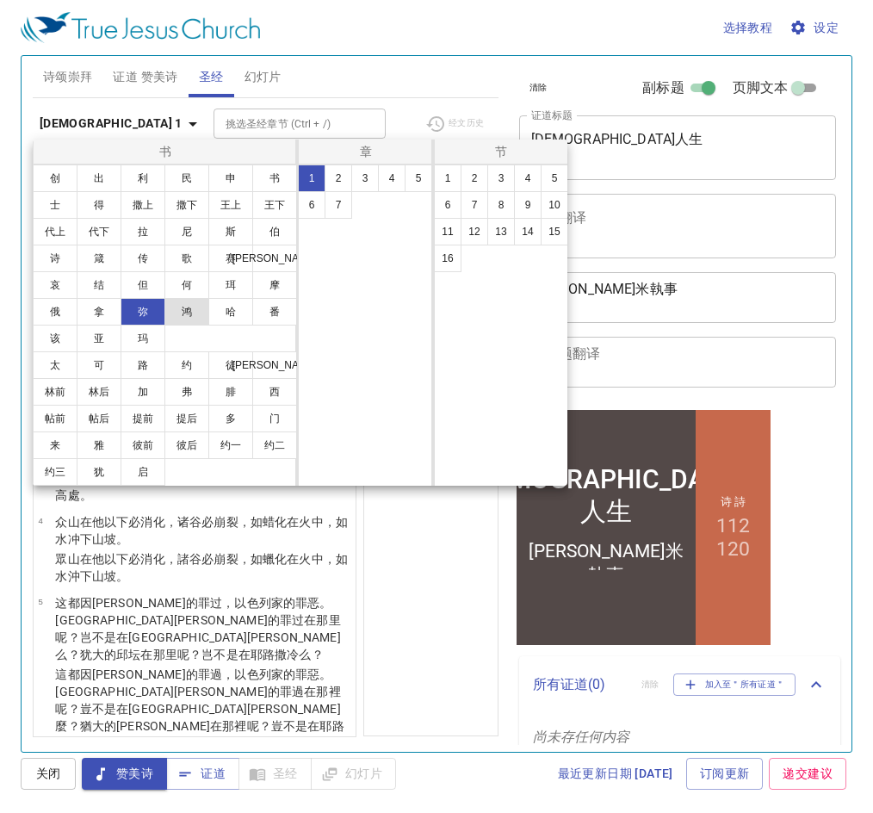
click at [172, 315] on button "鸿" at bounding box center [186, 312] width 45 height 28
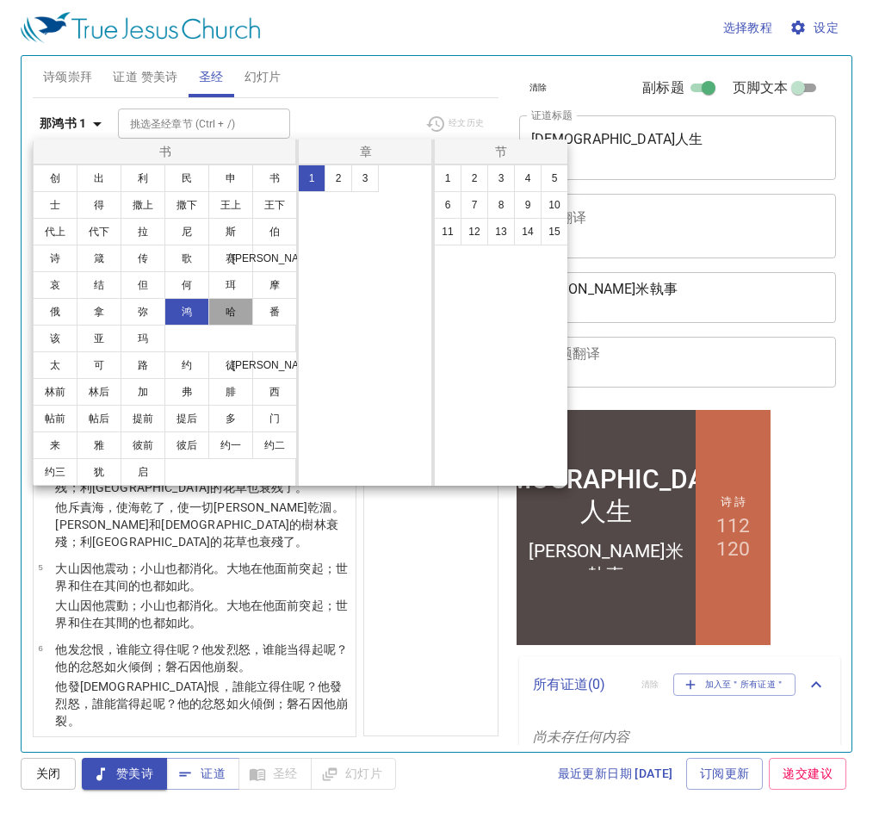
click at [231, 314] on button "哈" at bounding box center [230, 312] width 45 height 28
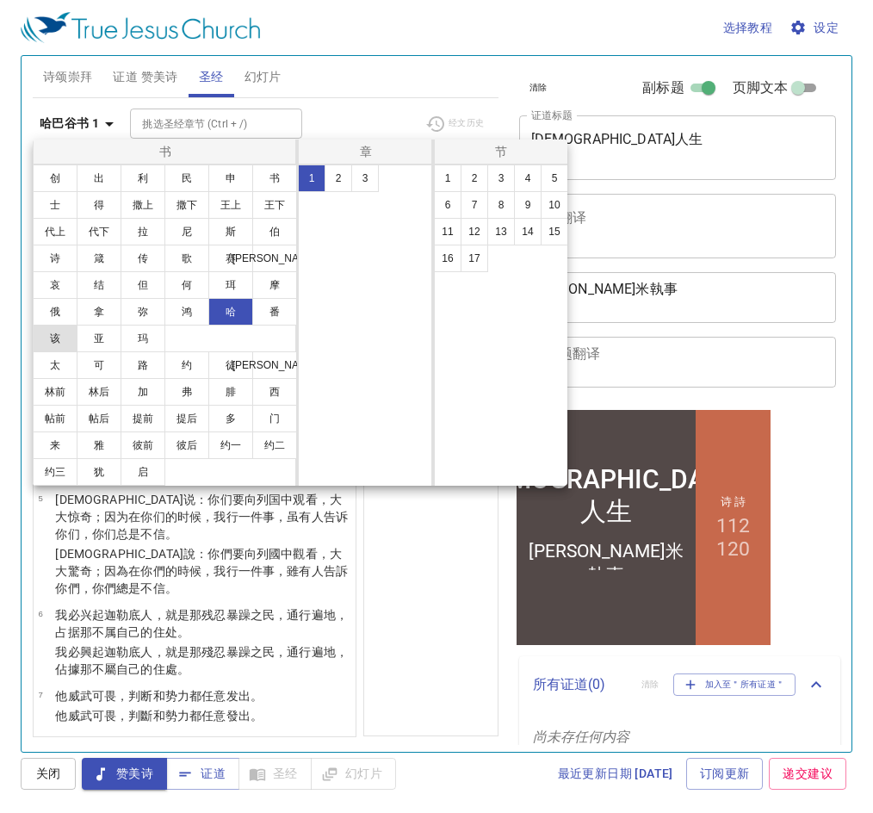
click at [49, 329] on button "该" at bounding box center [55, 339] width 45 height 28
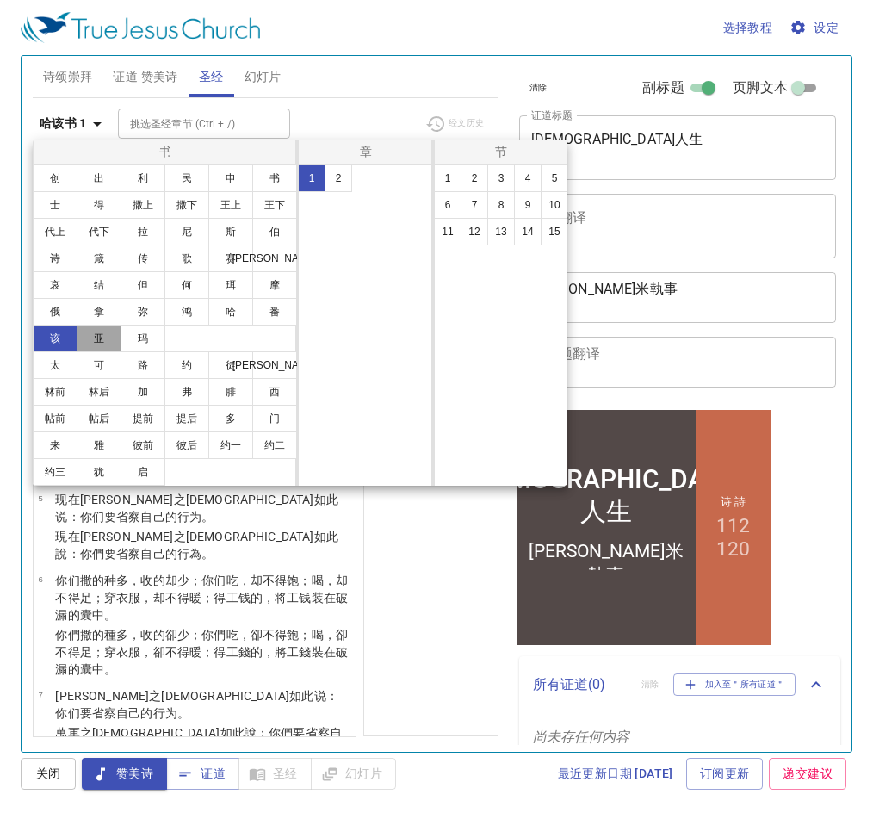
click at [99, 337] on button "亚" at bounding box center [99, 339] width 45 height 28
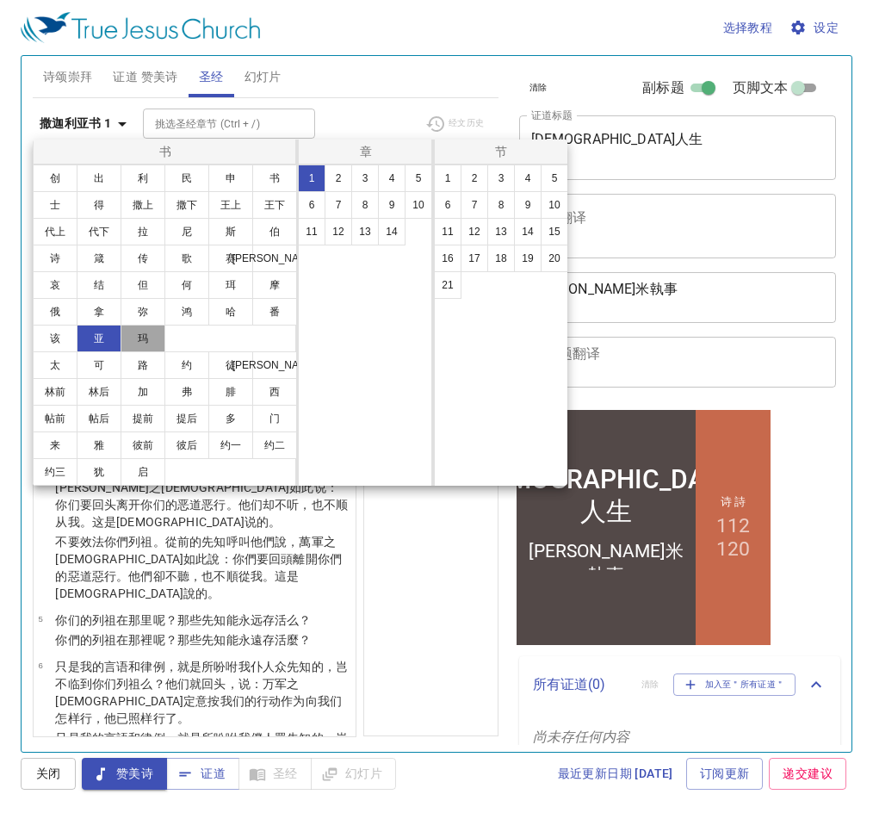
click at [135, 337] on button "玛" at bounding box center [143, 339] width 45 height 28
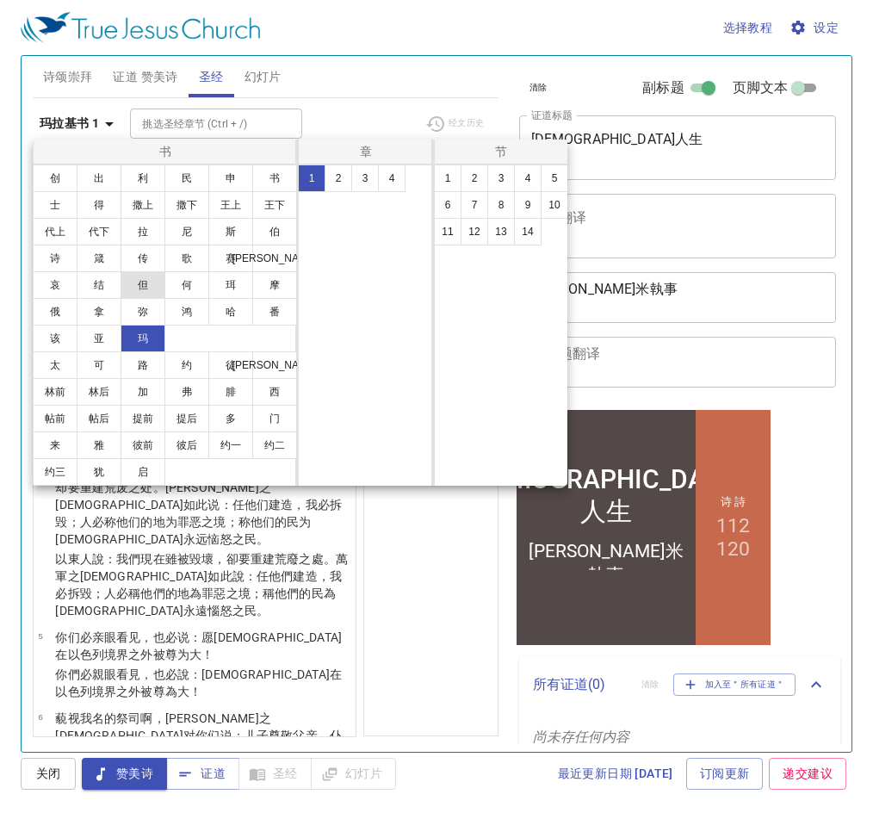
click at [142, 287] on button "但" at bounding box center [143, 285] width 45 height 28
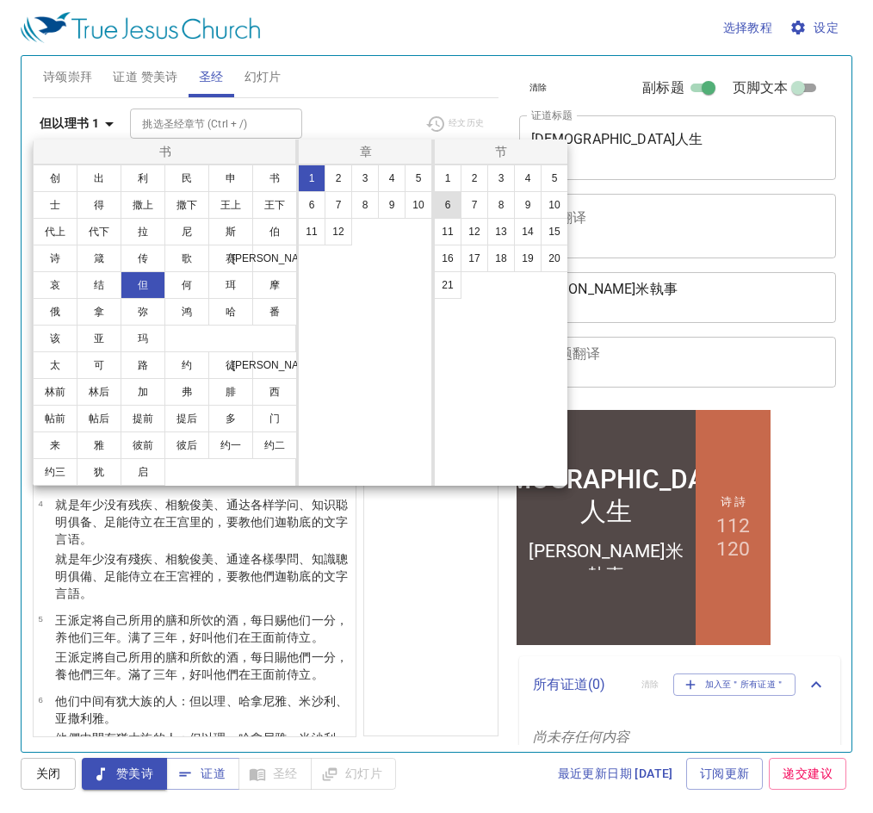
drag, startPoint x: 385, startPoint y: 210, endPoint x: 438, endPoint y: 207, distance: 53.4
click at [386, 209] on button "9" at bounding box center [392, 205] width 28 height 28
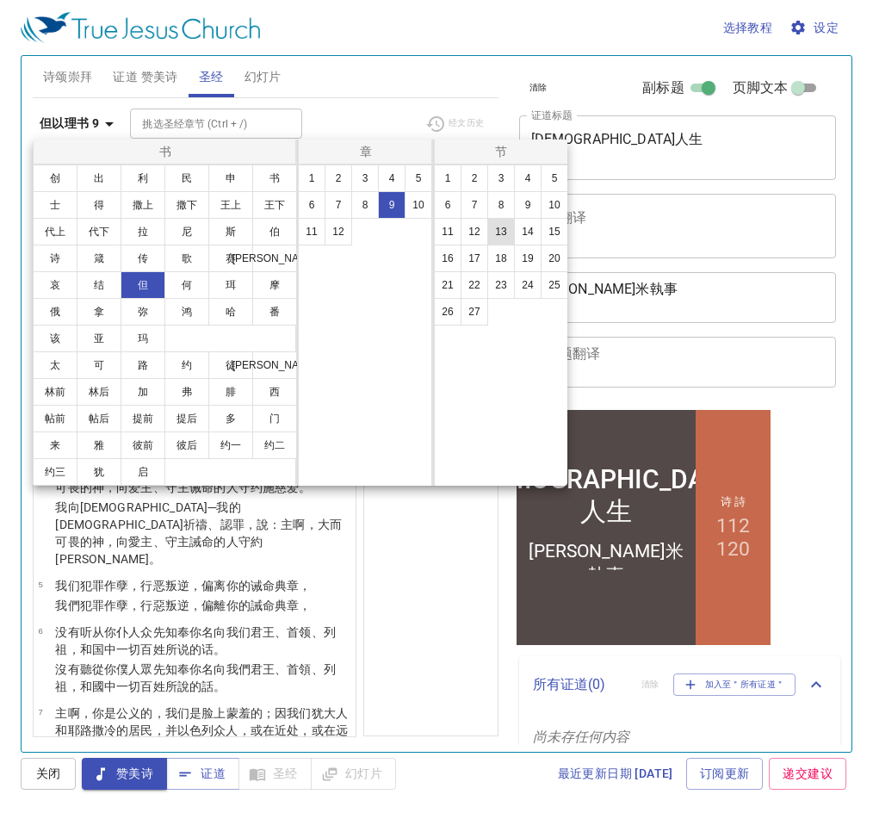
click at [510, 237] on button "13" at bounding box center [501, 232] width 28 height 28
select select "13"
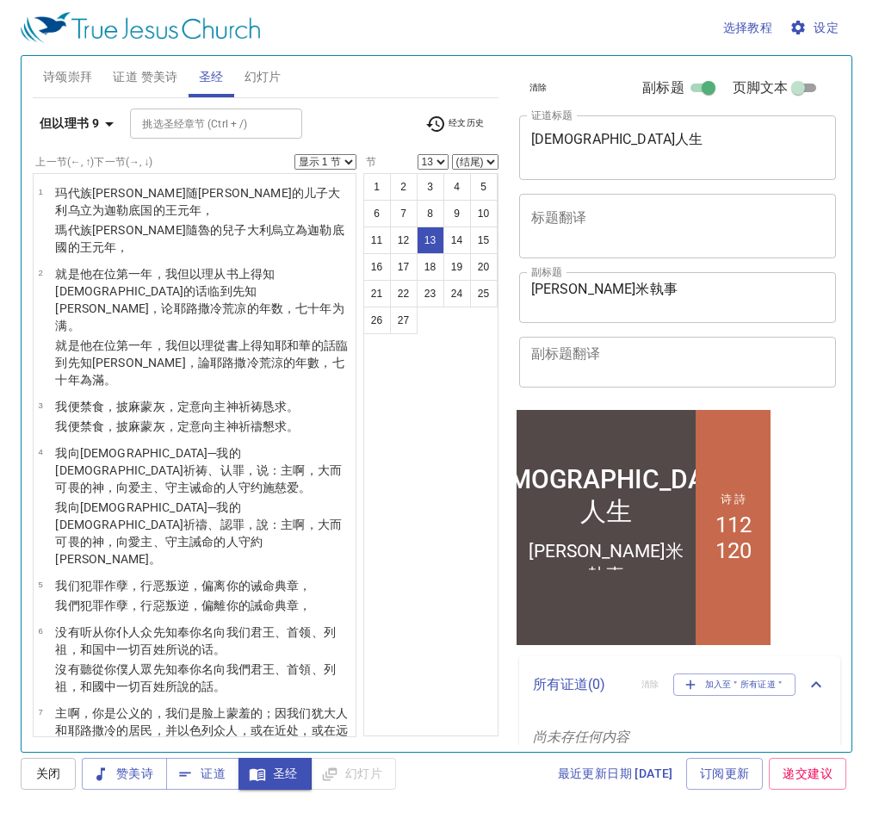
scroll to position [824, 0]
